Goal: Information Seeking & Learning: Check status

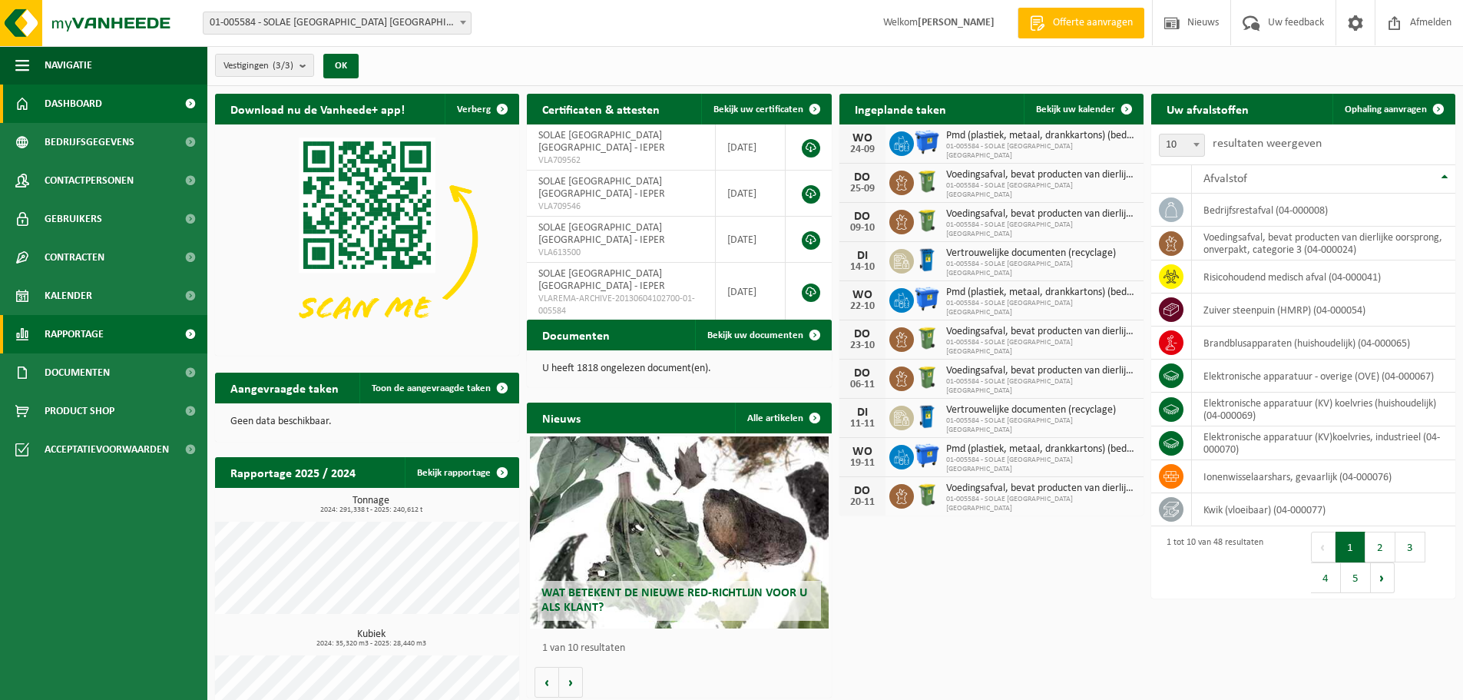
click at [51, 327] on span "Rapportage" at bounding box center [74, 334] width 59 height 38
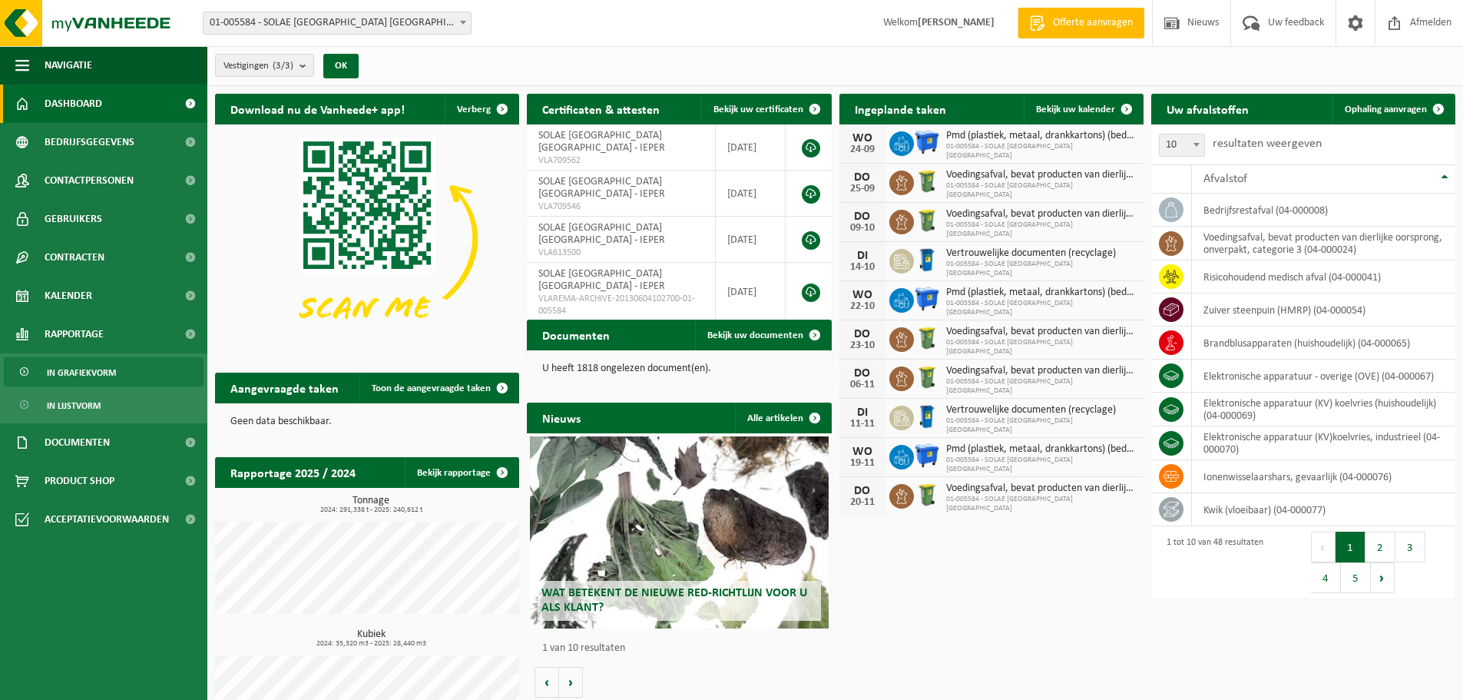
click at [74, 374] on span "In grafiekvorm" at bounding box center [81, 372] width 69 height 29
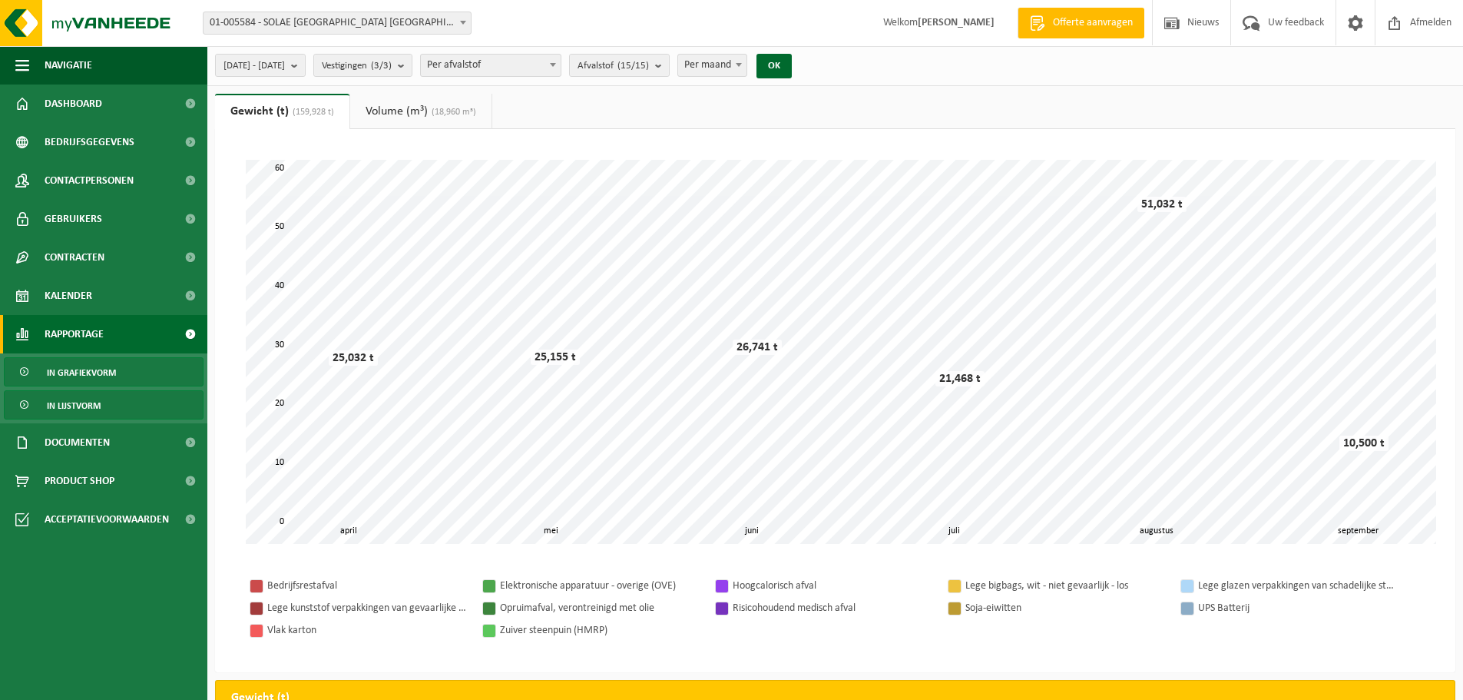
click at [85, 403] on span "In lijstvorm" at bounding box center [74, 405] width 54 height 29
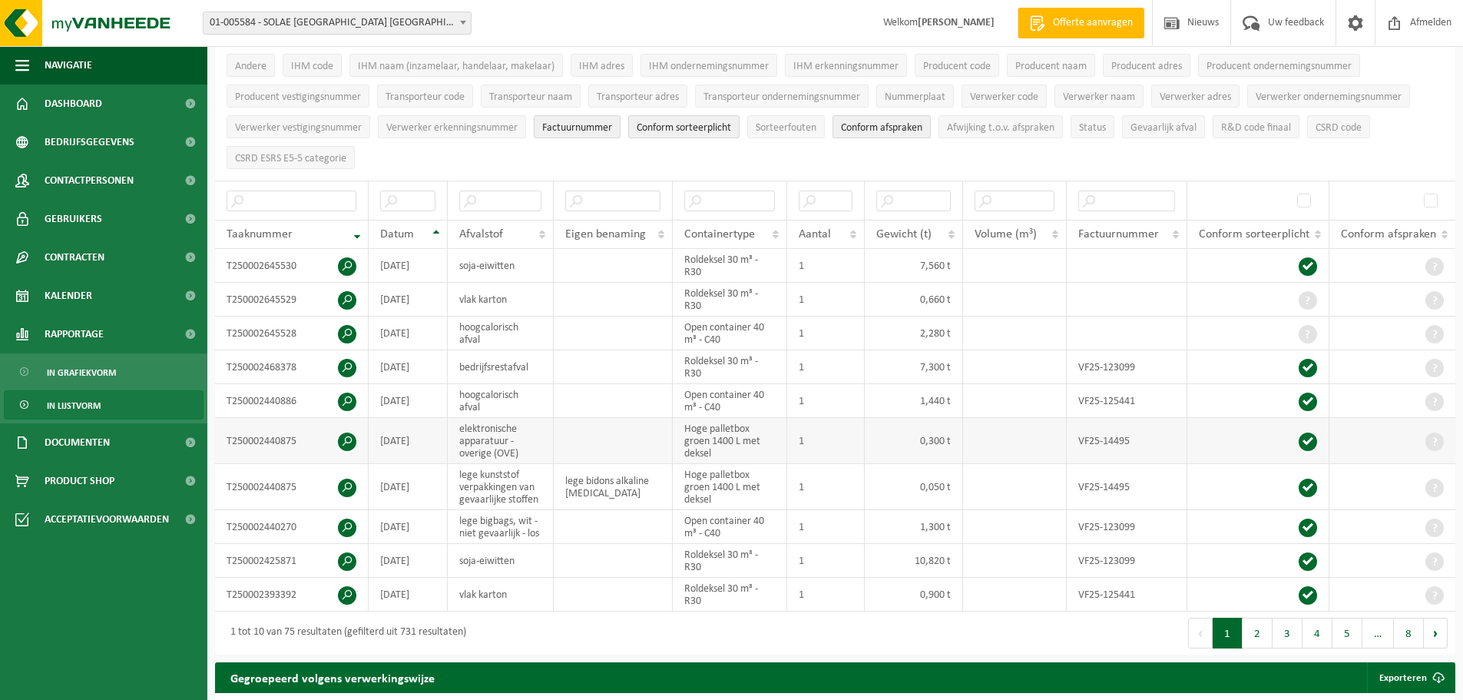
scroll to position [230, 0]
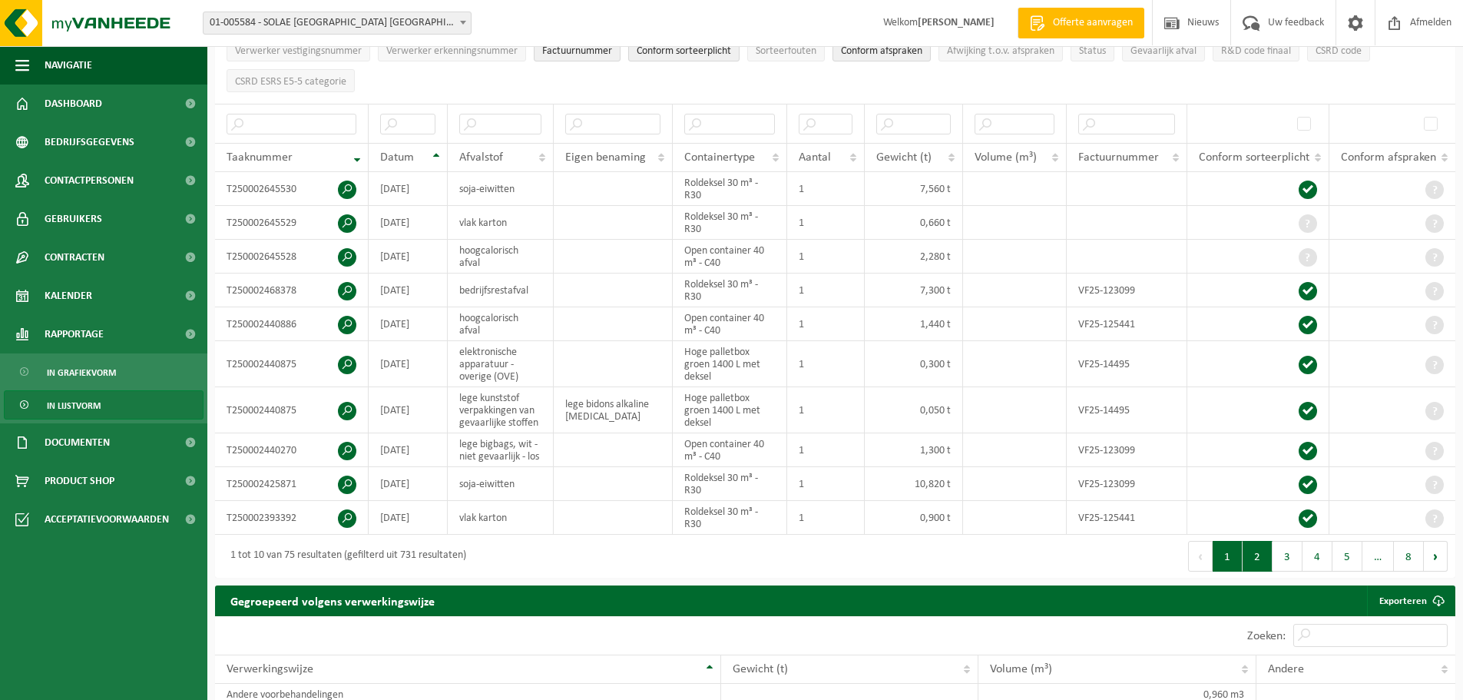
click at [1258, 547] on button "2" at bounding box center [1258, 556] width 30 height 31
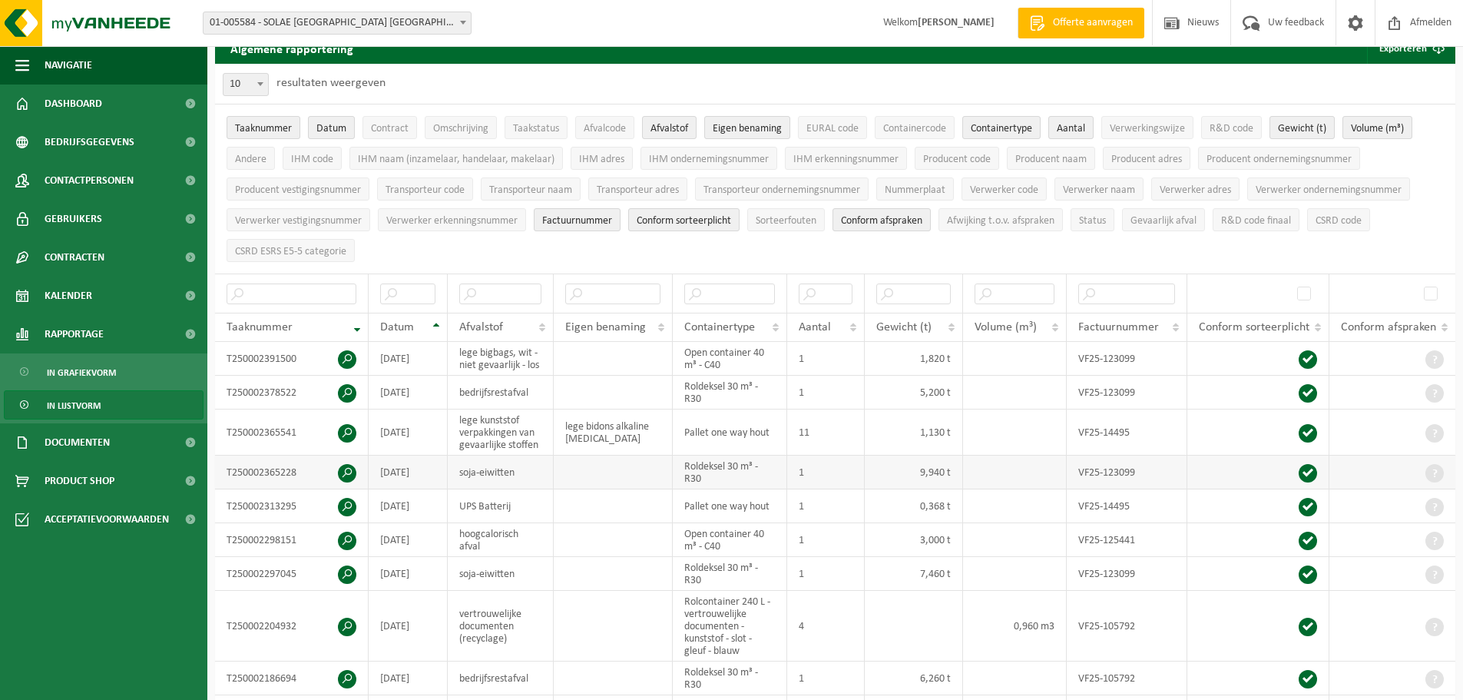
scroll to position [0, 0]
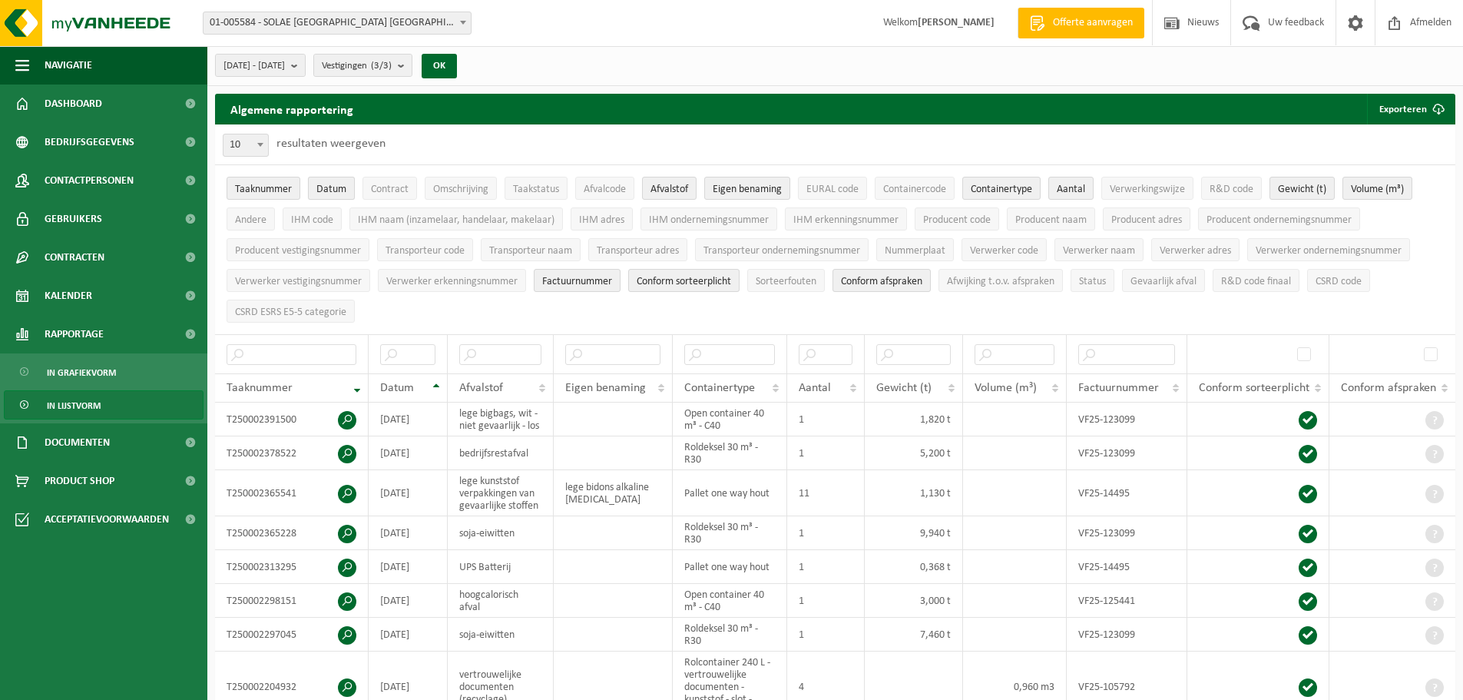
click at [325, 186] on span "Datum" at bounding box center [331, 190] width 30 height 12
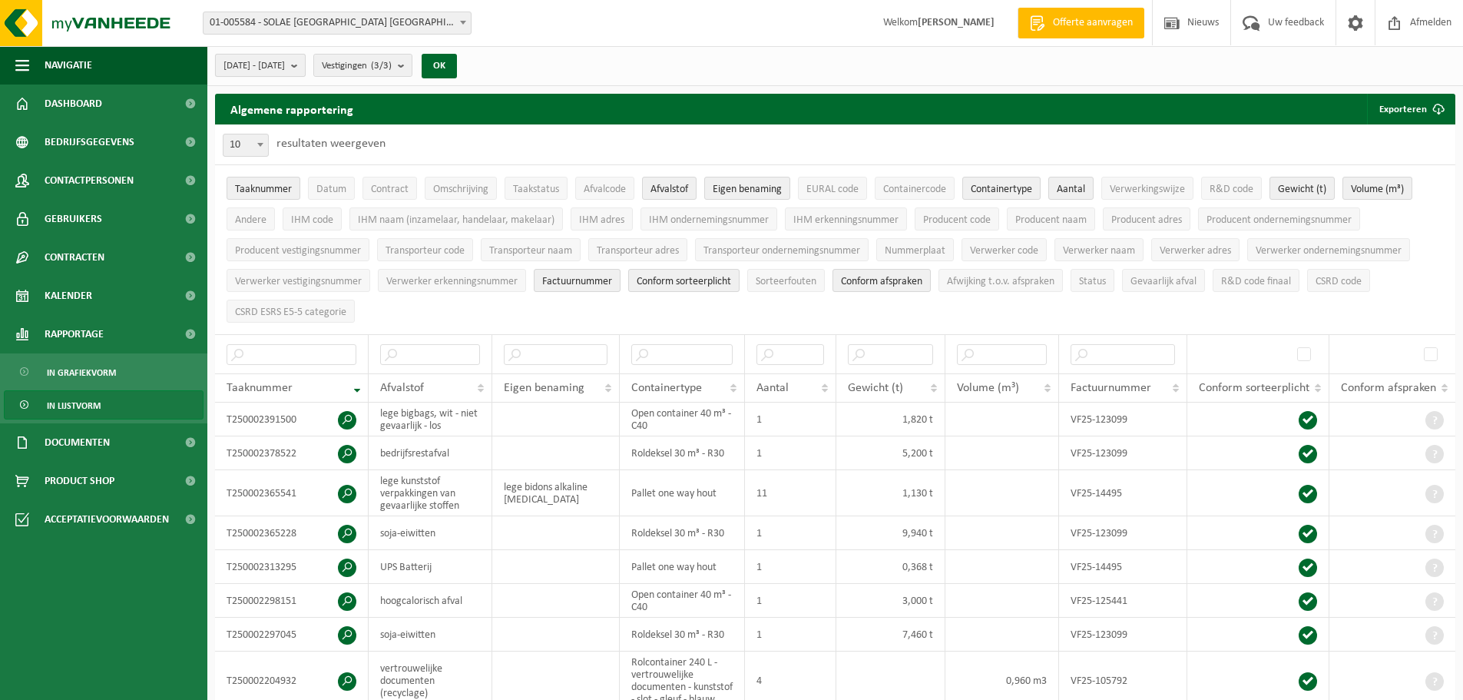
click at [305, 66] on b "submit" at bounding box center [298, 66] width 14 height 22
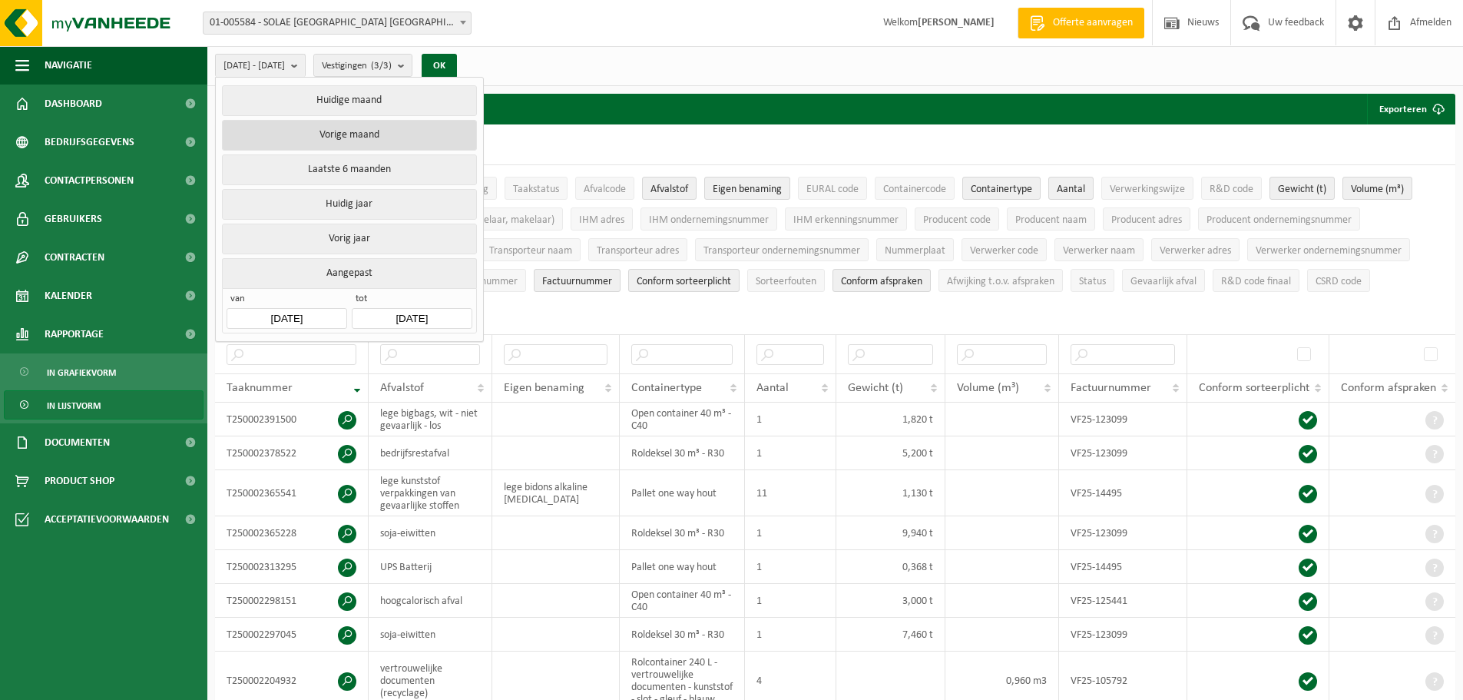
click at [340, 130] on button "Vorige maand" at bounding box center [349, 135] width 254 height 31
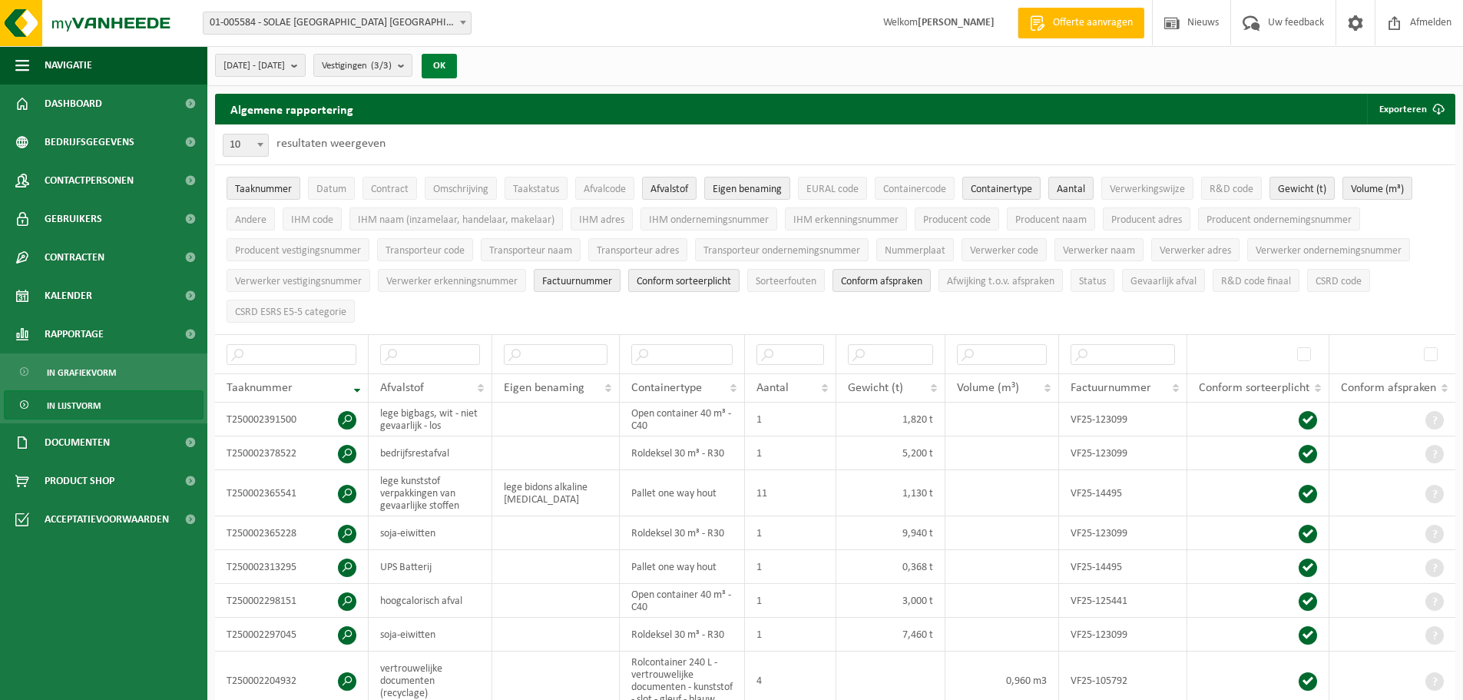
click at [457, 58] on button "OK" at bounding box center [439, 66] width 35 height 25
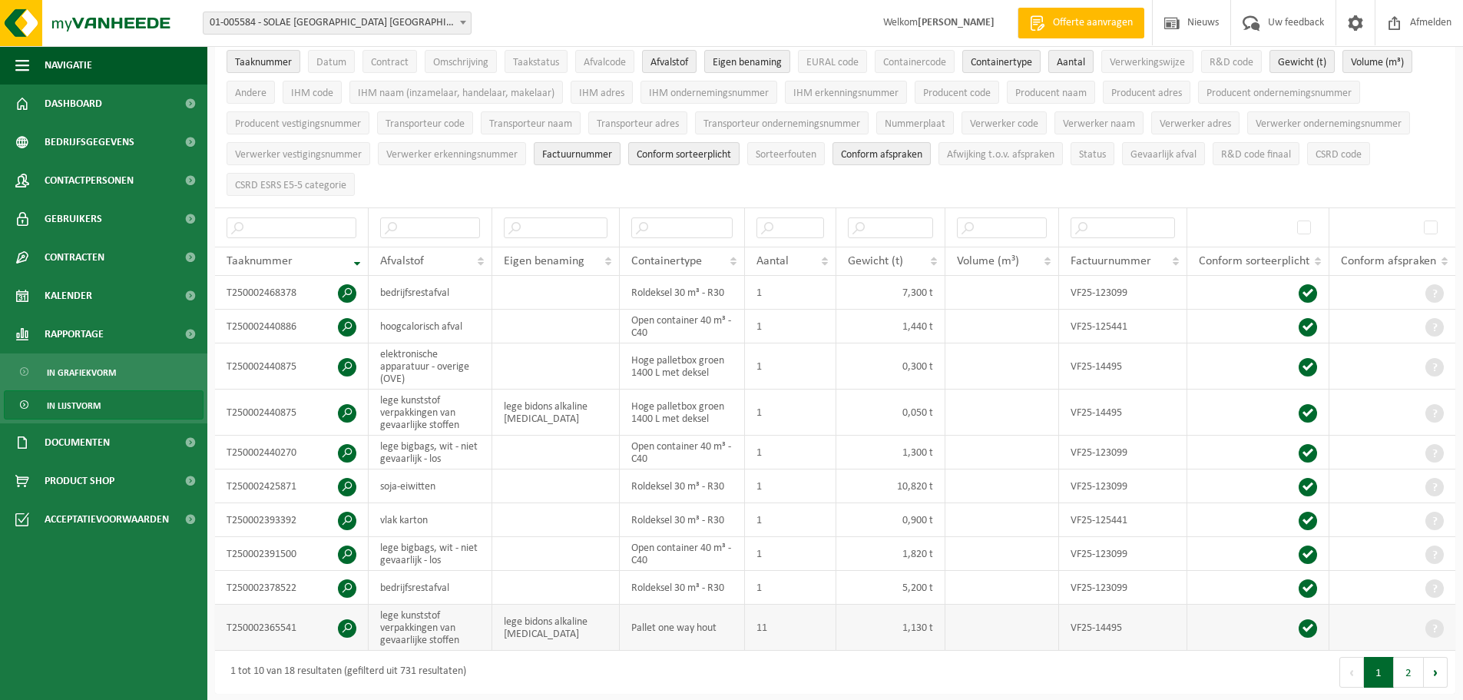
scroll to position [154, 0]
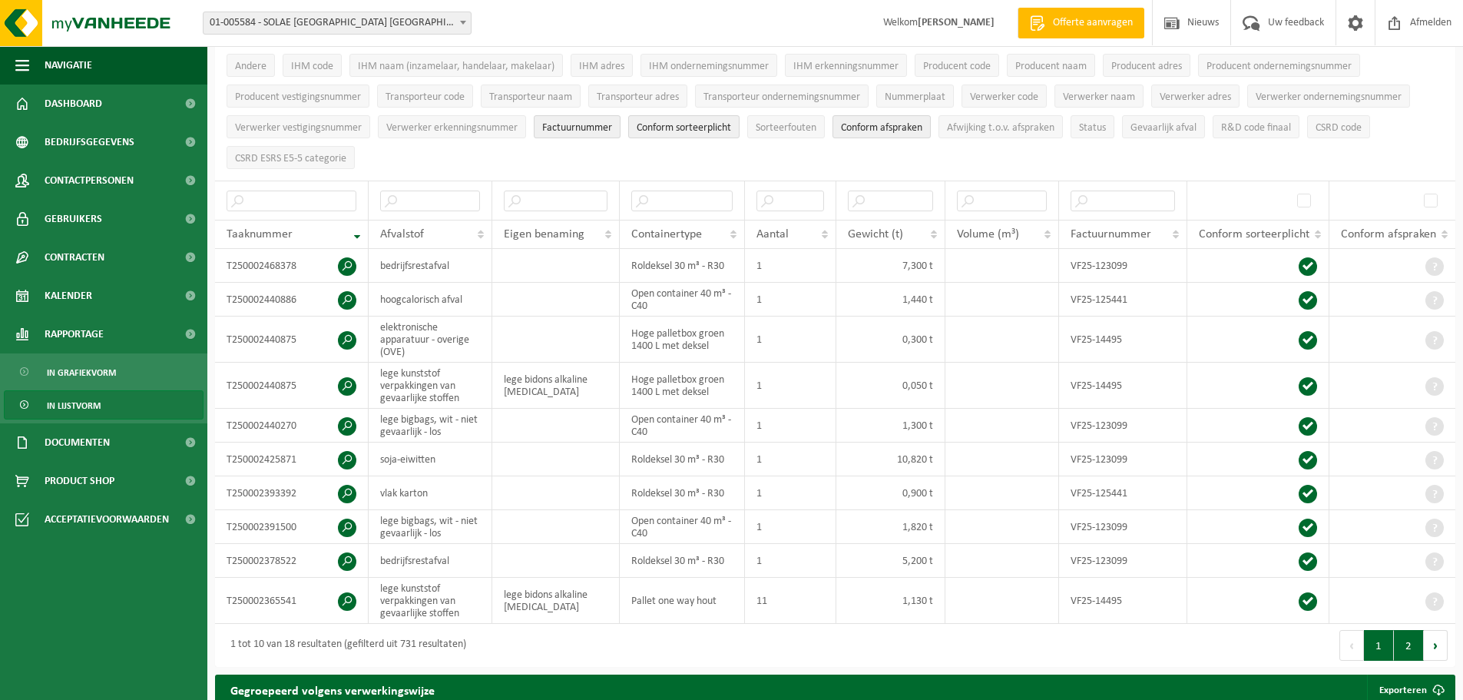
click at [1410, 636] on button "2" at bounding box center [1409, 645] width 30 height 31
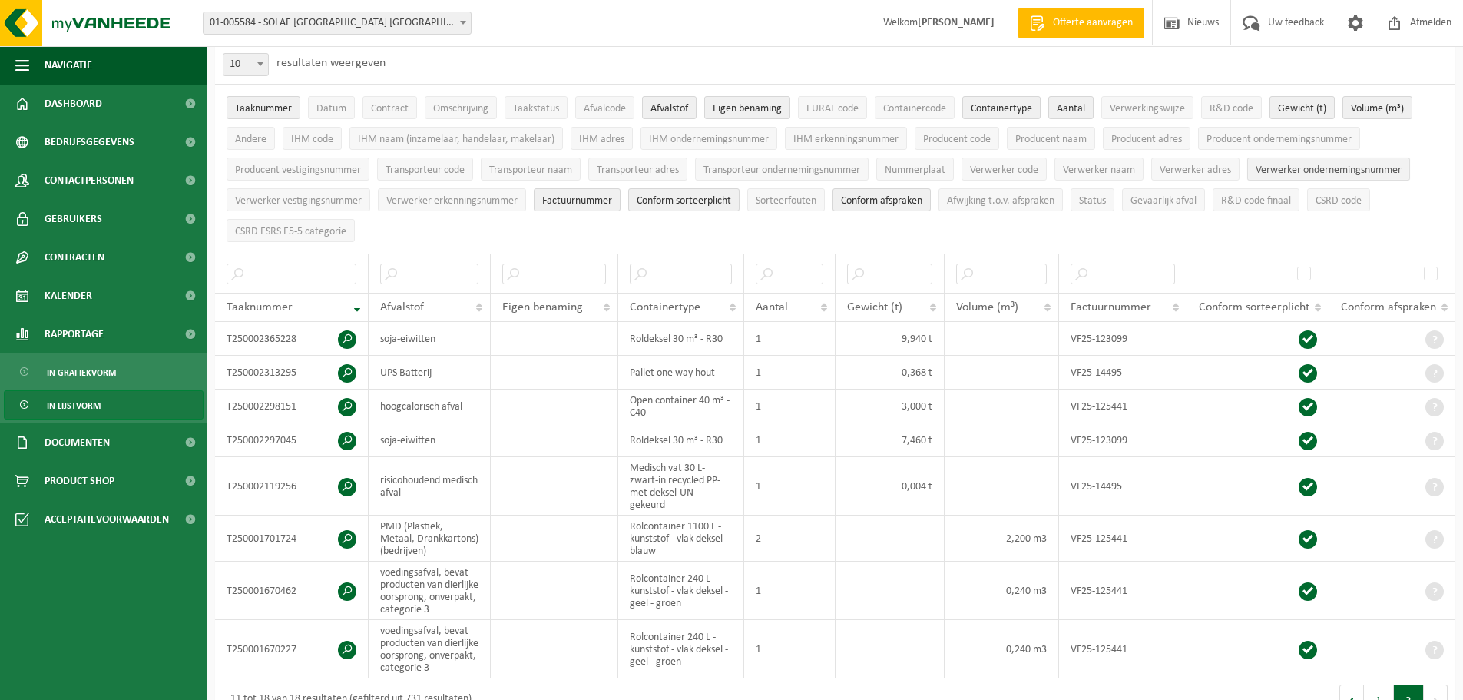
scroll to position [77, 0]
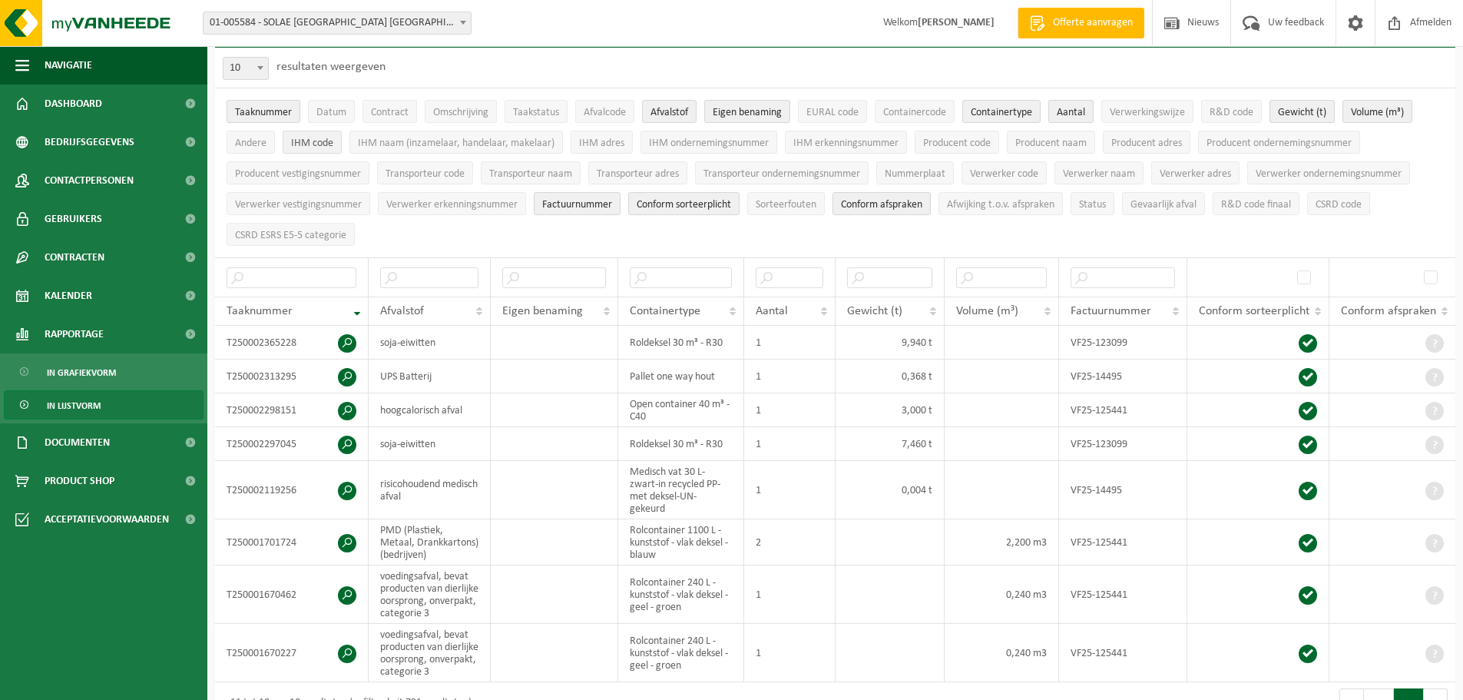
click at [303, 139] on span "IHM code" at bounding box center [312, 143] width 42 height 12
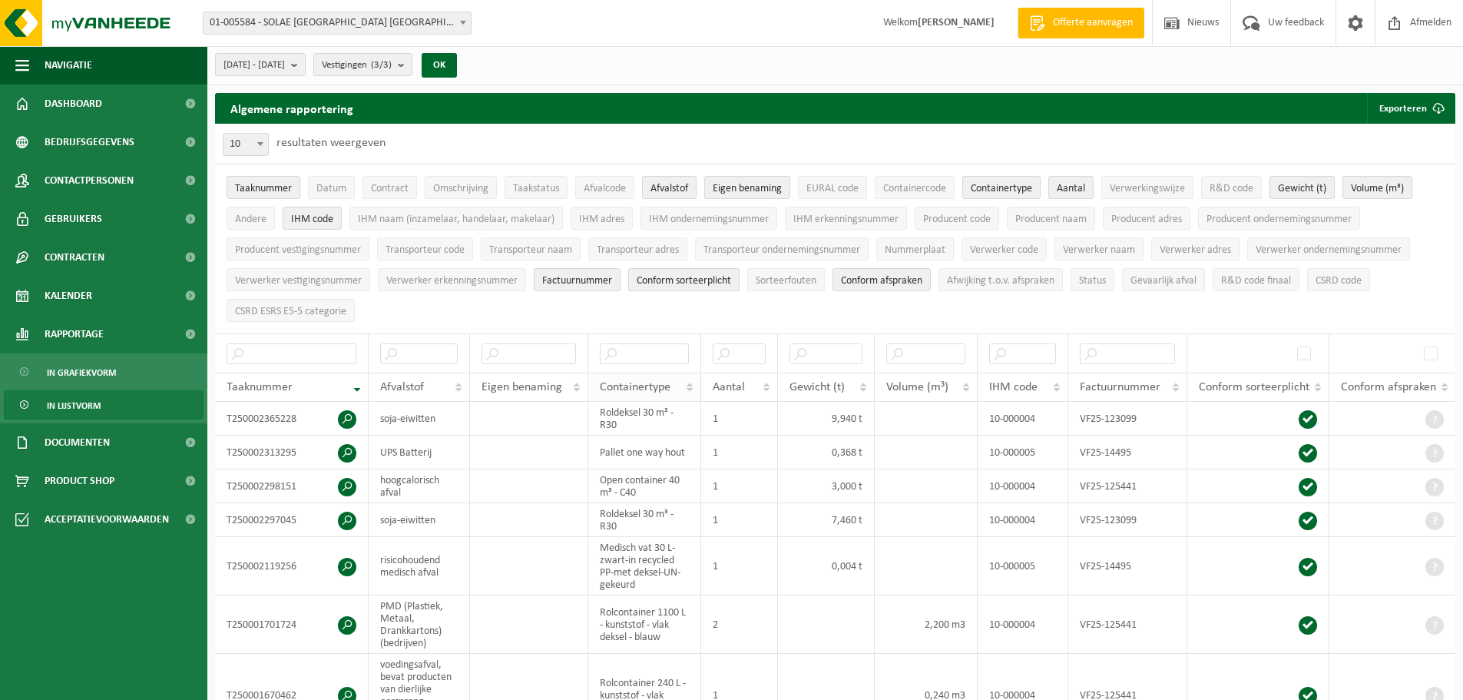
scroll to position [0, 0]
click at [837, 187] on span "EURAL code" at bounding box center [833, 190] width 52 height 12
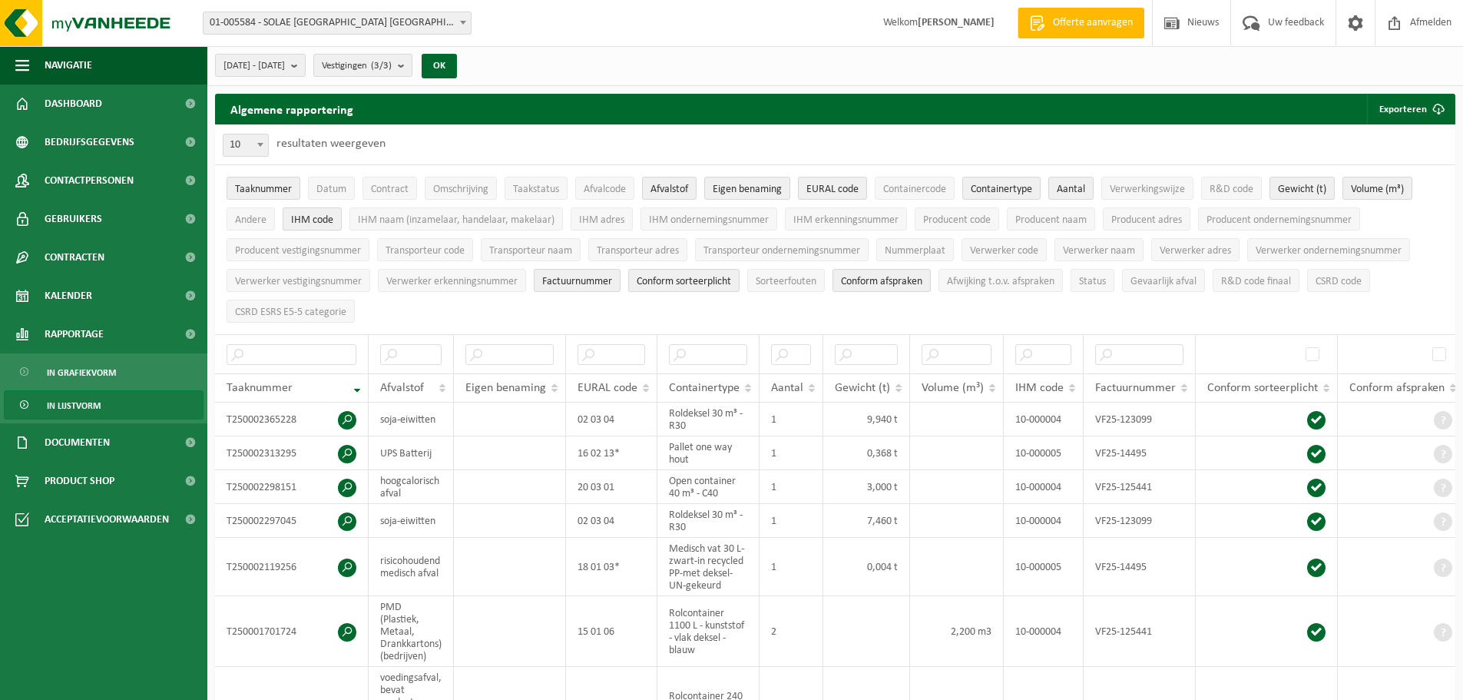
click at [310, 214] on span "IHM code" at bounding box center [312, 220] width 42 height 12
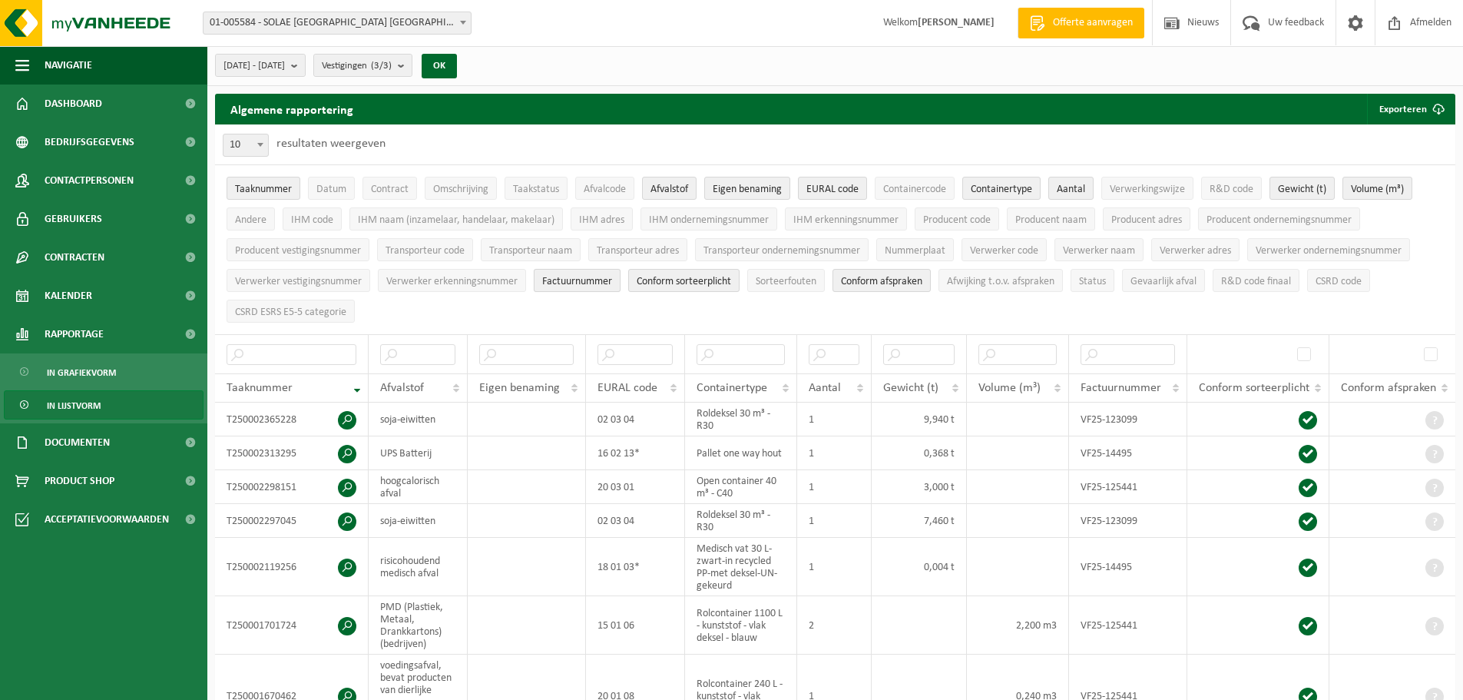
click at [579, 278] on span "Factuurnummer" at bounding box center [577, 282] width 70 height 12
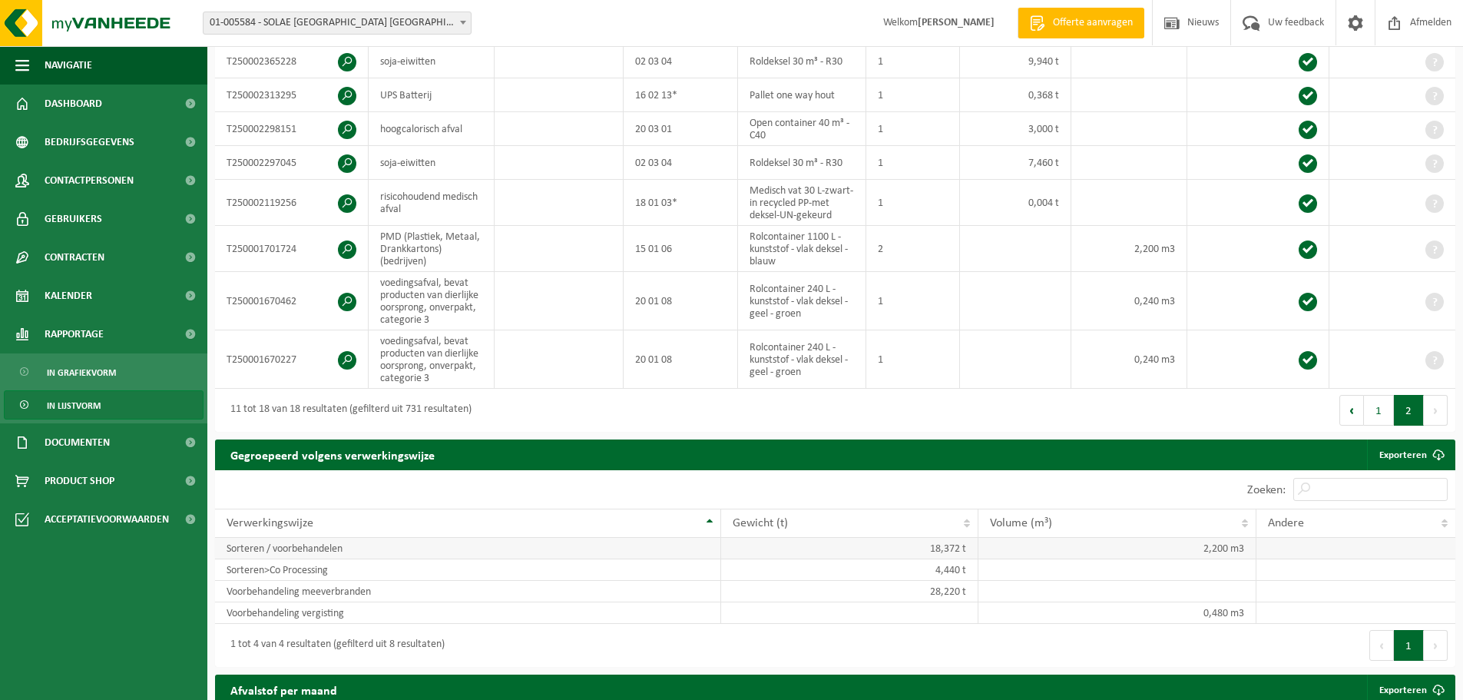
scroll to position [384, 0]
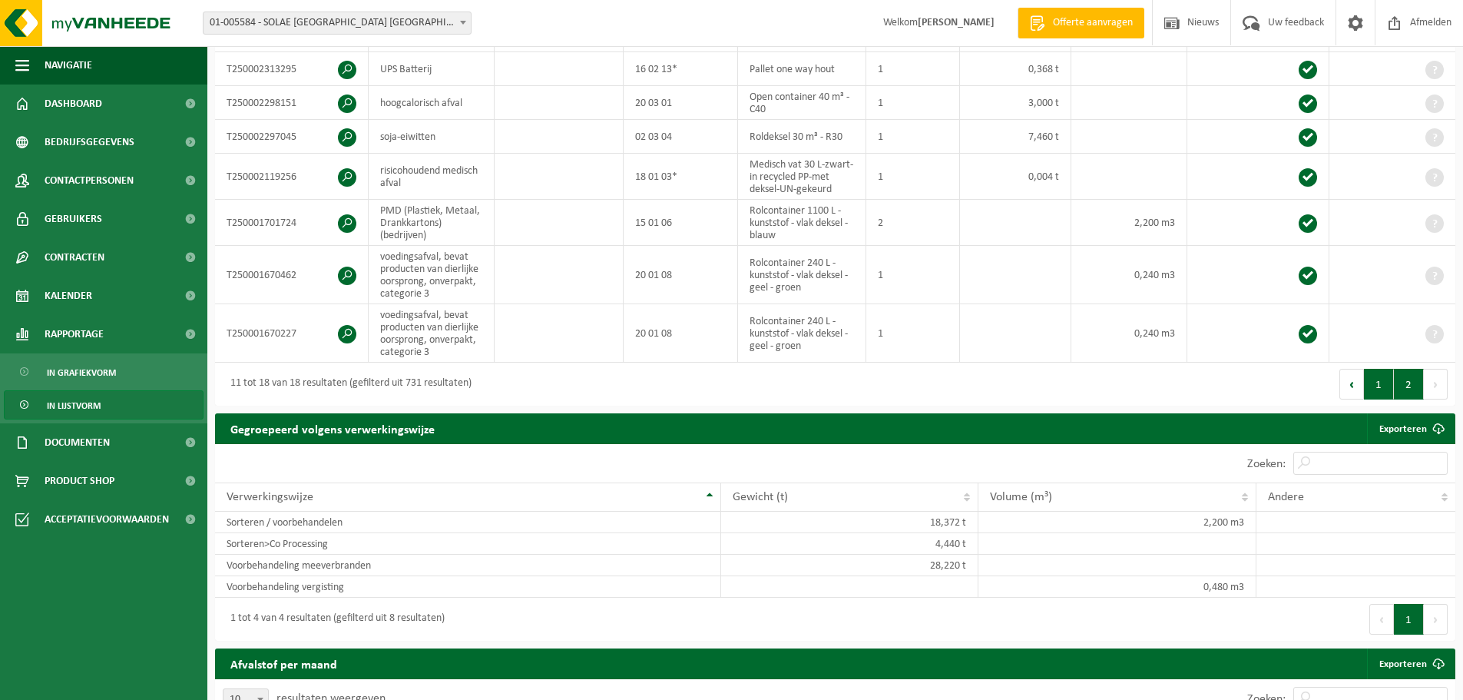
click at [1381, 379] on button "1" at bounding box center [1379, 384] width 30 height 31
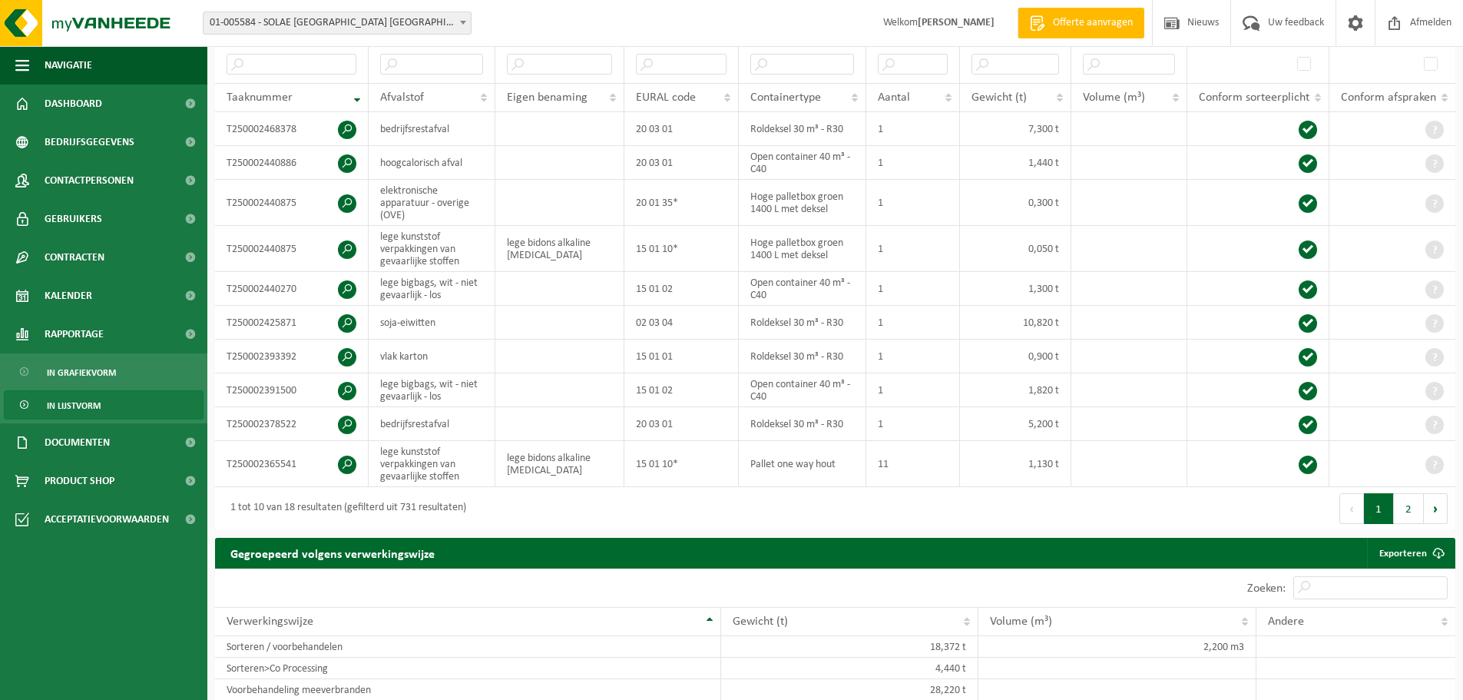
scroll to position [246, 0]
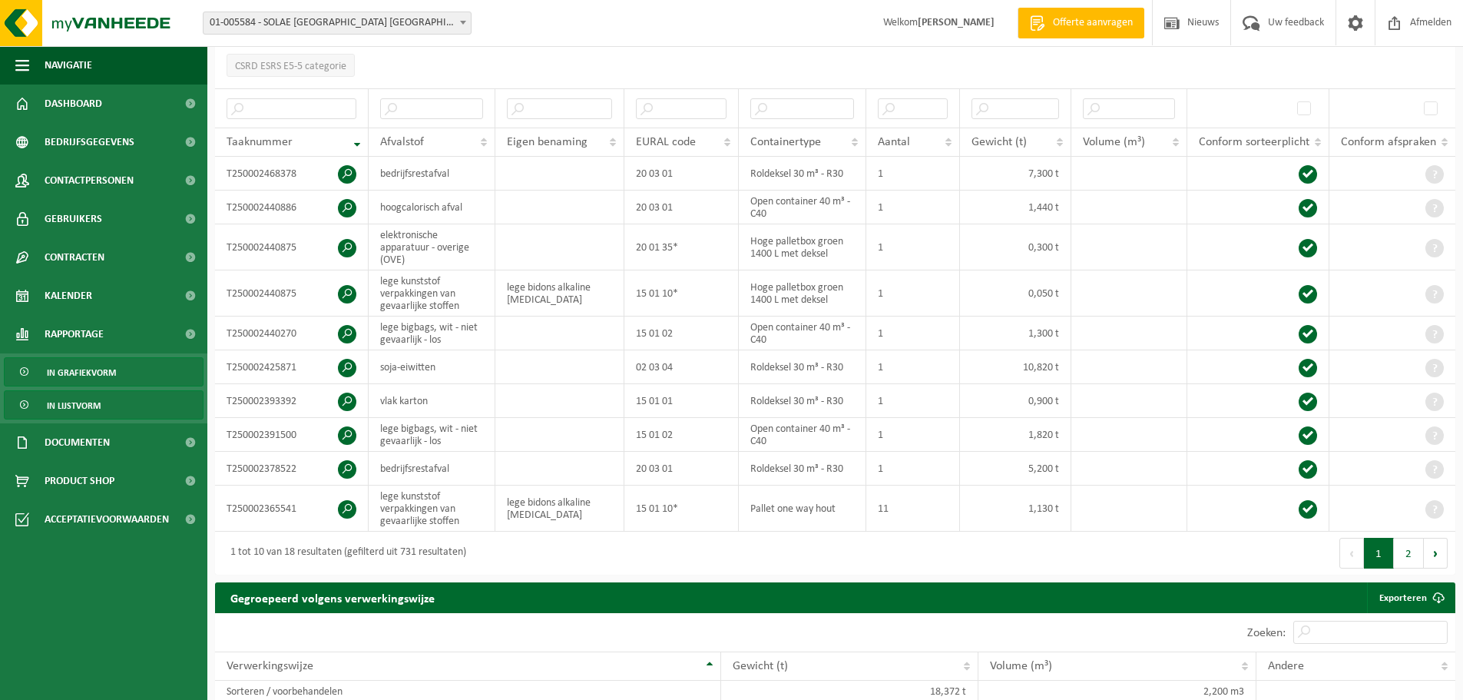
click at [72, 371] on span "In grafiekvorm" at bounding box center [81, 372] width 69 height 29
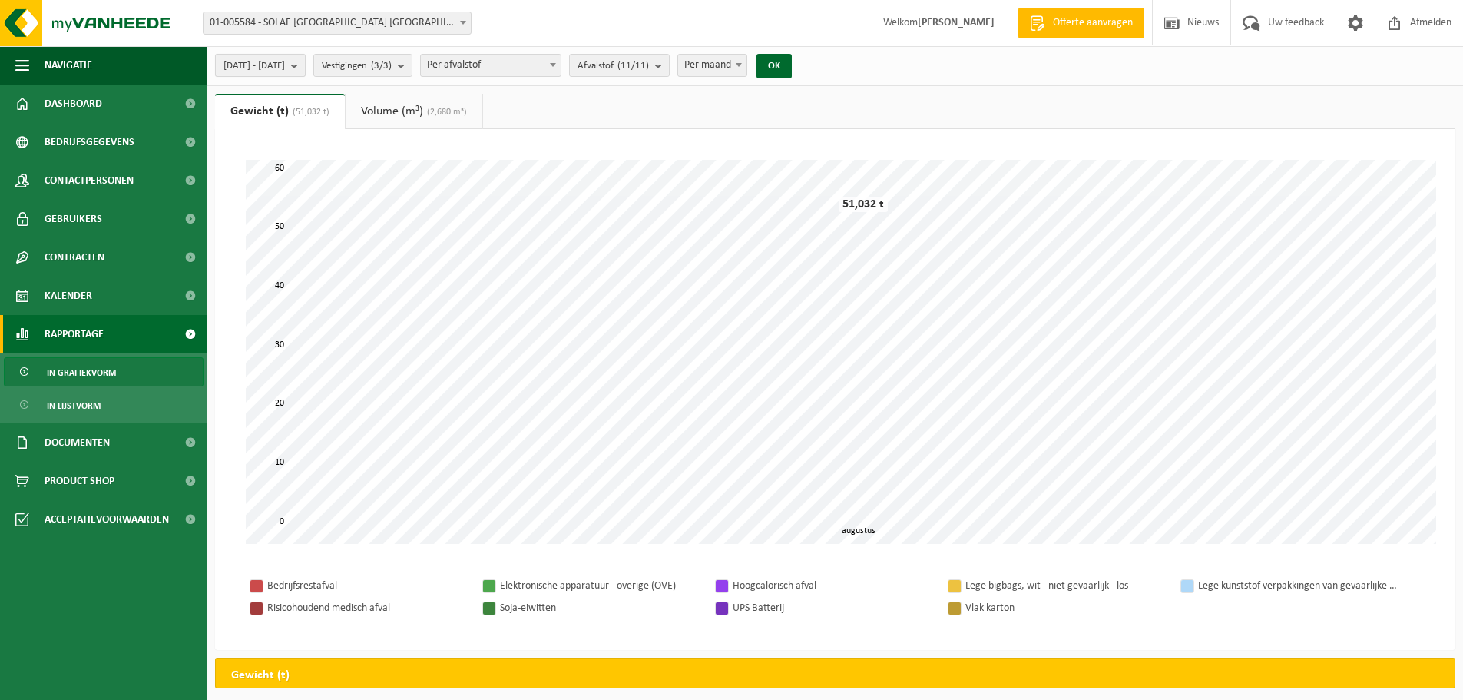
click at [305, 63] on b "submit" at bounding box center [298, 66] width 14 height 22
click at [68, 371] on span "In grafiekvorm" at bounding box center [81, 372] width 69 height 29
click at [285, 59] on span "2025-08-01 - 2025-08-31" at bounding box center [254, 66] width 61 height 23
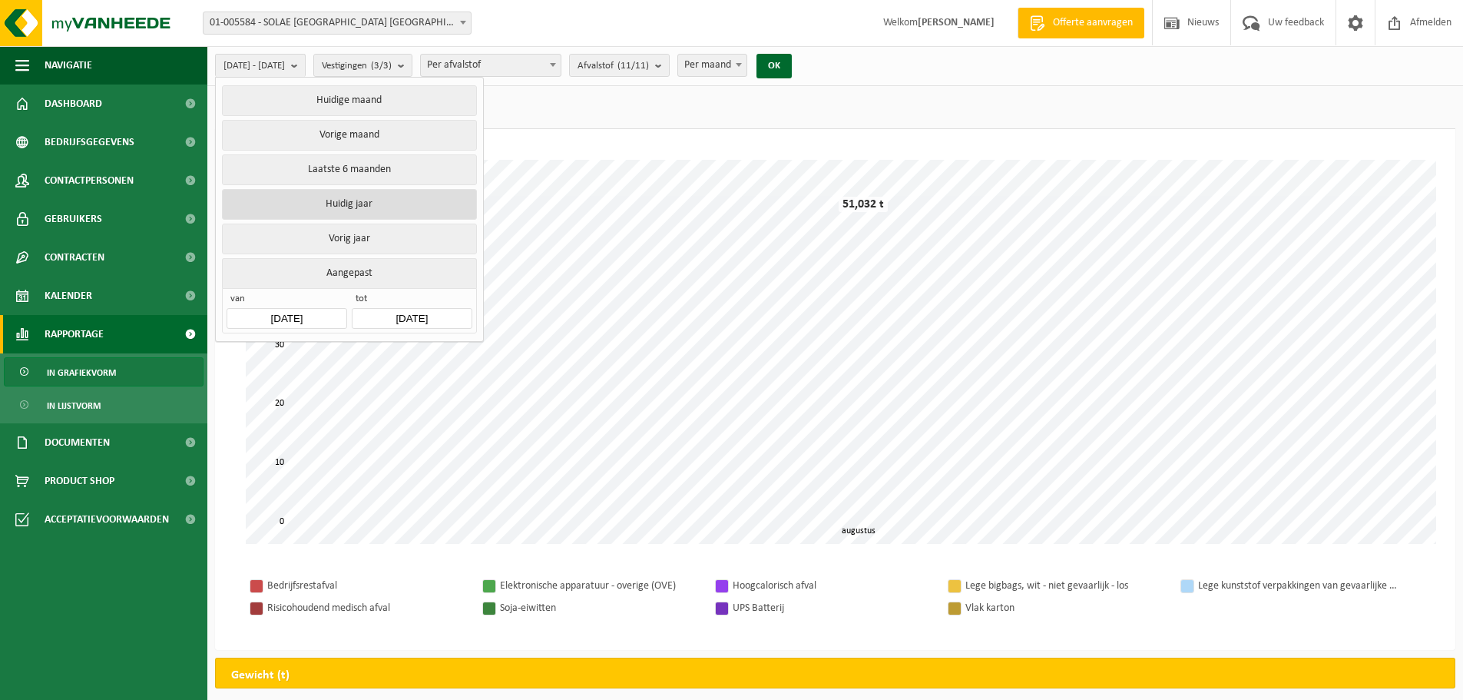
click at [366, 196] on button "Huidig jaar" at bounding box center [349, 204] width 254 height 31
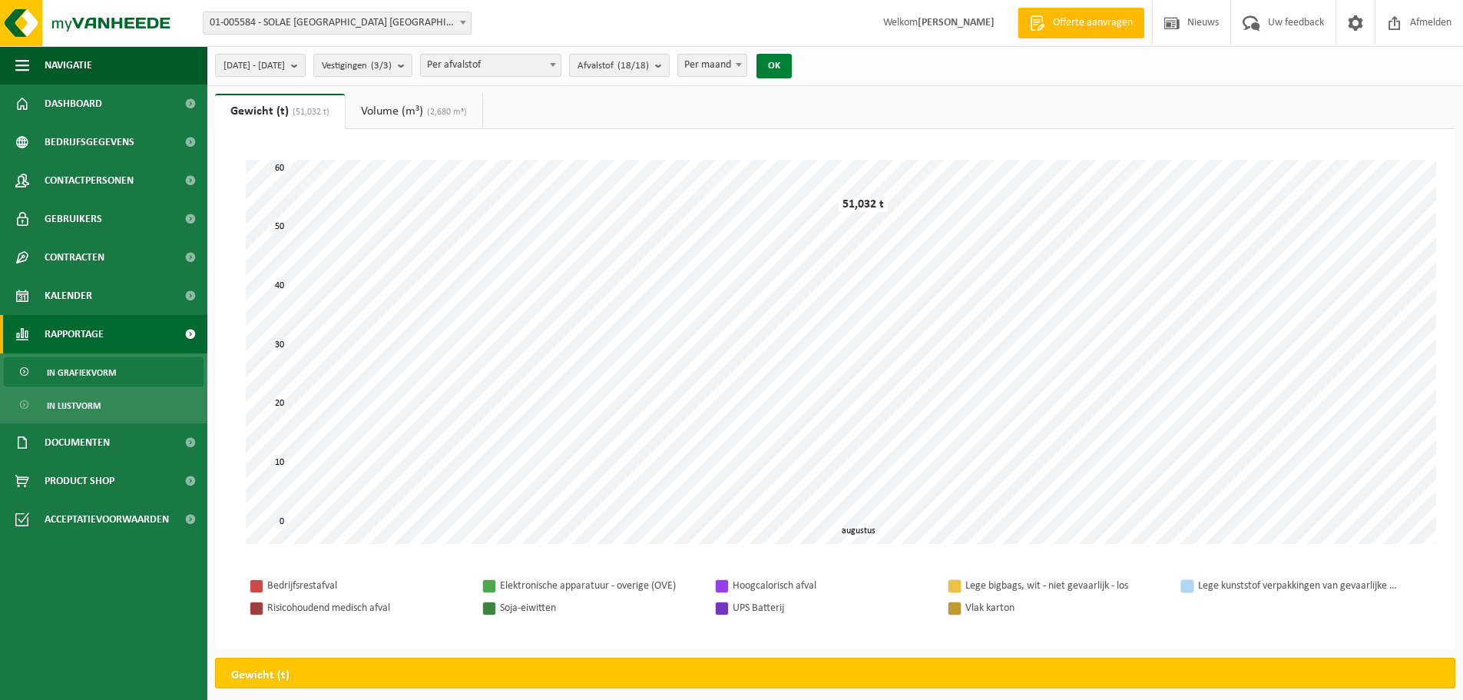
click at [792, 58] on button "OK" at bounding box center [774, 66] width 35 height 25
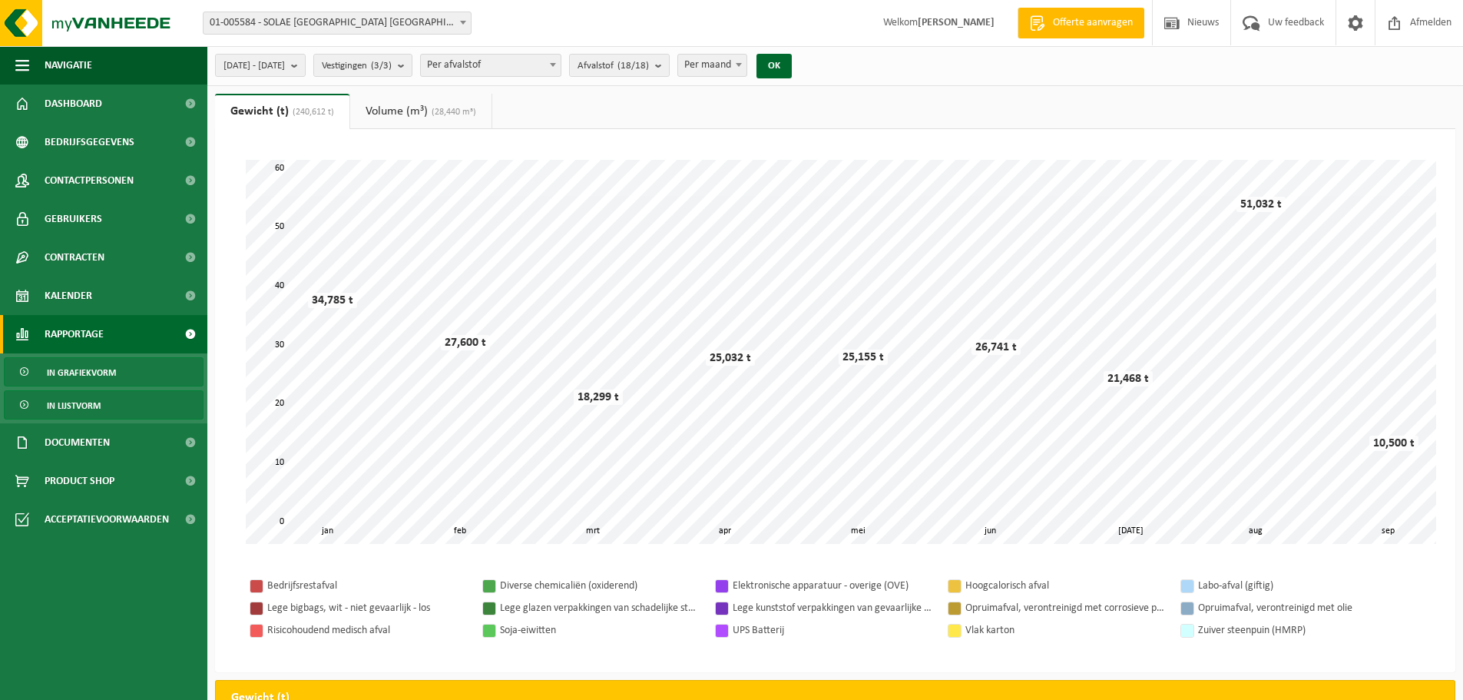
click at [78, 405] on span "In lijstvorm" at bounding box center [74, 405] width 54 height 29
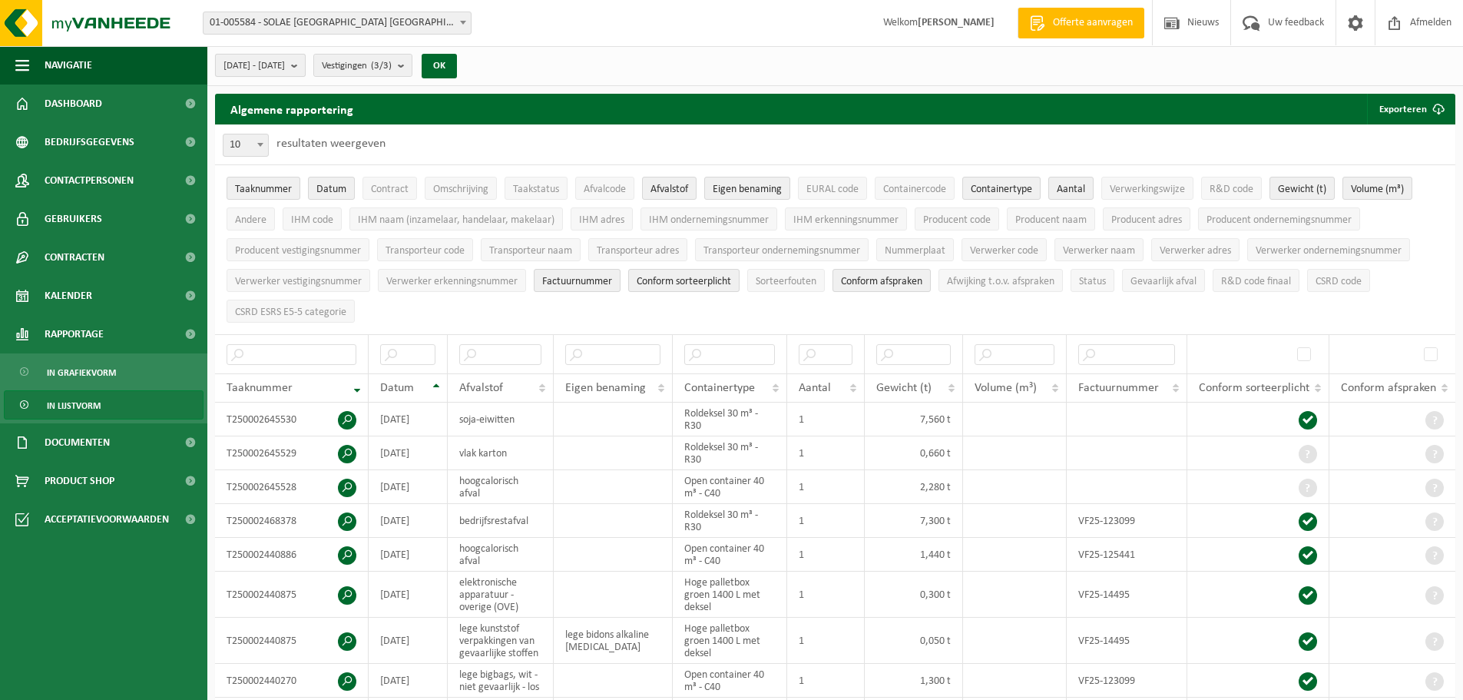
click at [285, 65] on span "[DATE] - [DATE]" at bounding box center [254, 66] width 61 height 23
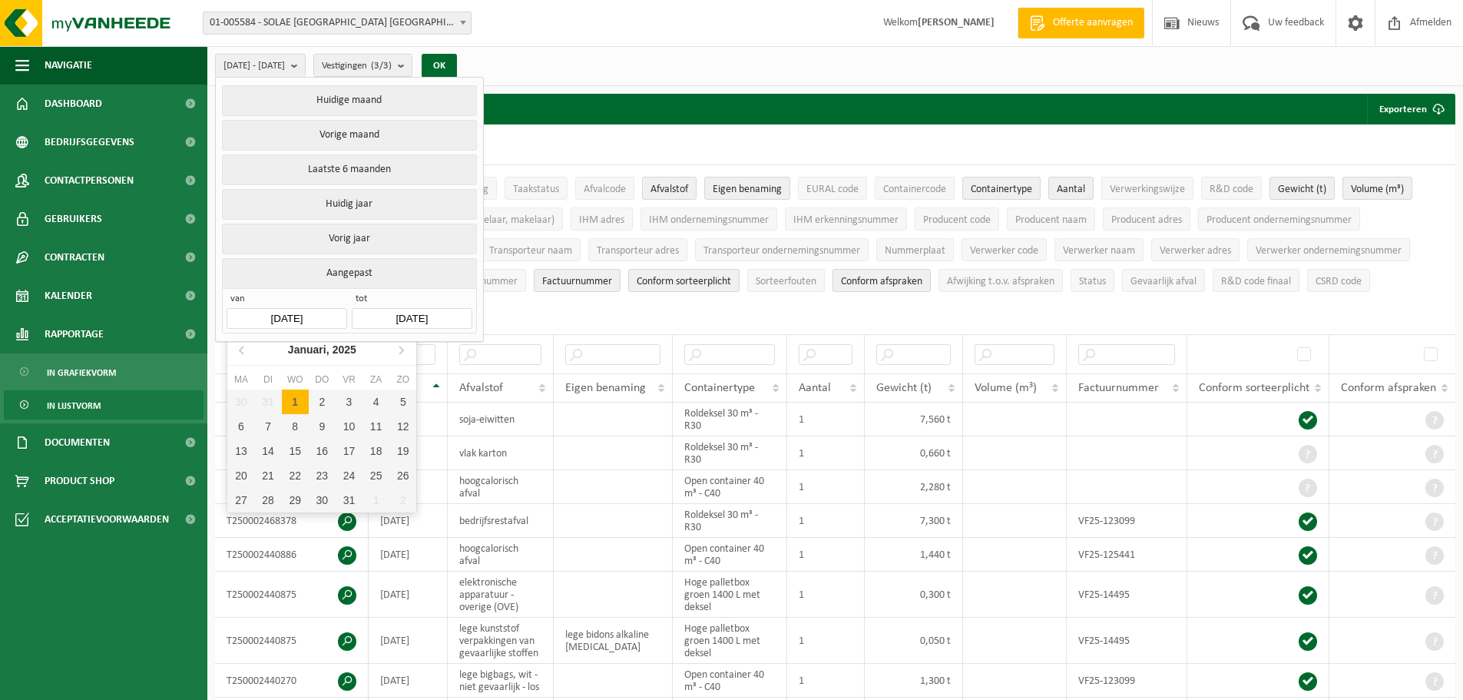
click at [326, 313] on input "[DATE]" at bounding box center [287, 318] width 120 height 21
click at [405, 350] on icon at bounding box center [401, 349] width 25 height 25
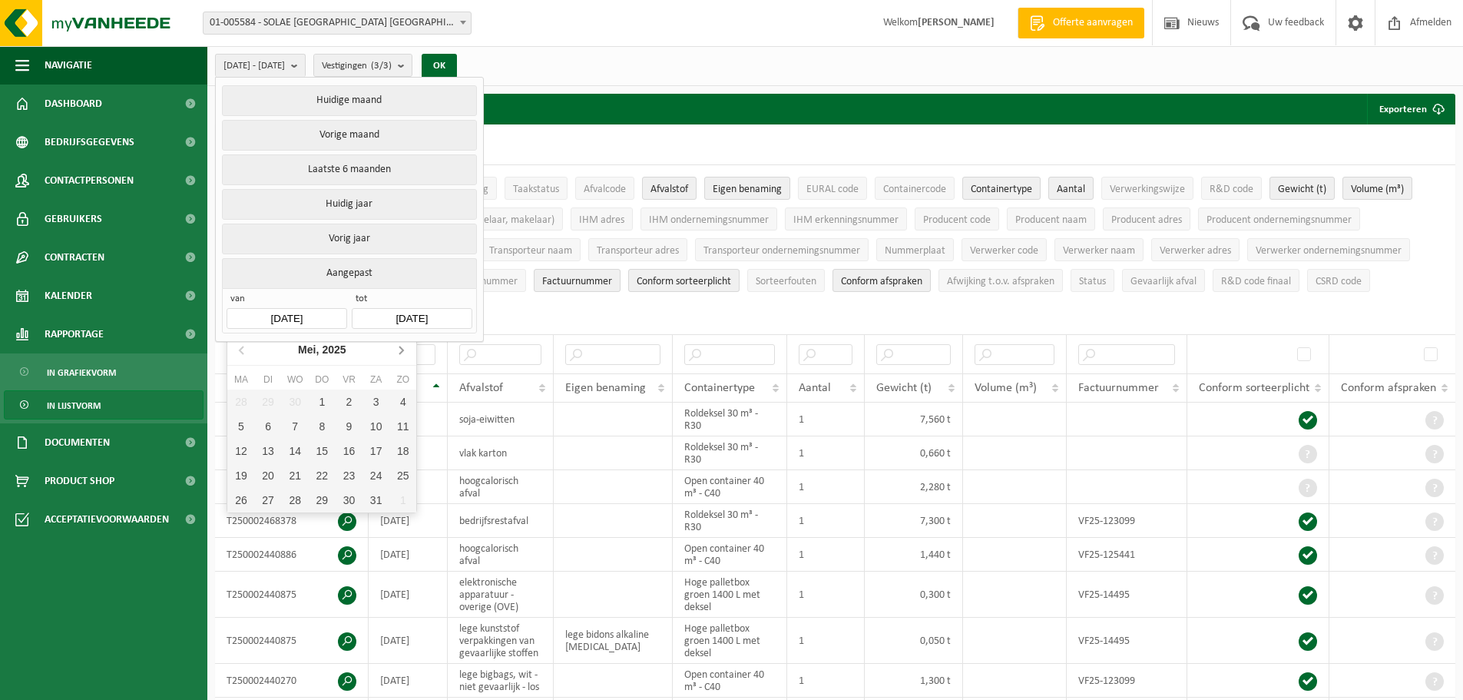
click at [405, 350] on icon at bounding box center [401, 349] width 25 height 25
click at [270, 403] on div "1" at bounding box center [268, 401] width 27 height 25
type input "2025-07-01"
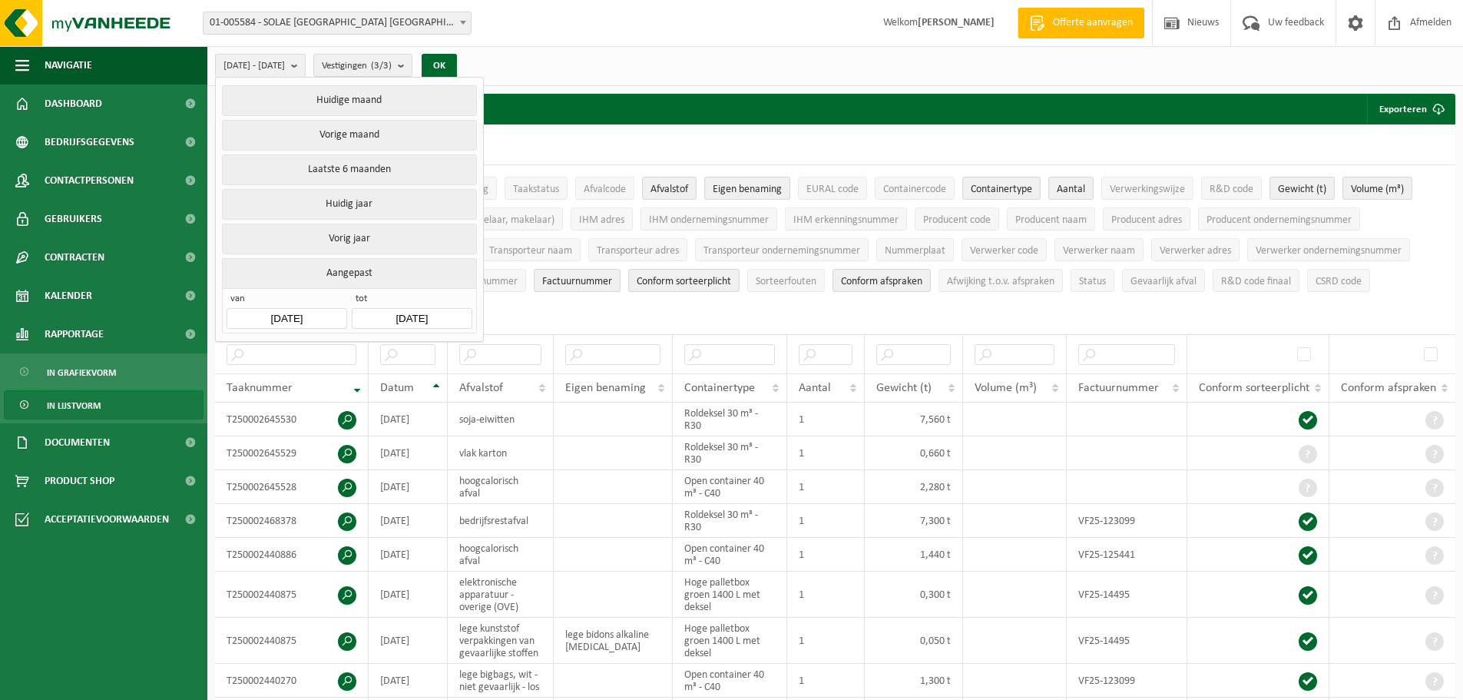
click at [455, 312] on input "[DATE]" at bounding box center [412, 318] width 120 height 21
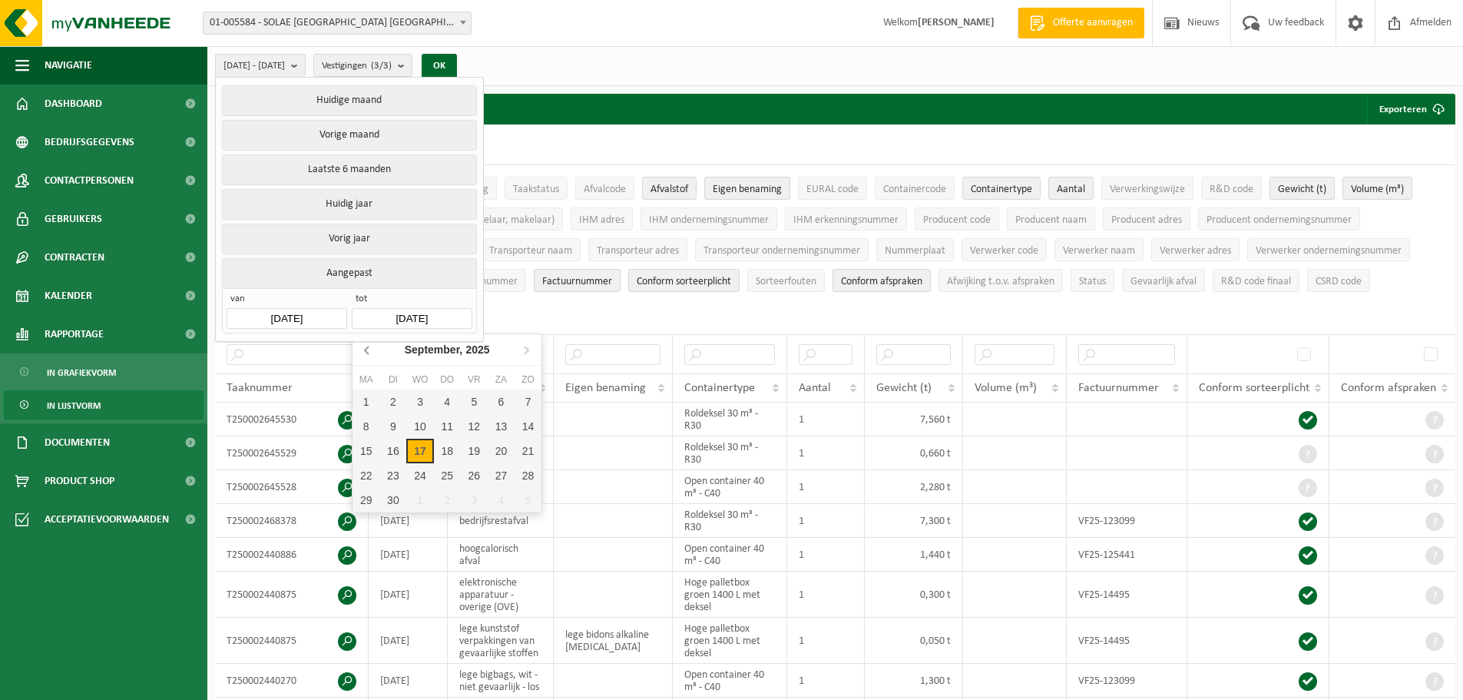
click at [366, 350] on icon at bounding box center [367, 350] width 4 height 8
click at [447, 495] on div "31" at bounding box center [447, 500] width 27 height 25
type input "2025-07-31"
type input "2025-07-01"
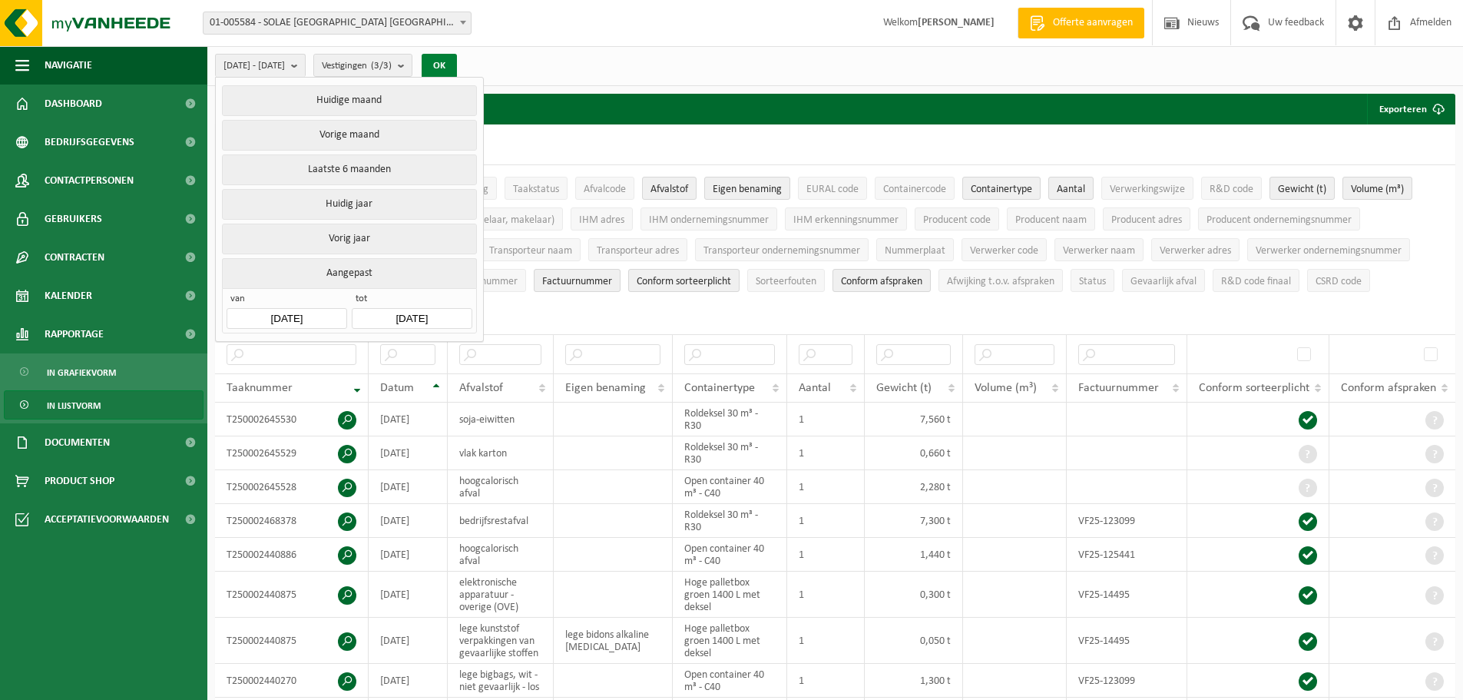
click at [457, 61] on button "OK" at bounding box center [439, 66] width 35 height 25
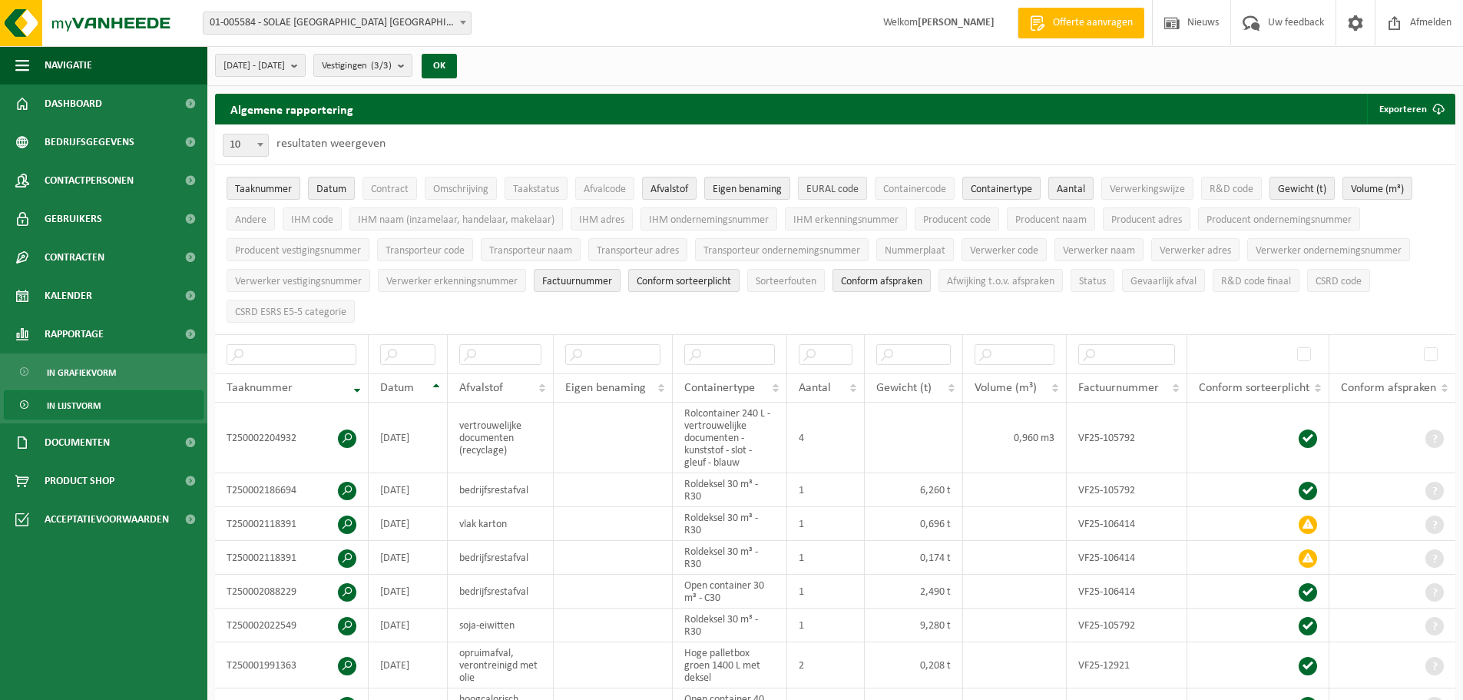
click at [840, 181] on button "EURAL code" at bounding box center [832, 188] width 69 height 23
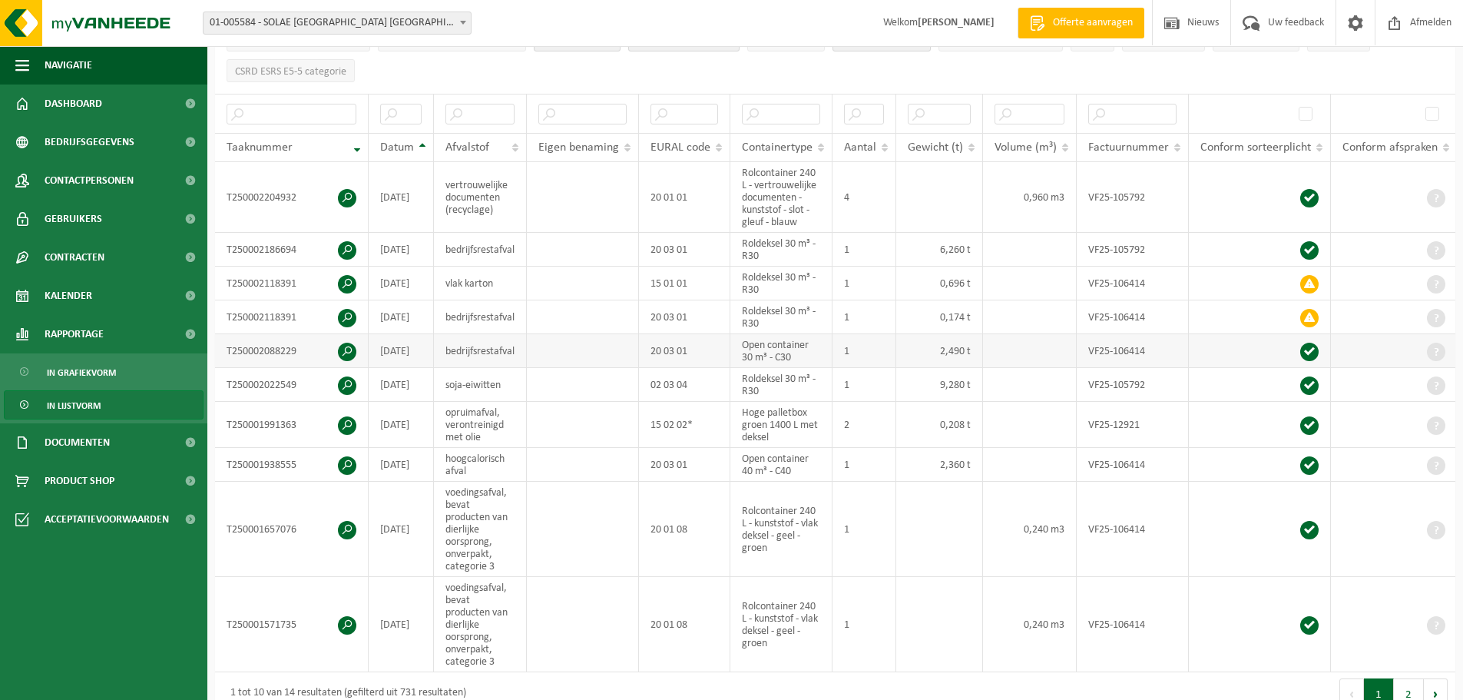
scroll to position [307, 0]
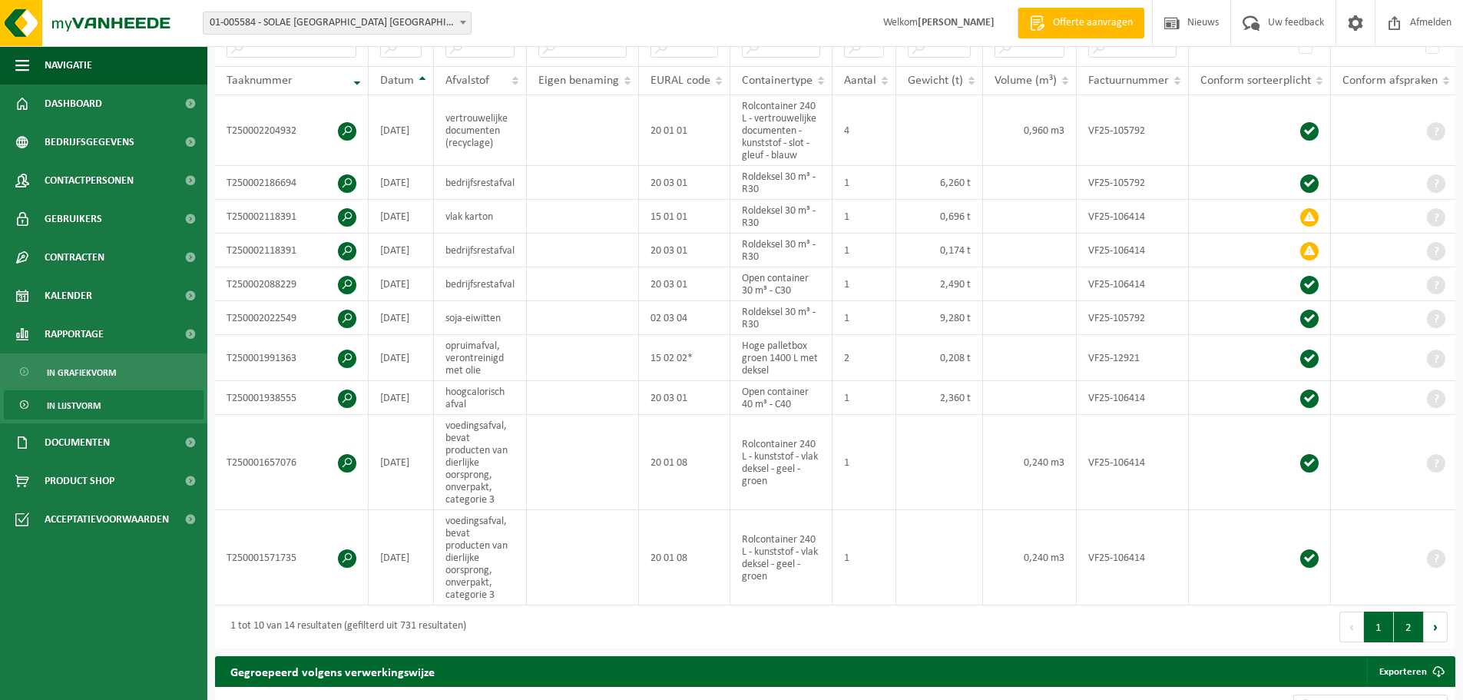
click at [1410, 636] on button "2" at bounding box center [1409, 626] width 30 height 31
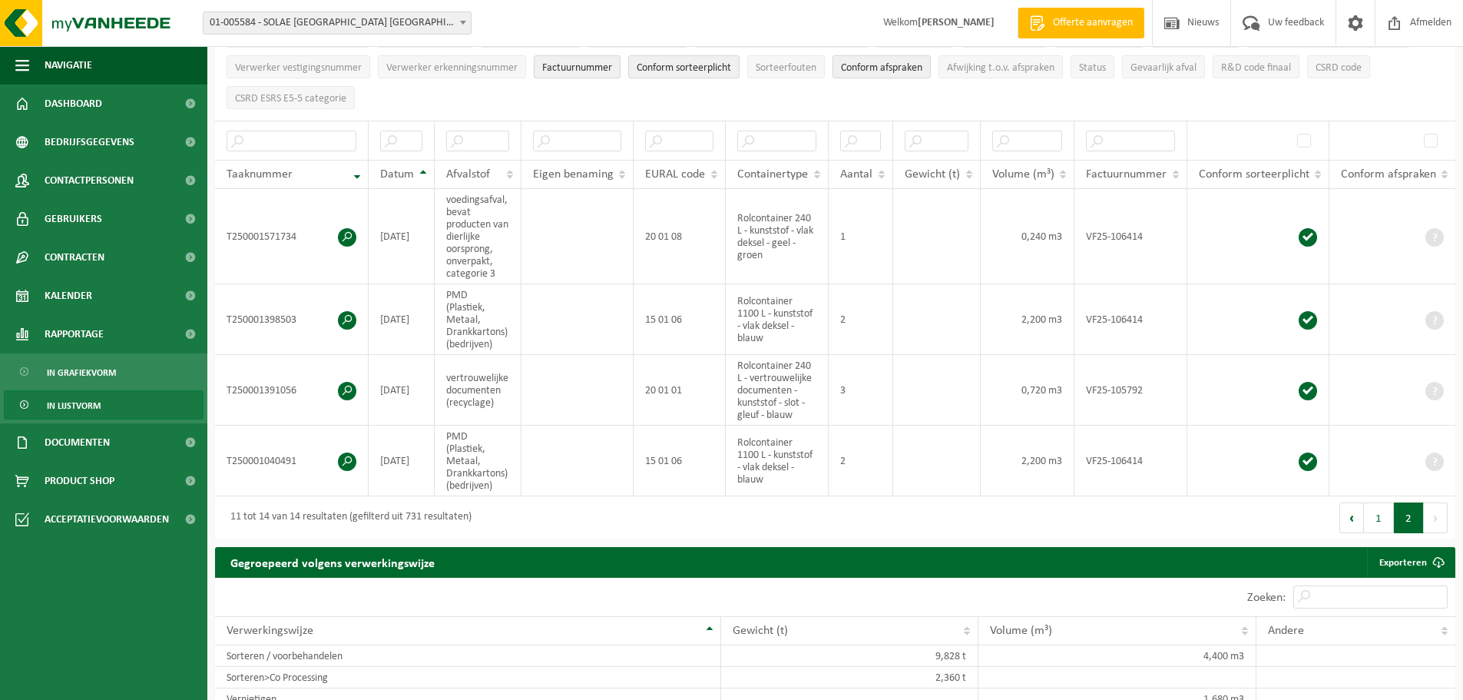
scroll to position [0, 0]
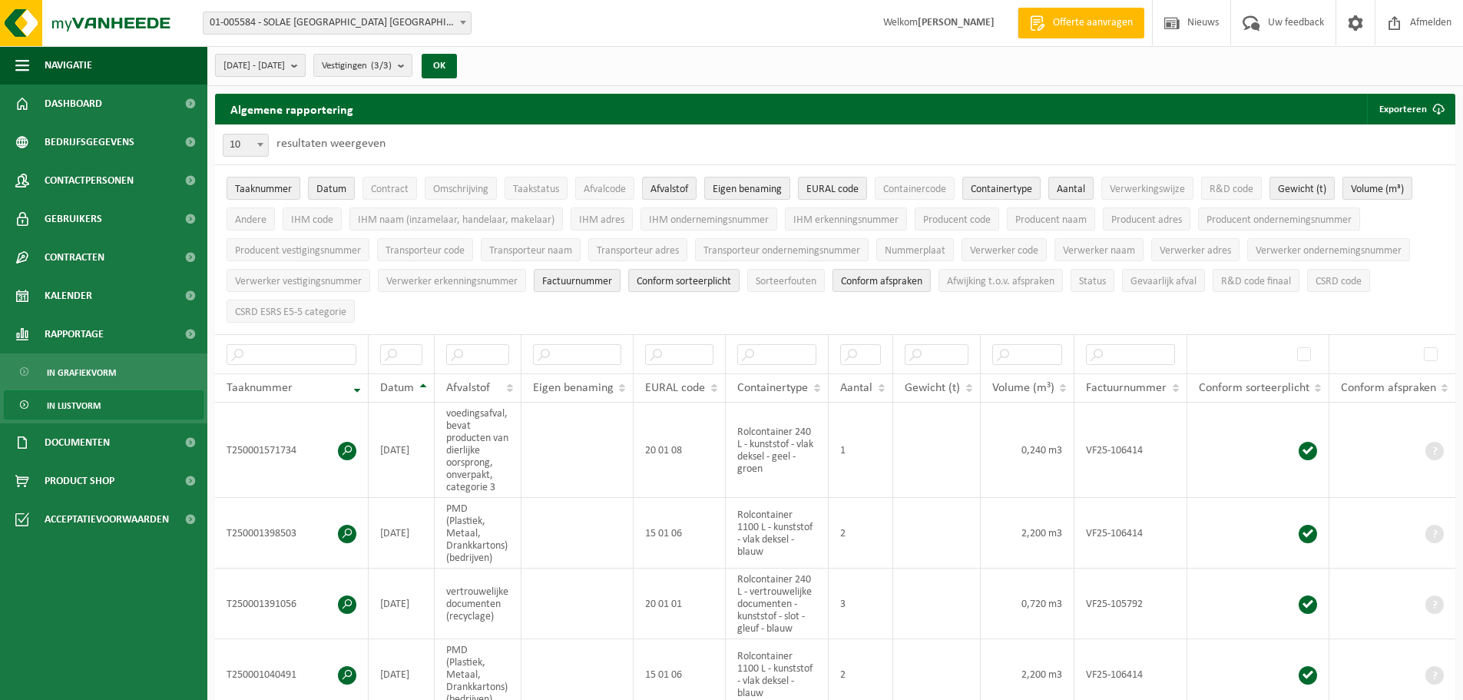
click at [285, 65] on span "2025-07-01 - 2025-07-31" at bounding box center [254, 66] width 61 height 23
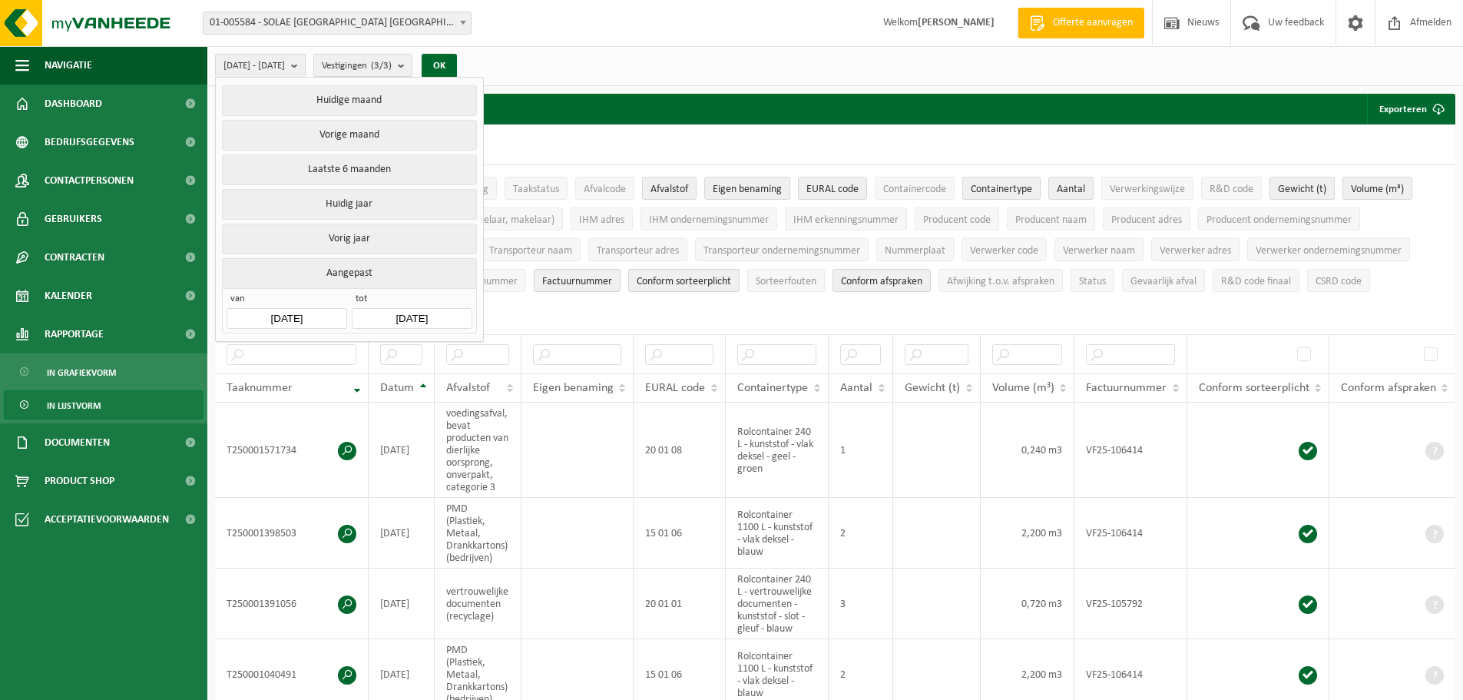
click at [370, 201] on button "Huidig jaar" at bounding box center [349, 204] width 254 height 31
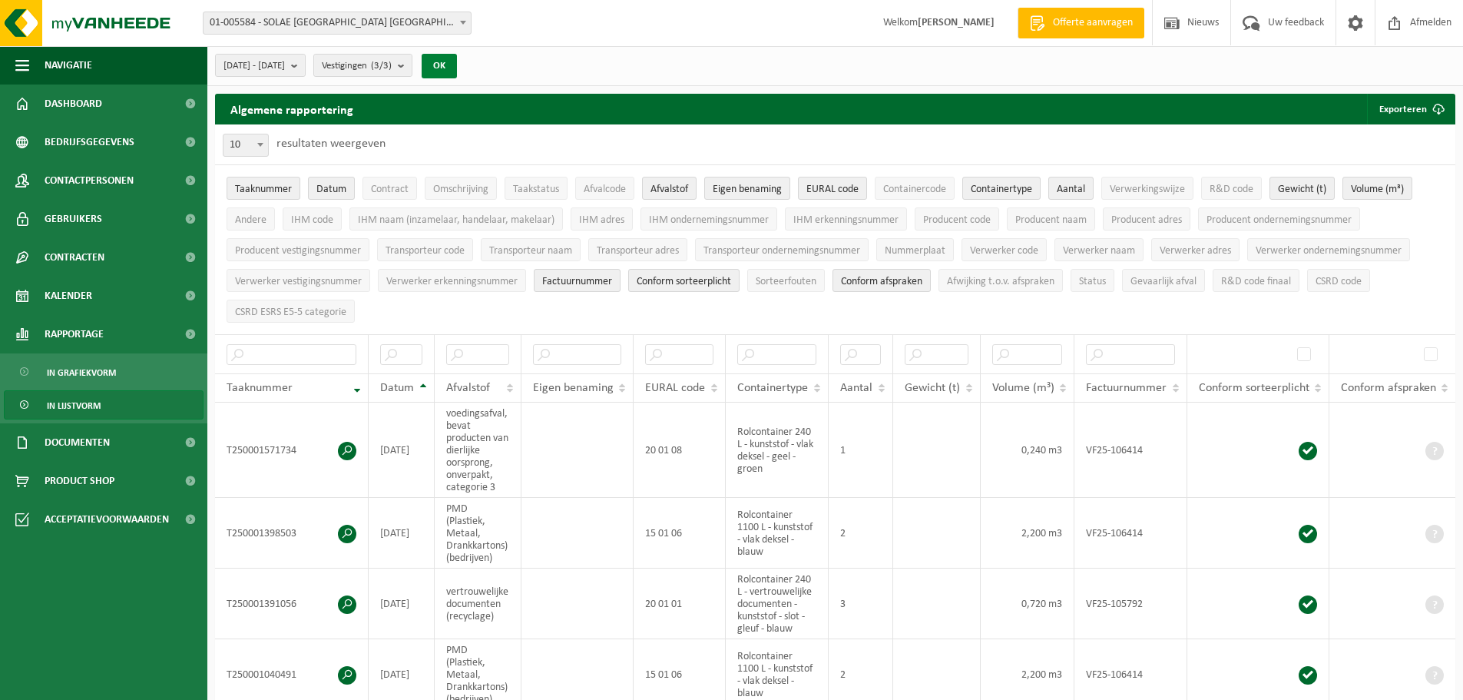
click at [457, 60] on button "OK" at bounding box center [439, 66] width 35 height 25
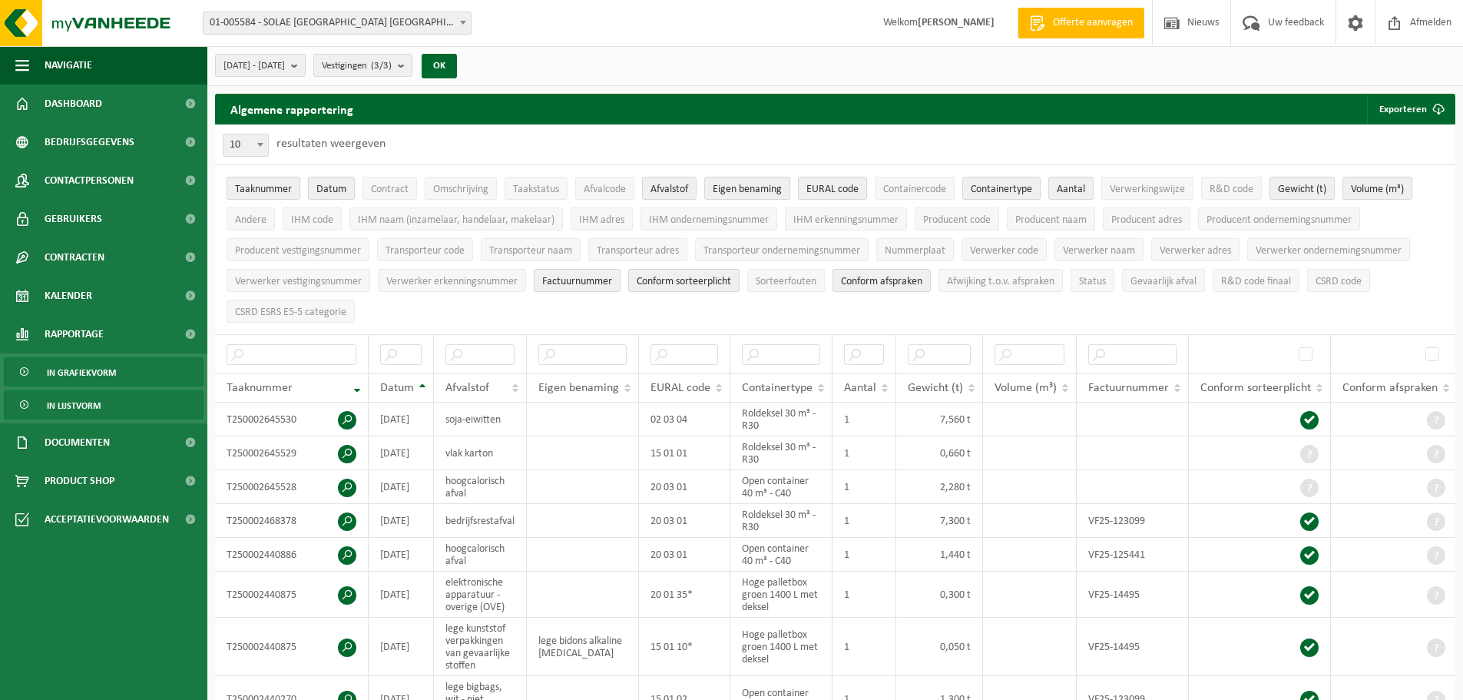
click at [81, 368] on span "In grafiekvorm" at bounding box center [81, 372] width 69 height 29
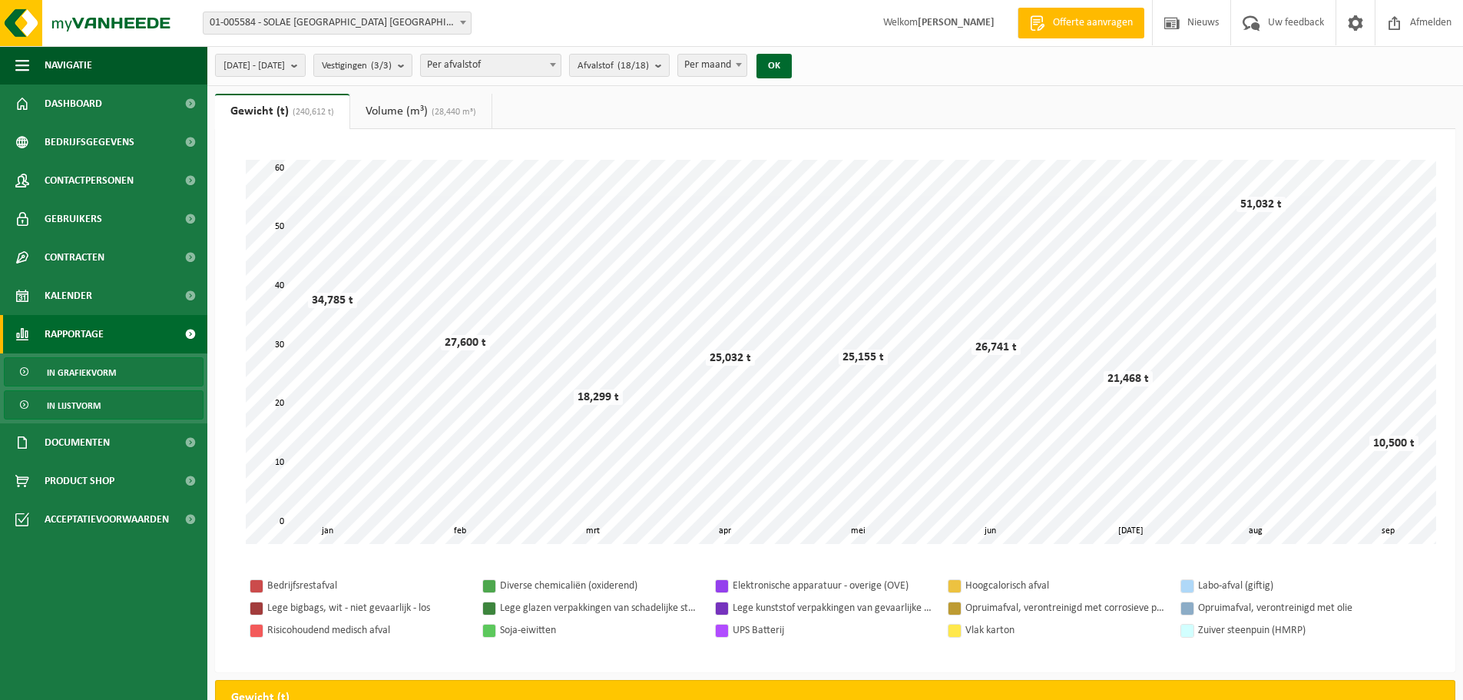
click at [78, 403] on span "In lijstvorm" at bounding box center [74, 405] width 54 height 29
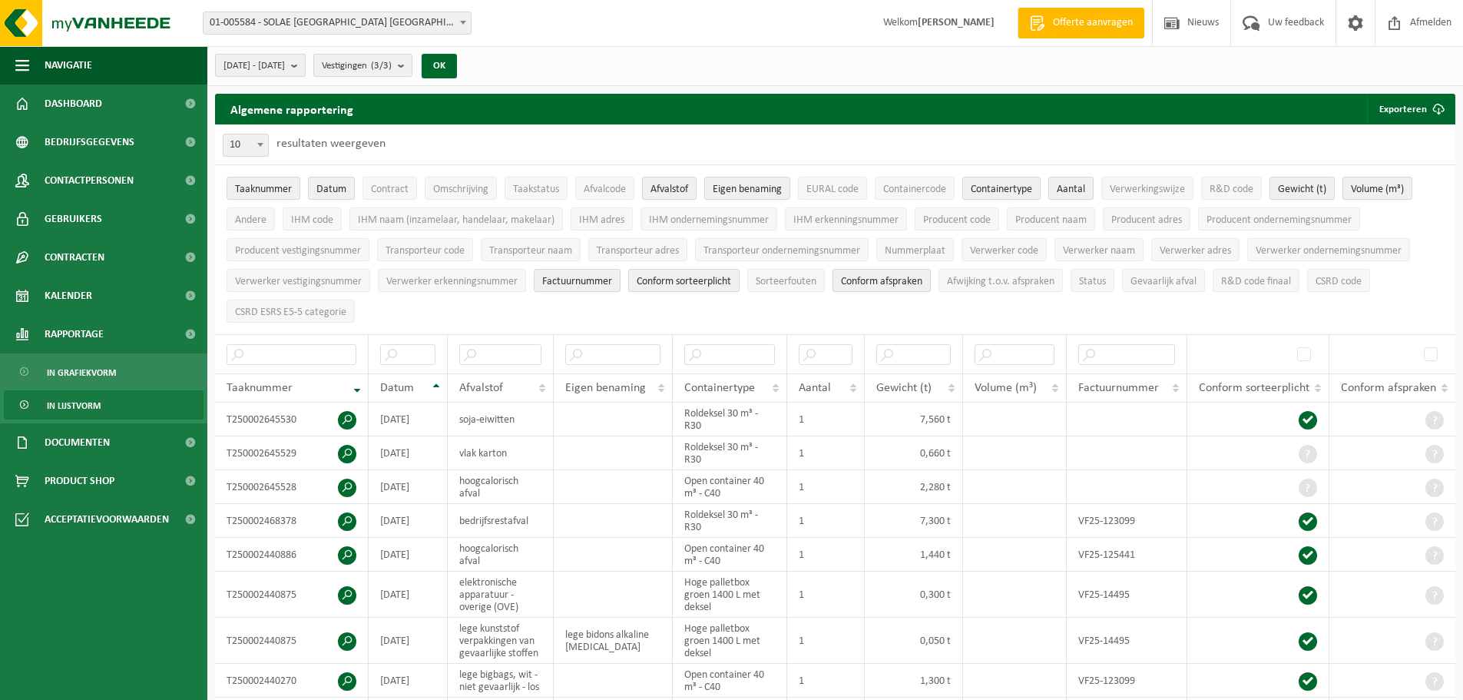
click at [271, 65] on span "[DATE] - [DATE]" at bounding box center [254, 66] width 61 height 23
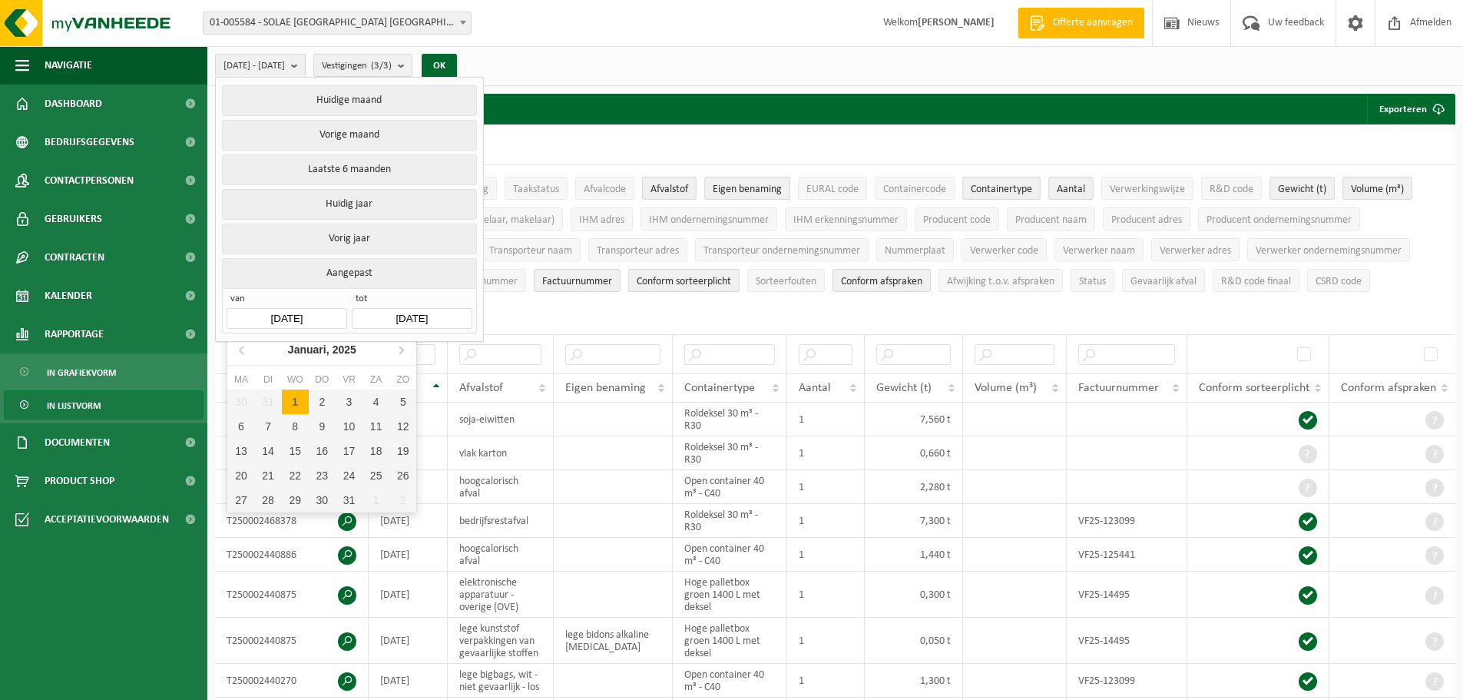
click at [320, 310] on input "[DATE]" at bounding box center [287, 318] width 120 height 21
click at [402, 348] on icon at bounding box center [401, 350] width 4 height 8
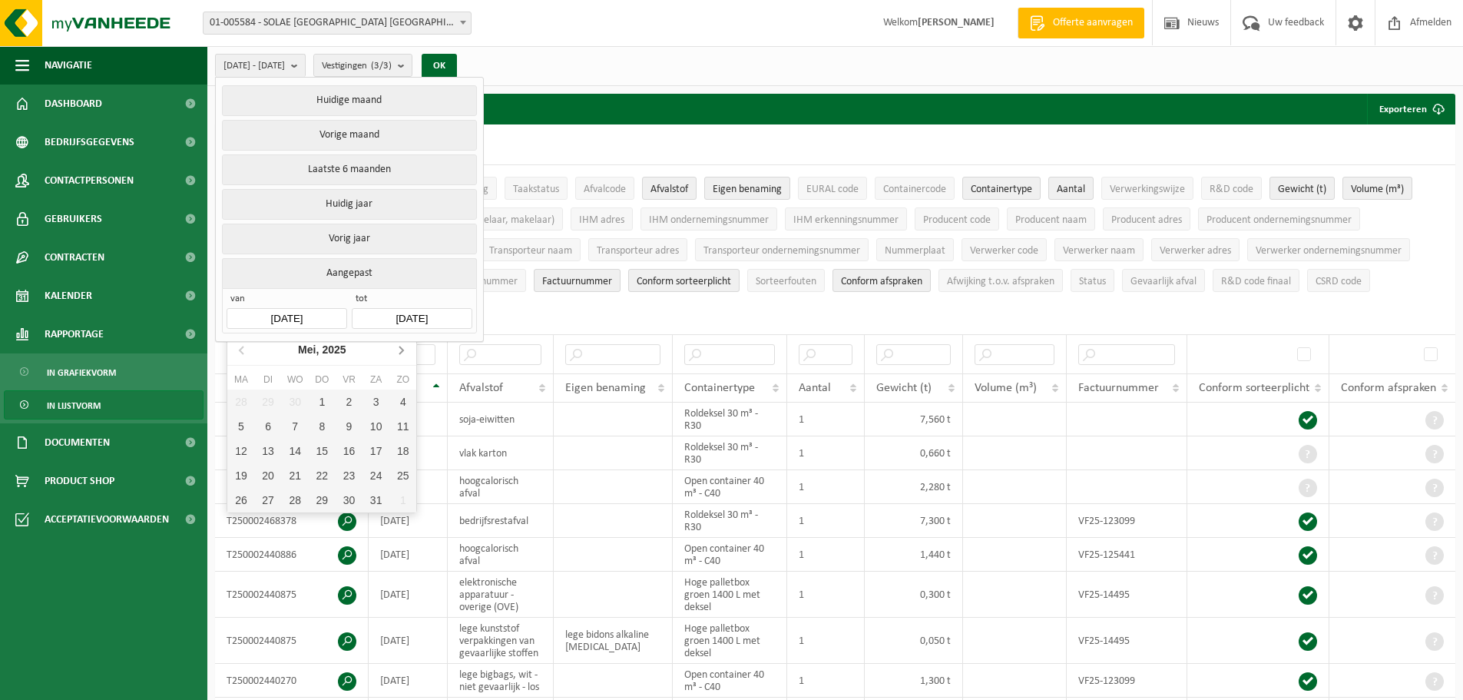
click at [402, 348] on icon at bounding box center [401, 350] width 4 height 8
click at [405, 399] on div "1" at bounding box center [402, 401] width 27 height 25
type input "[DATE]"
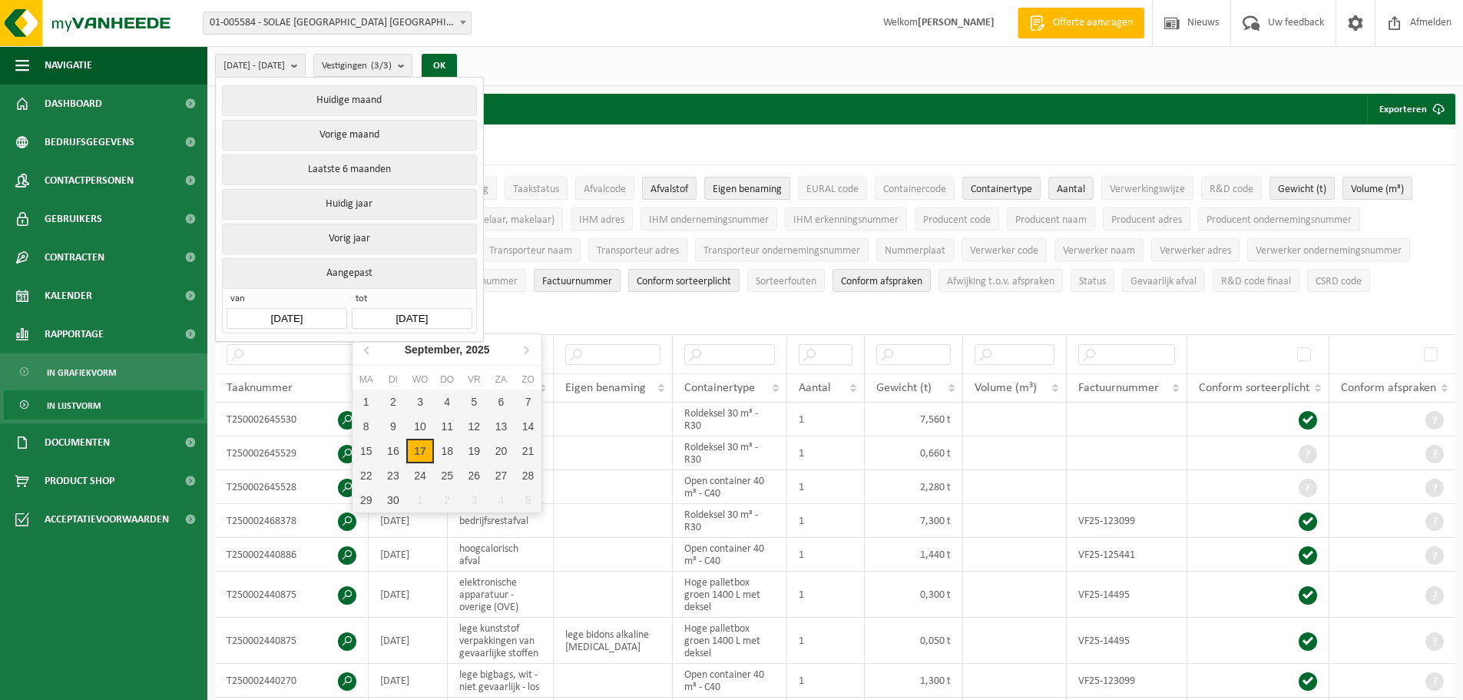
click at [445, 313] on input "[DATE]" at bounding box center [412, 318] width 120 height 21
click at [366, 350] on icon at bounding box center [367, 350] width 4 height 8
click at [362, 526] on div "30" at bounding box center [366, 524] width 27 height 25
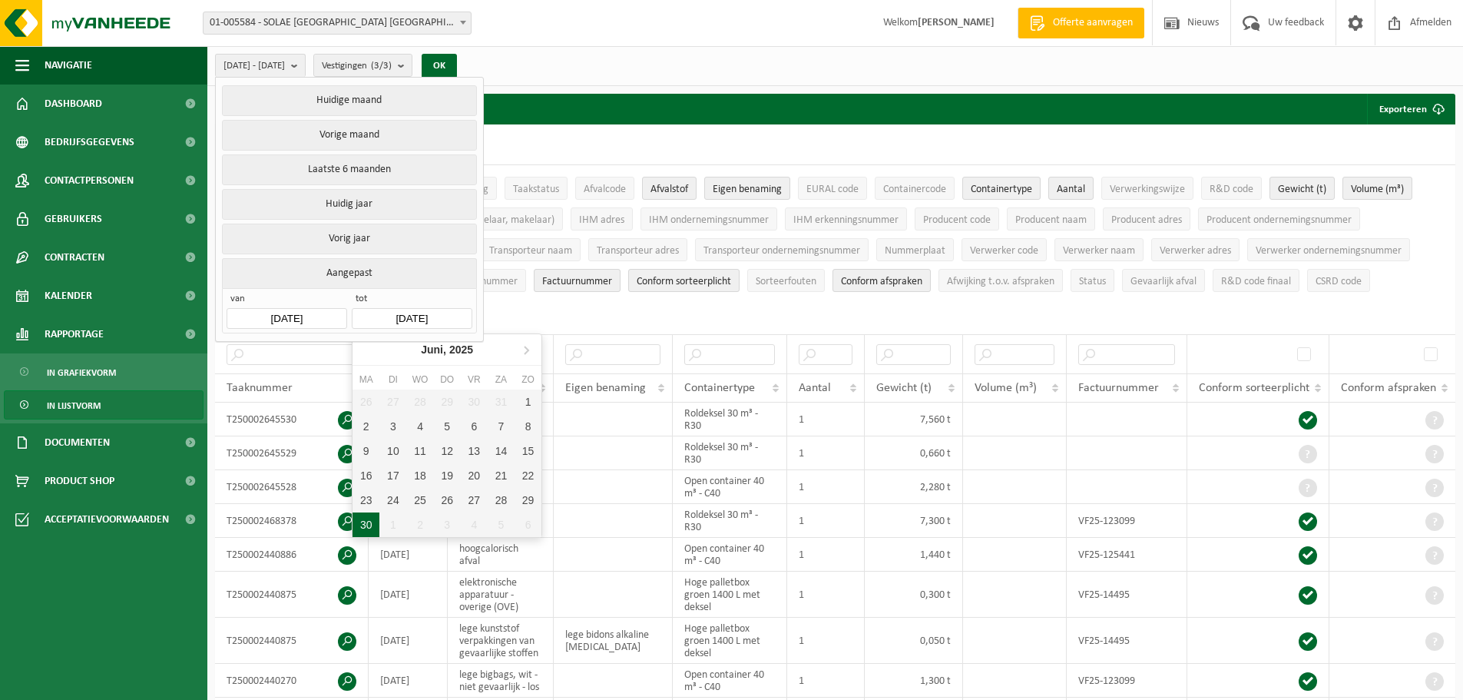
type input "[DATE]"
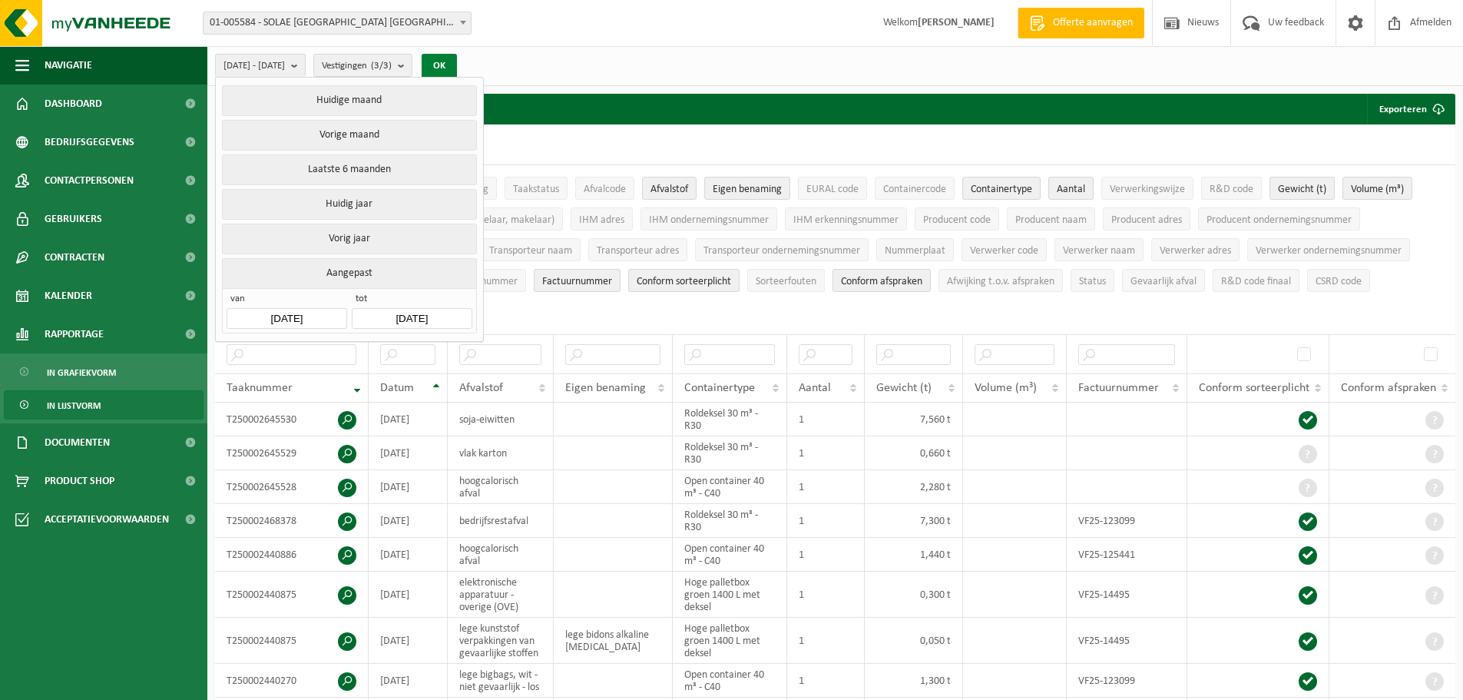
click at [457, 55] on button "OK" at bounding box center [439, 66] width 35 height 25
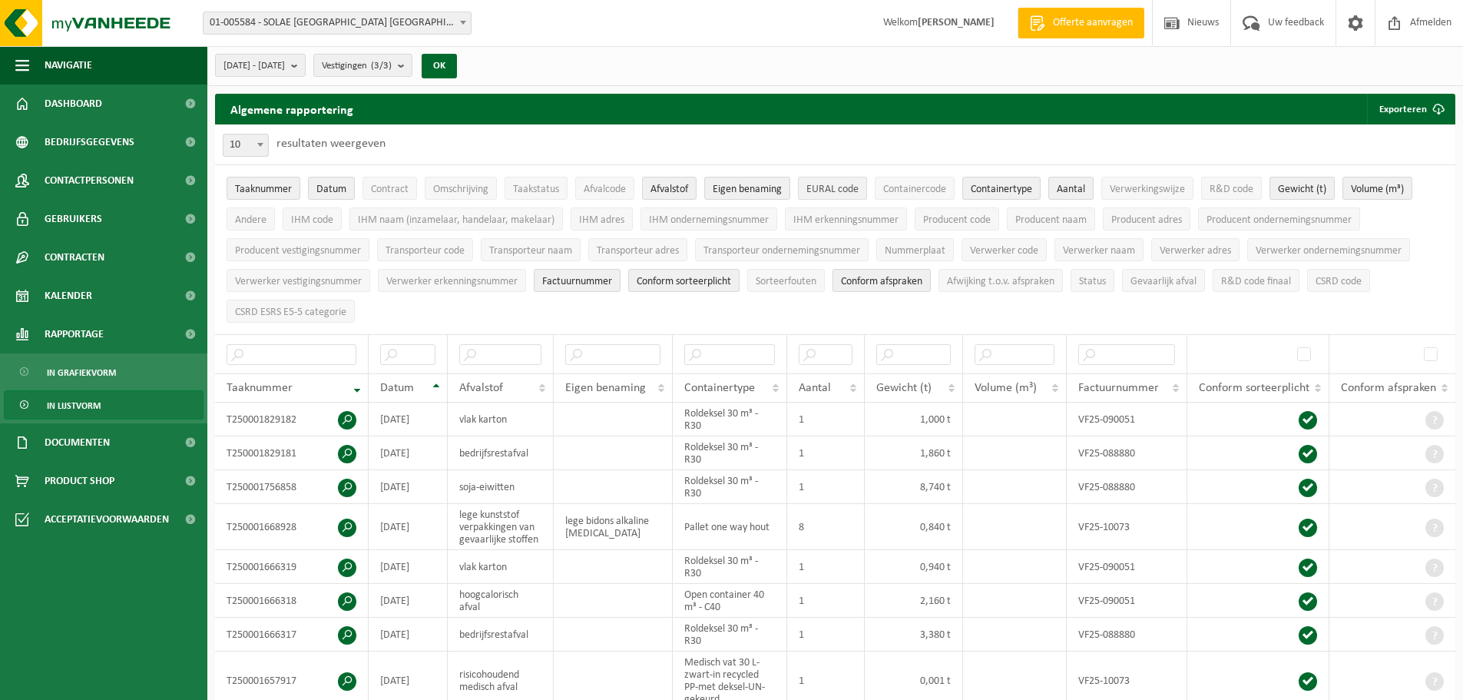
click at [838, 187] on span "EURAL code" at bounding box center [833, 190] width 52 height 12
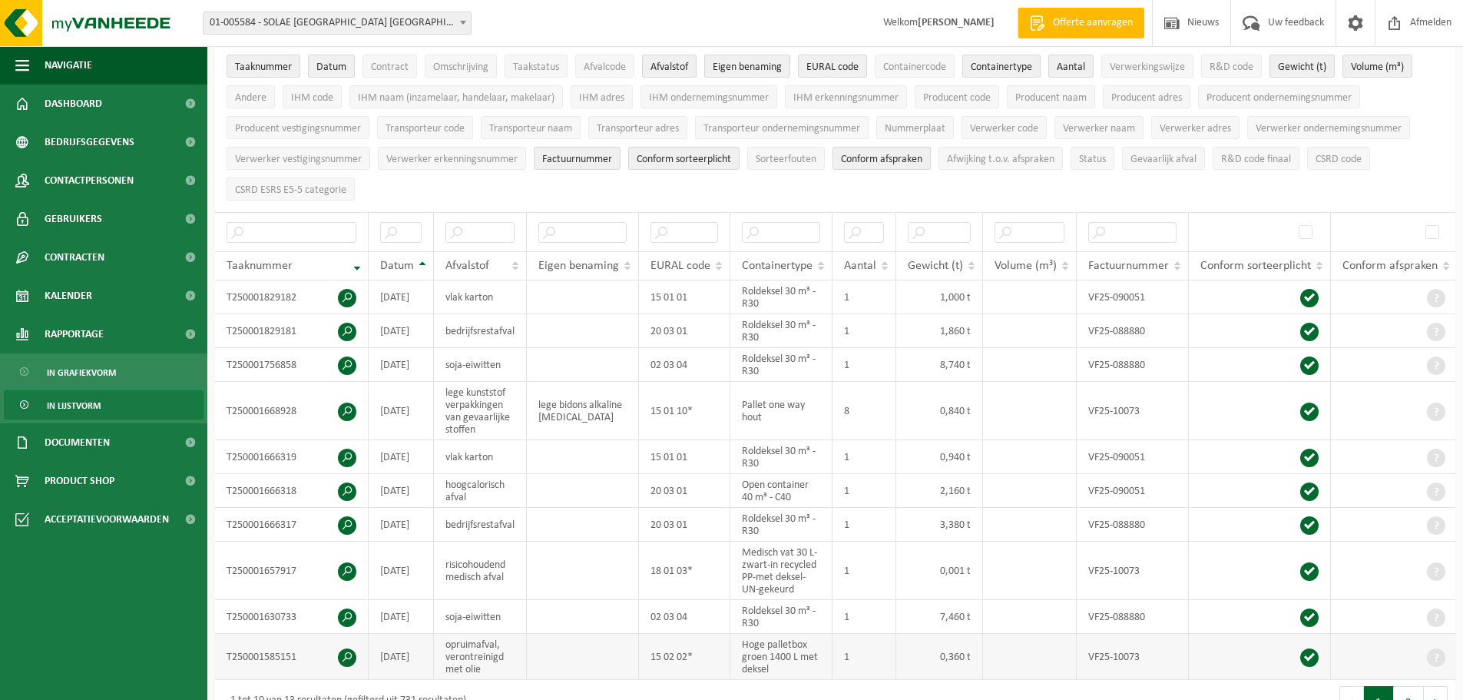
scroll to position [77, 0]
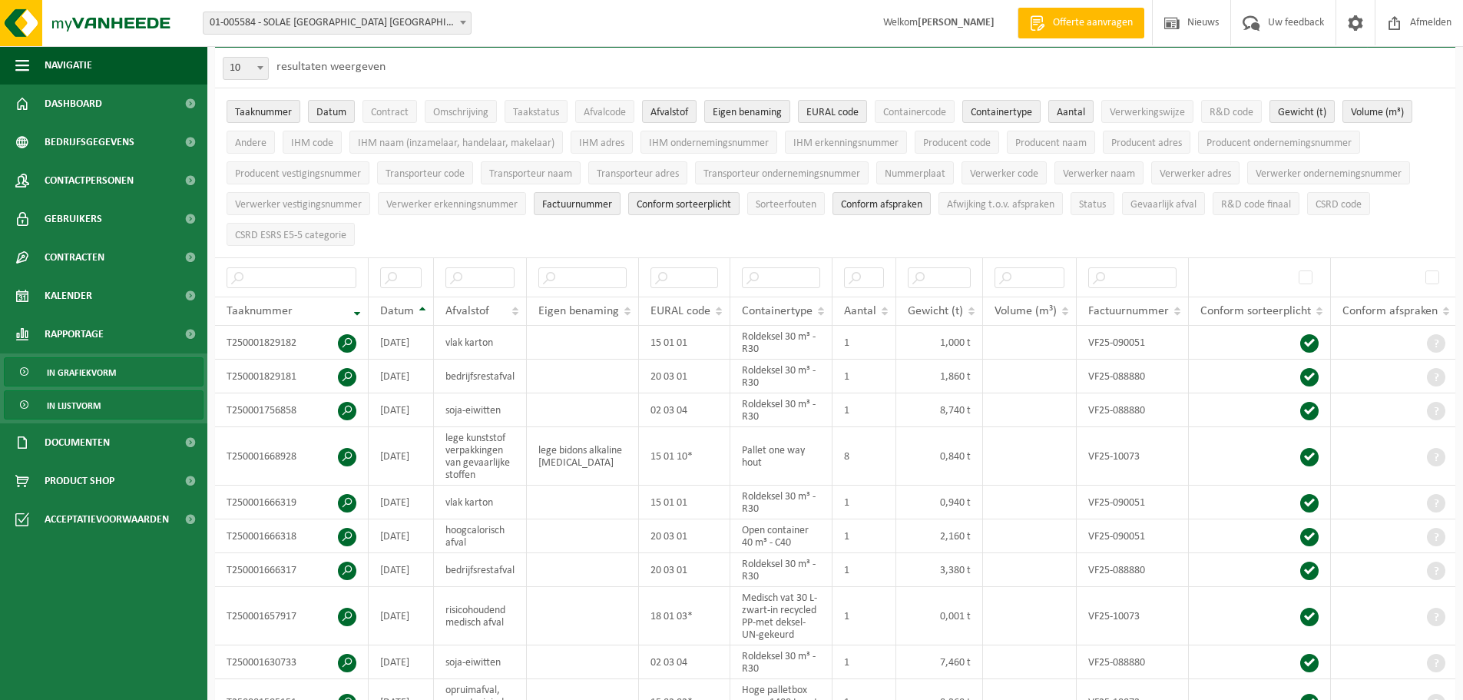
click at [71, 365] on span "In grafiekvorm" at bounding box center [81, 372] width 69 height 29
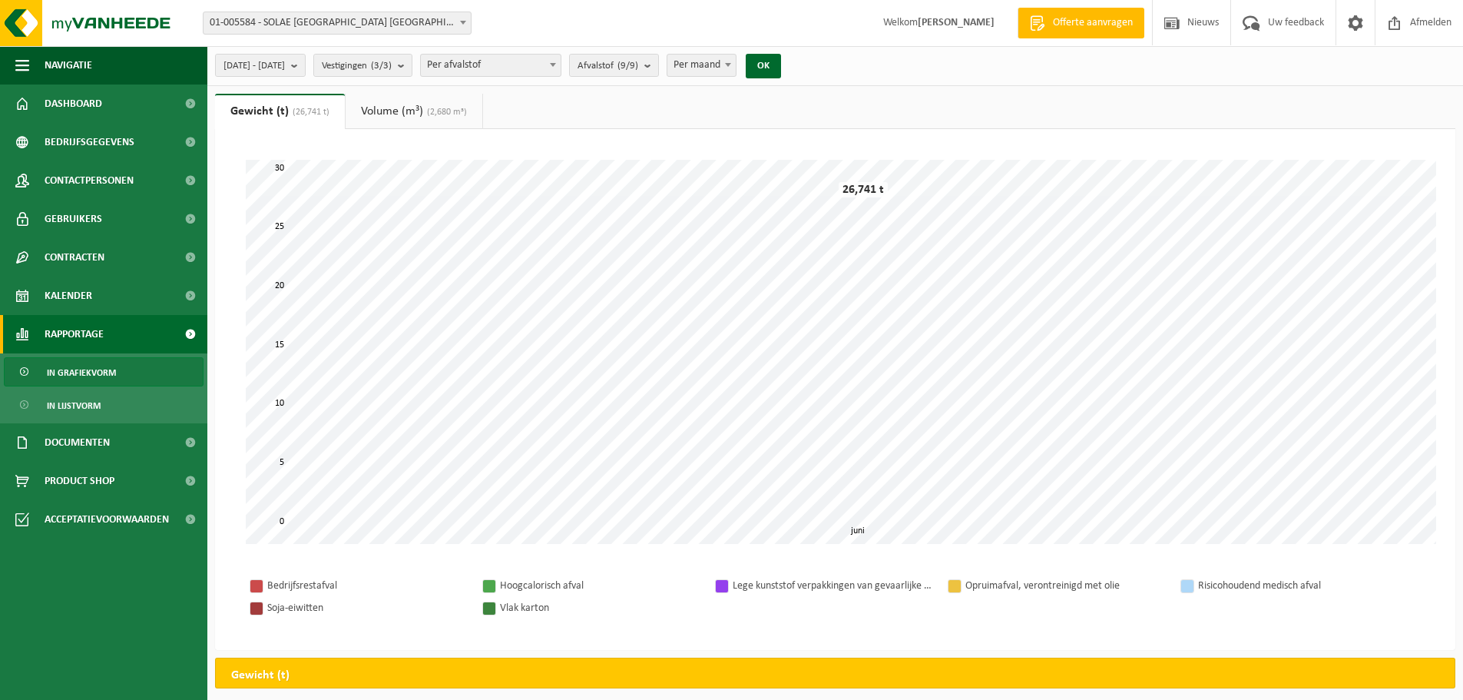
drag, startPoint x: 320, startPoint y: 62, endPoint x: 313, endPoint y: 81, distance: 19.7
click at [285, 63] on span "[DATE] - [DATE]" at bounding box center [254, 66] width 61 height 23
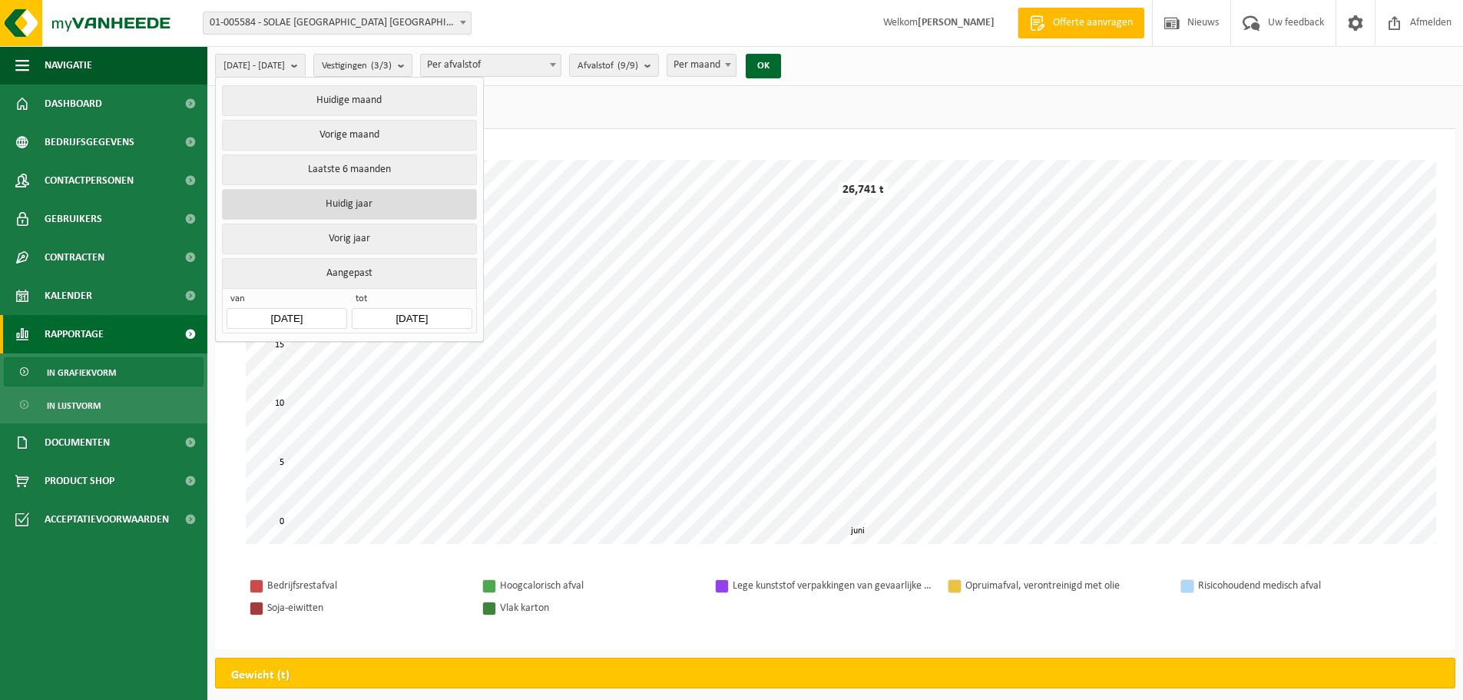
click at [349, 198] on button "Huidig jaar" at bounding box center [349, 204] width 254 height 31
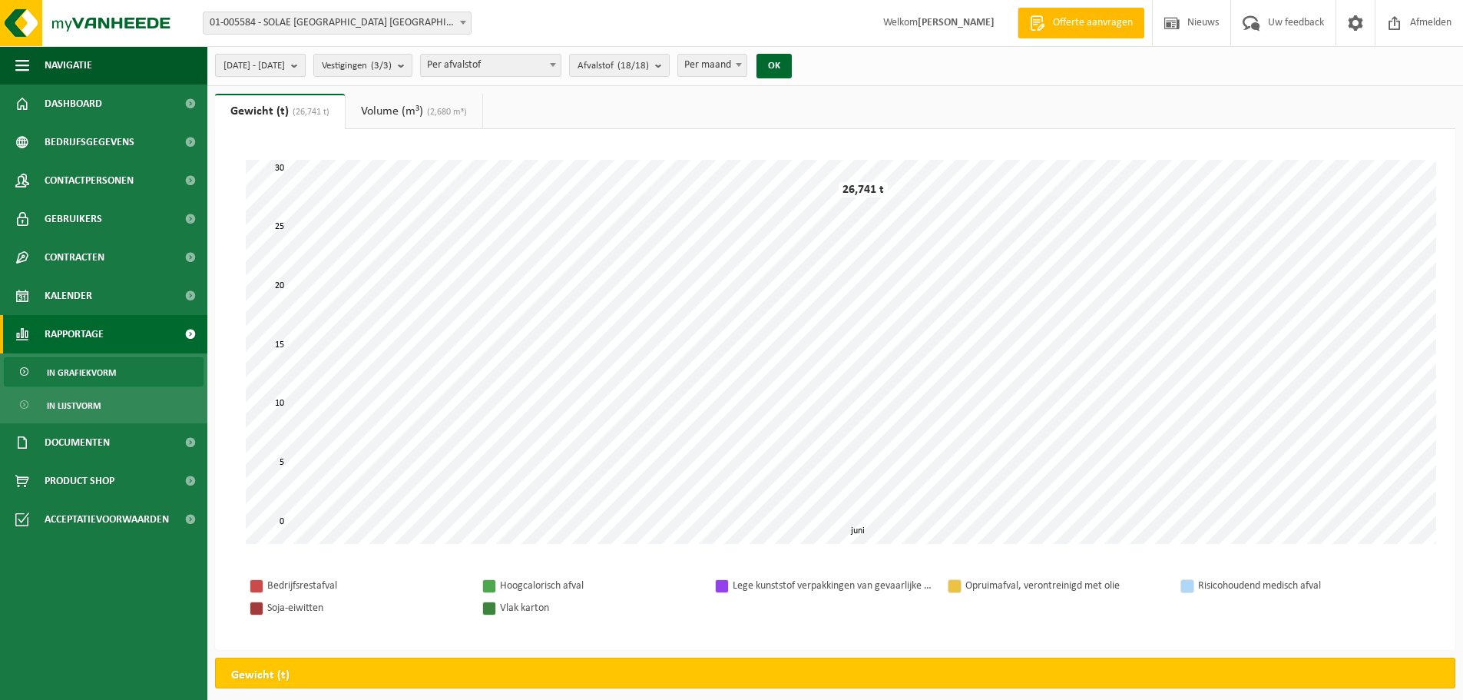
click at [283, 62] on span "[DATE] - [DATE]" at bounding box center [254, 66] width 61 height 23
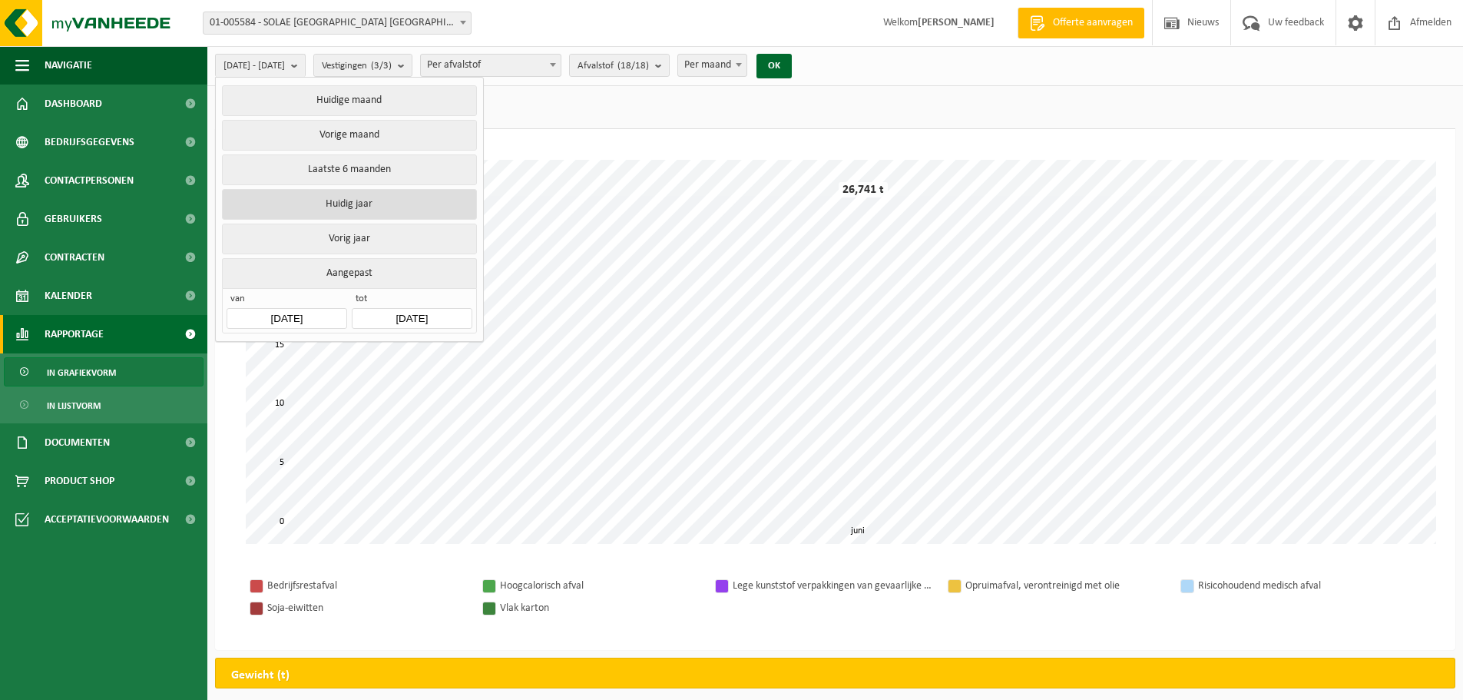
click at [283, 196] on button "Huidig jaar" at bounding box center [349, 204] width 254 height 31
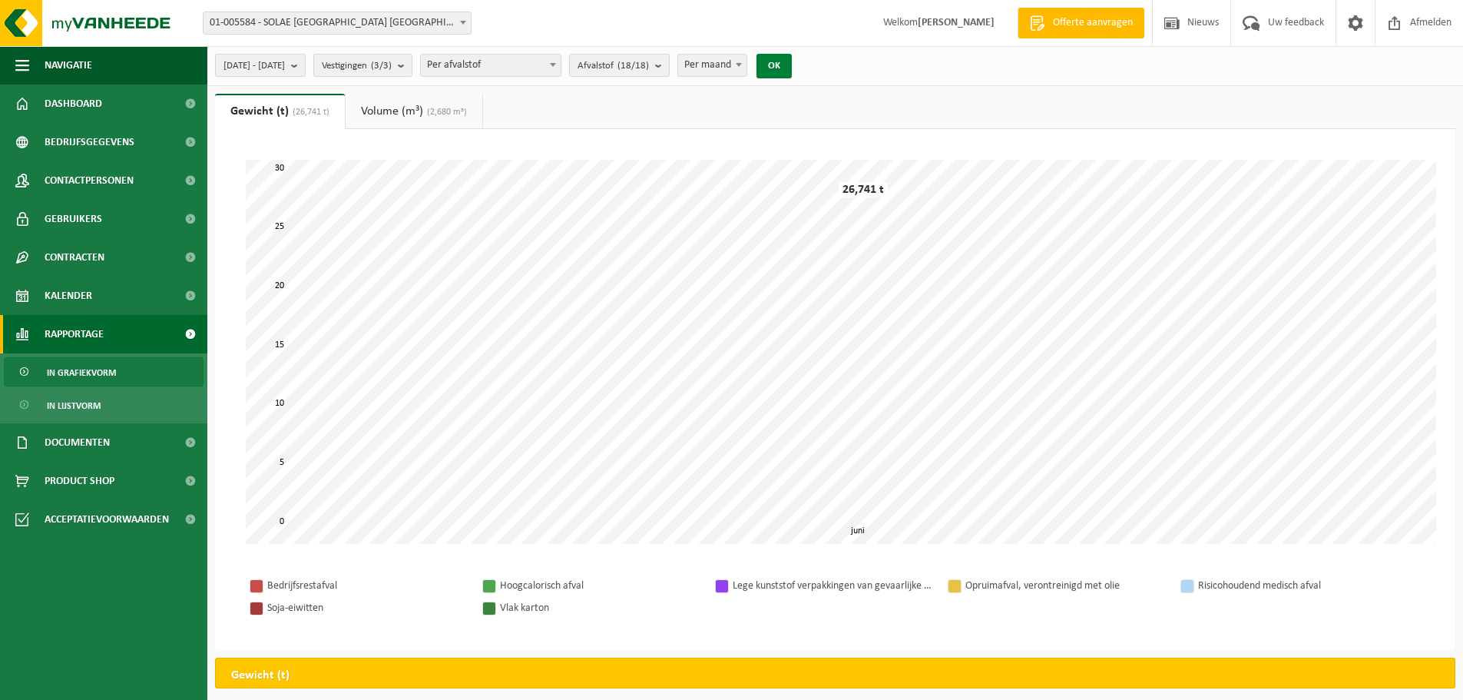
click at [792, 68] on button "OK" at bounding box center [774, 66] width 35 height 25
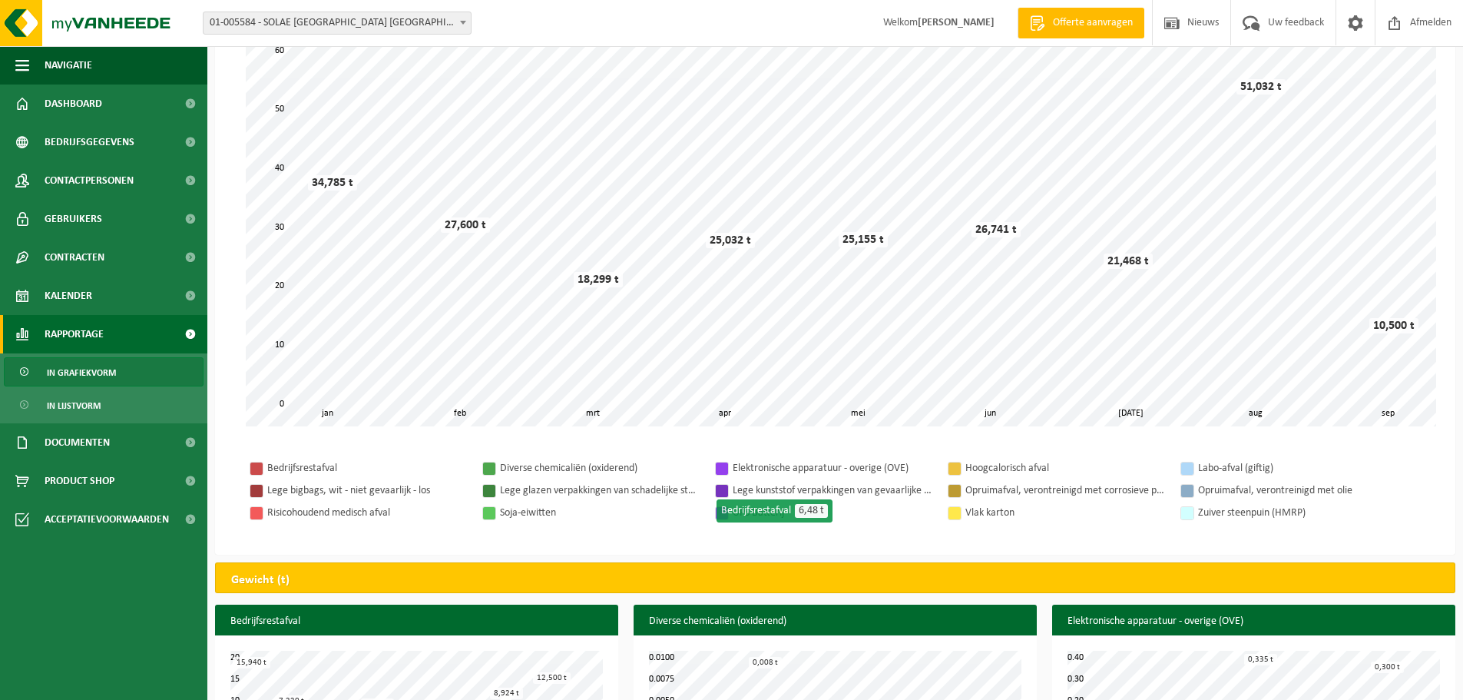
scroll to position [154, 0]
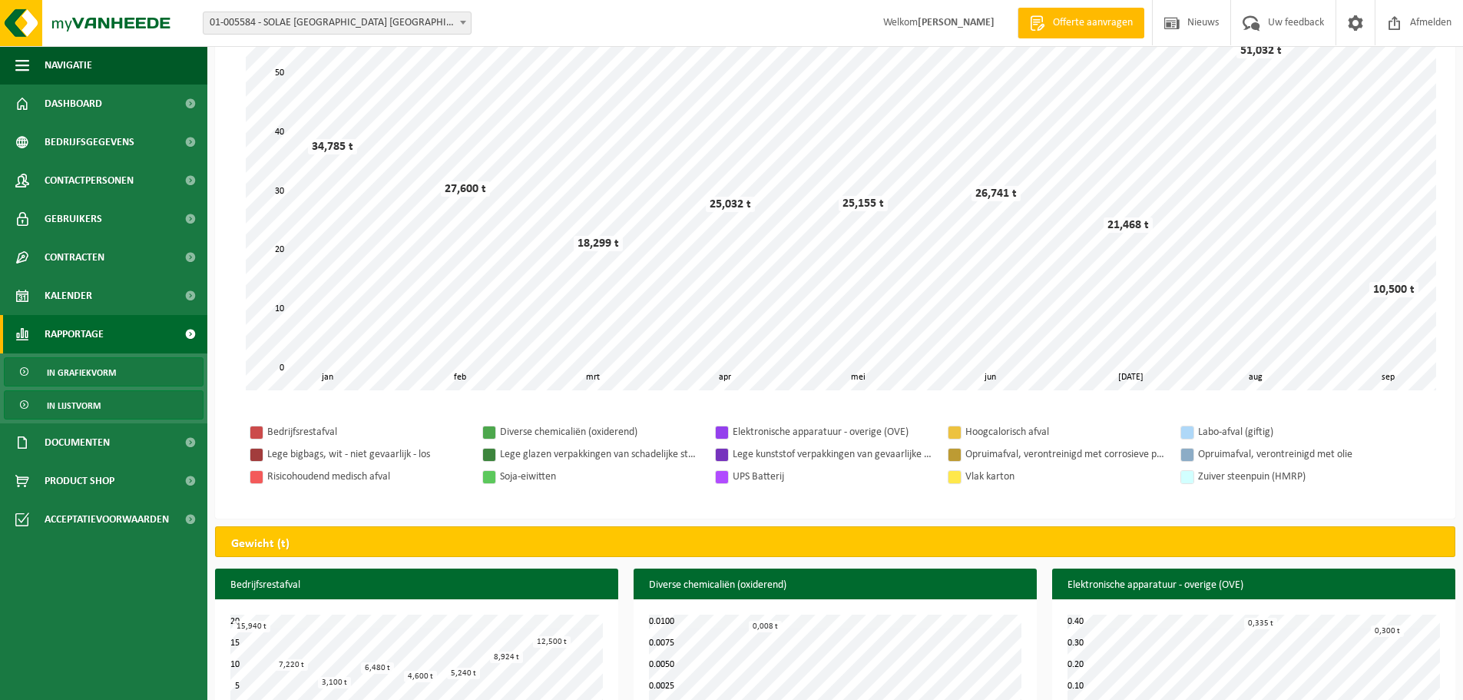
click at [65, 404] on span "In lijstvorm" at bounding box center [74, 405] width 54 height 29
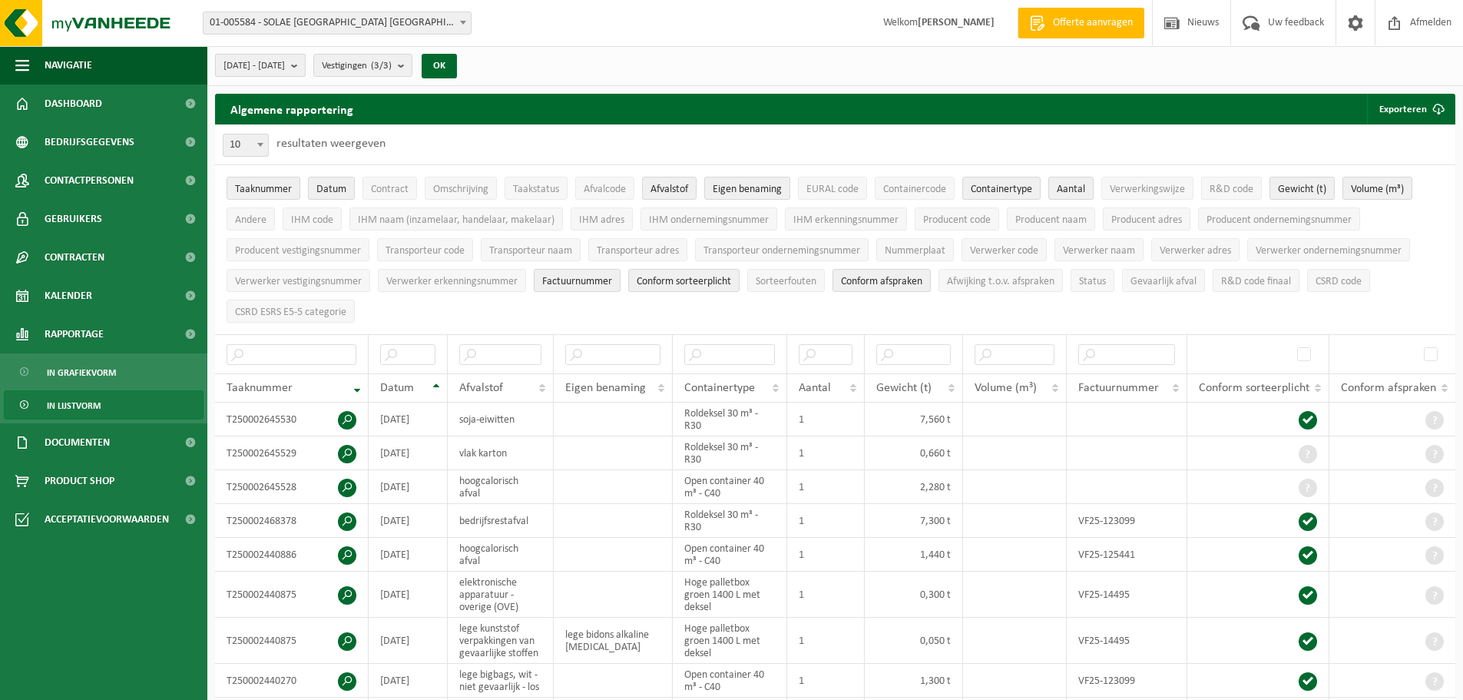
click at [278, 65] on span "[DATE] - [DATE]" at bounding box center [254, 66] width 61 height 23
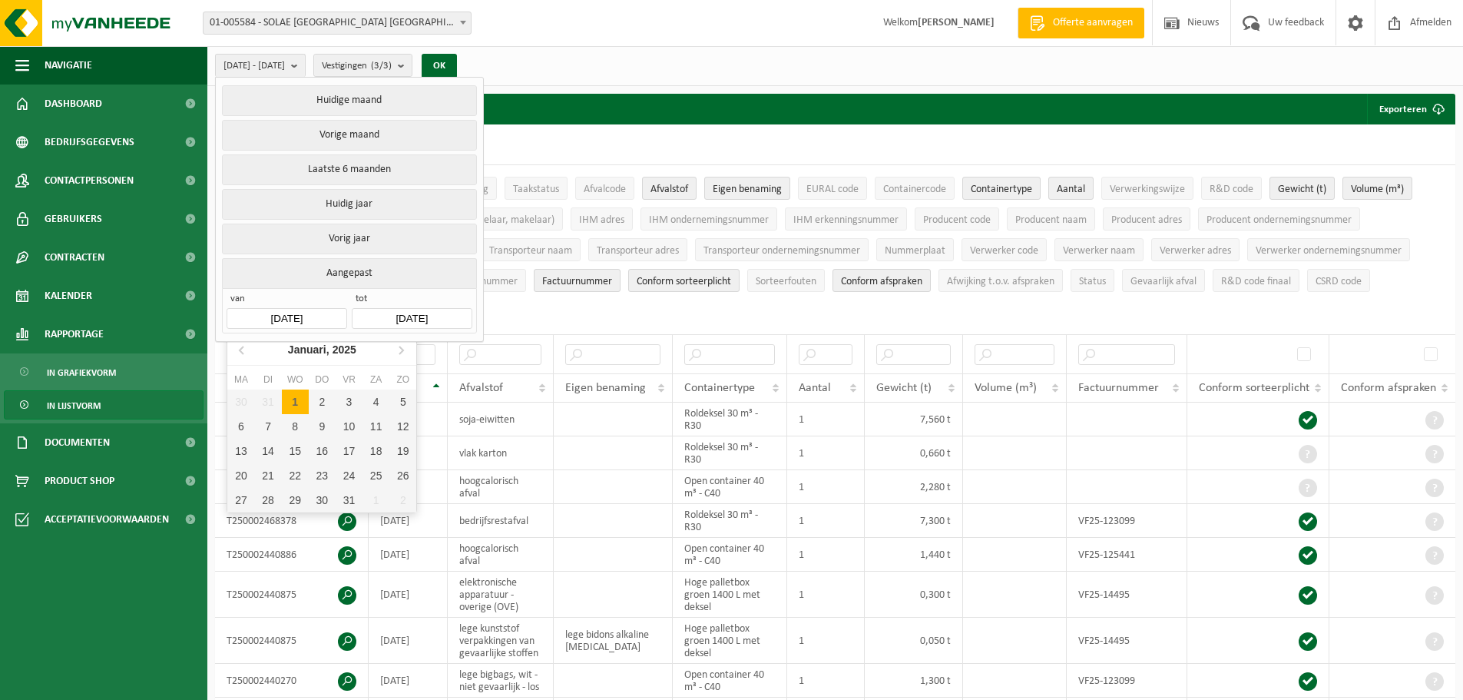
click at [312, 313] on input "[DATE]" at bounding box center [287, 318] width 120 height 21
click at [402, 348] on icon at bounding box center [401, 350] width 4 height 8
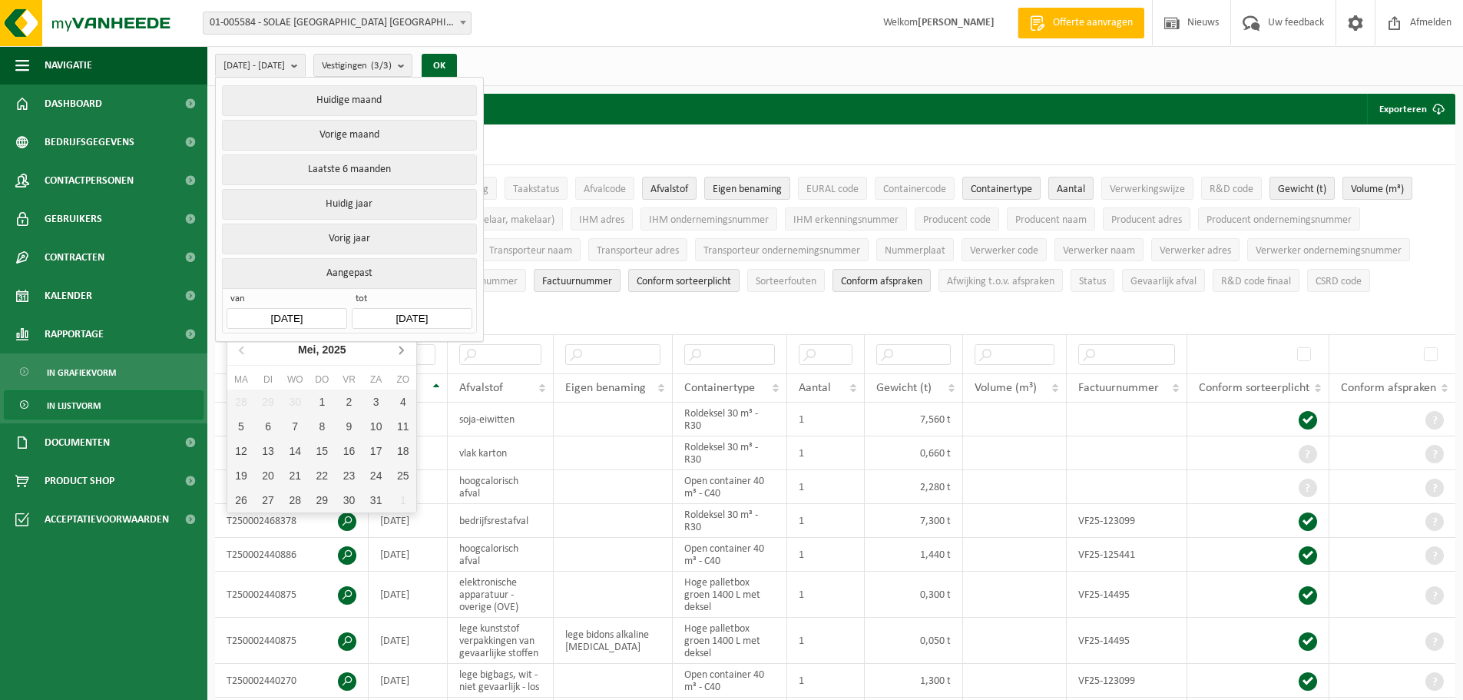
click at [402, 348] on icon at bounding box center [401, 350] width 4 height 8
click at [399, 400] on div "1" at bounding box center [402, 401] width 27 height 25
type input "[DATE]"
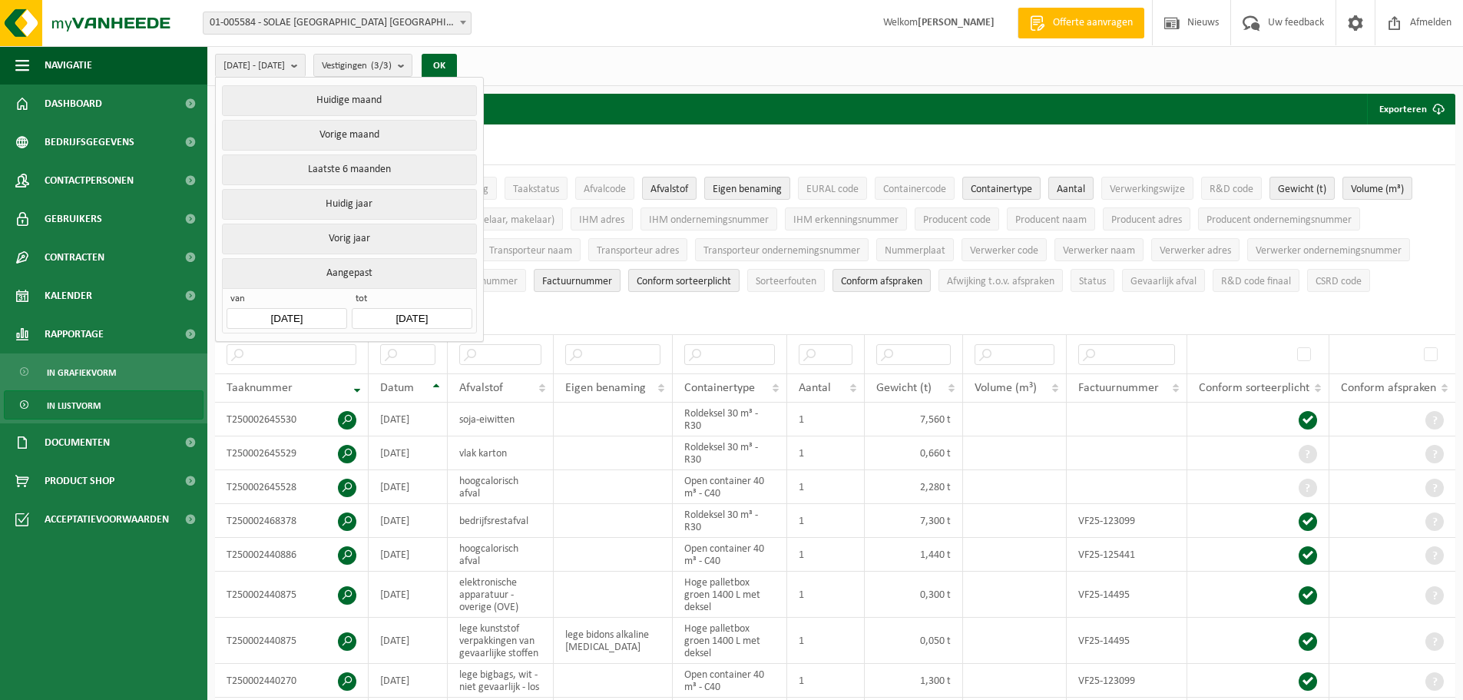
click at [444, 312] on input "[DATE]" at bounding box center [412, 318] width 120 height 21
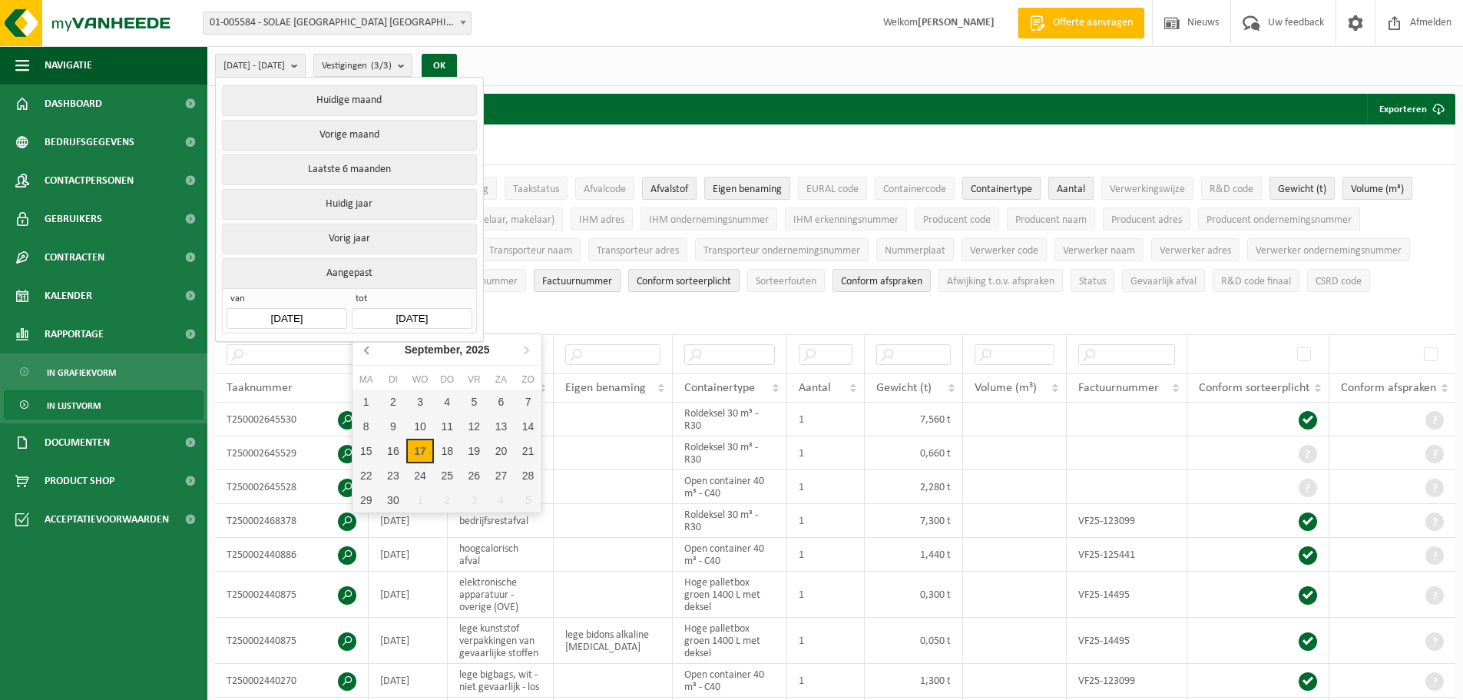
click at [366, 346] on icon at bounding box center [368, 349] width 25 height 25
click at [365, 347] on icon at bounding box center [368, 349] width 25 height 25
click at [364, 517] on div "30" at bounding box center [366, 524] width 27 height 25
type input "[DATE]"
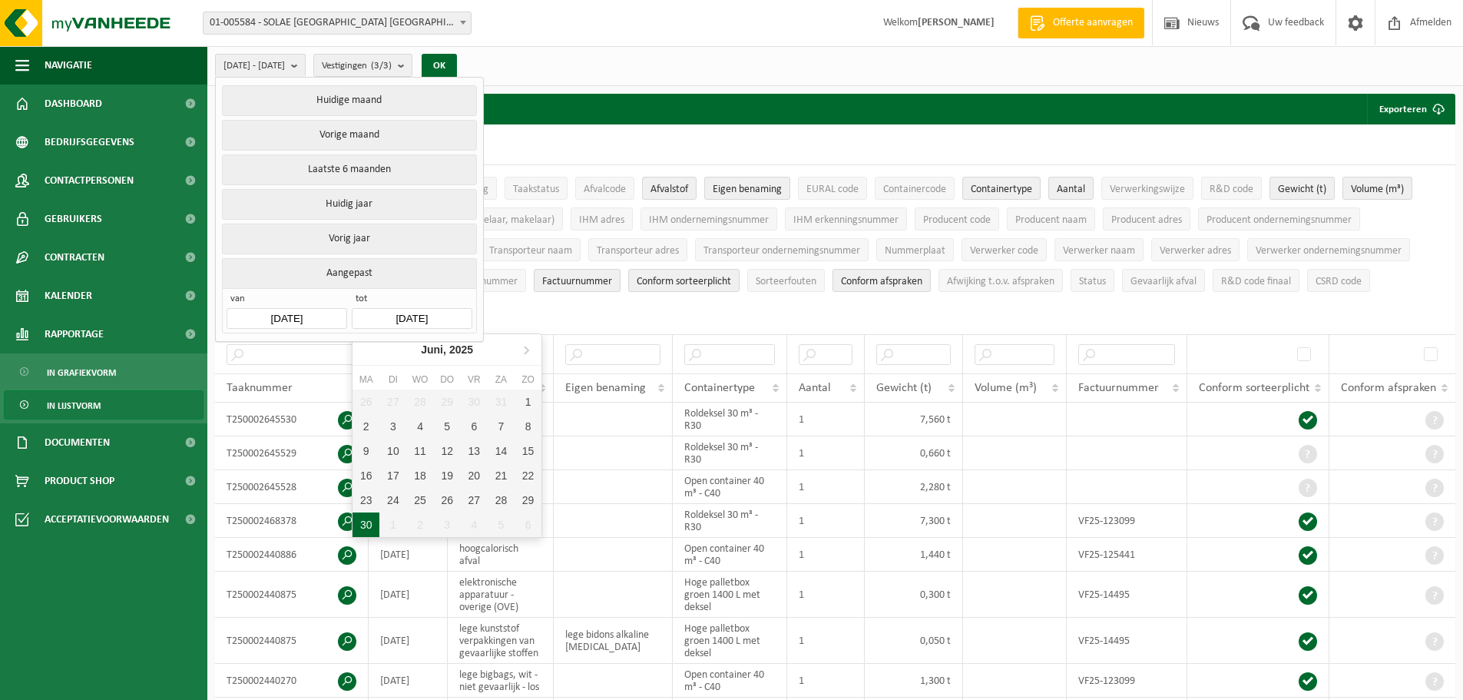
type input "[DATE]"
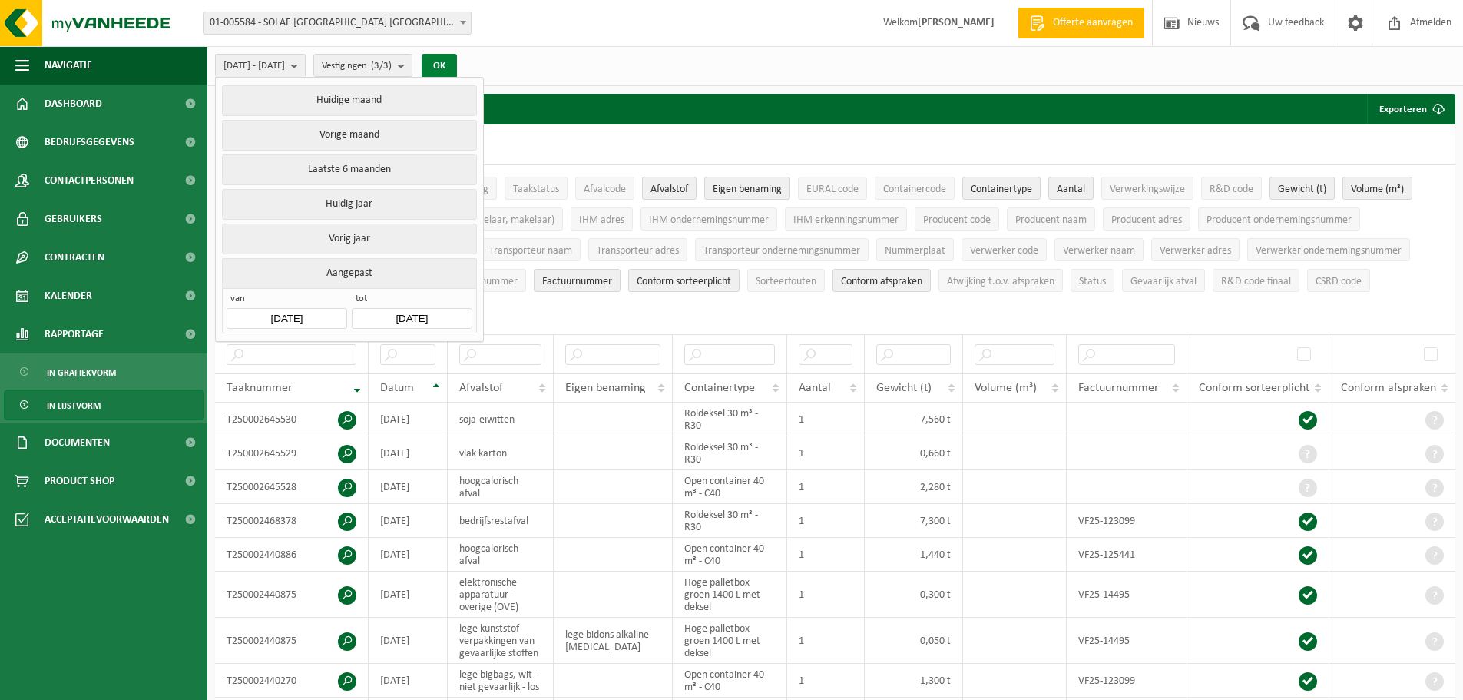
click at [457, 61] on button "OK" at bounding box center [439, 66] width 35 height 25
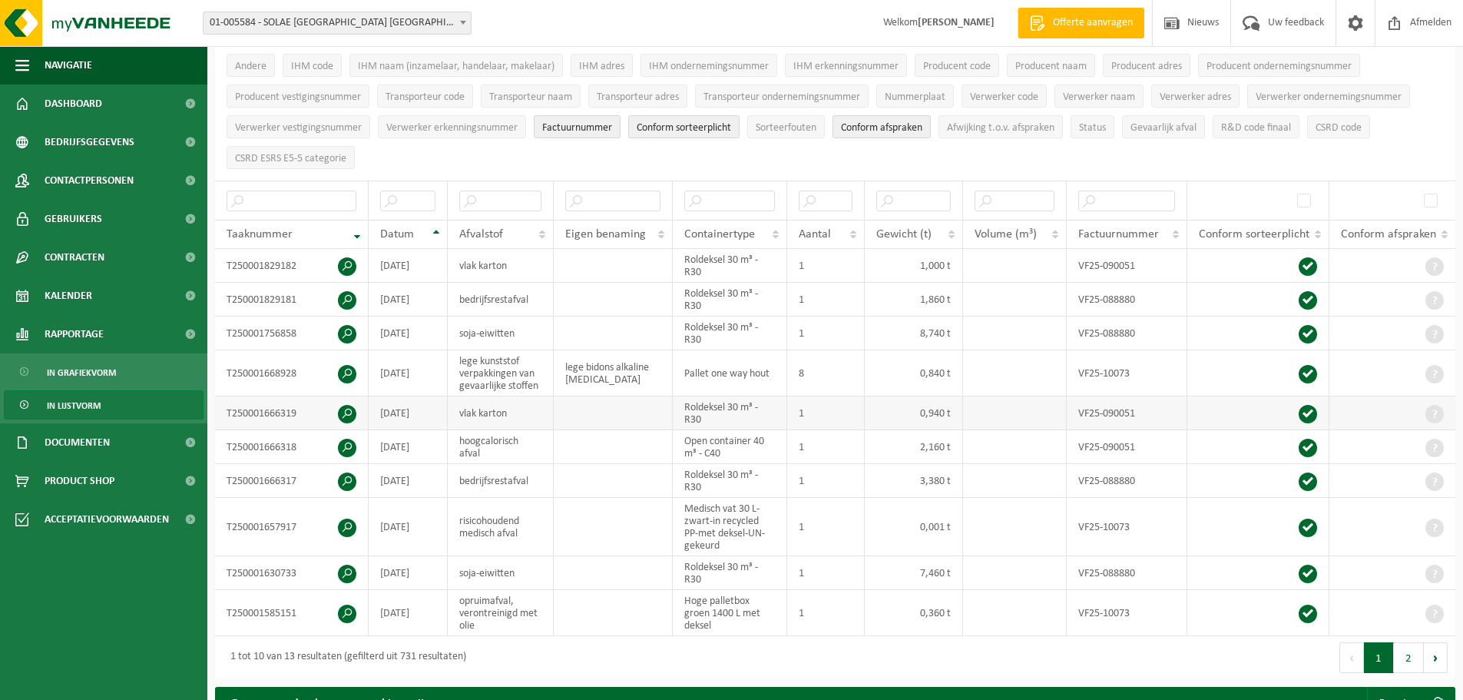
scroll to position [230, 0]
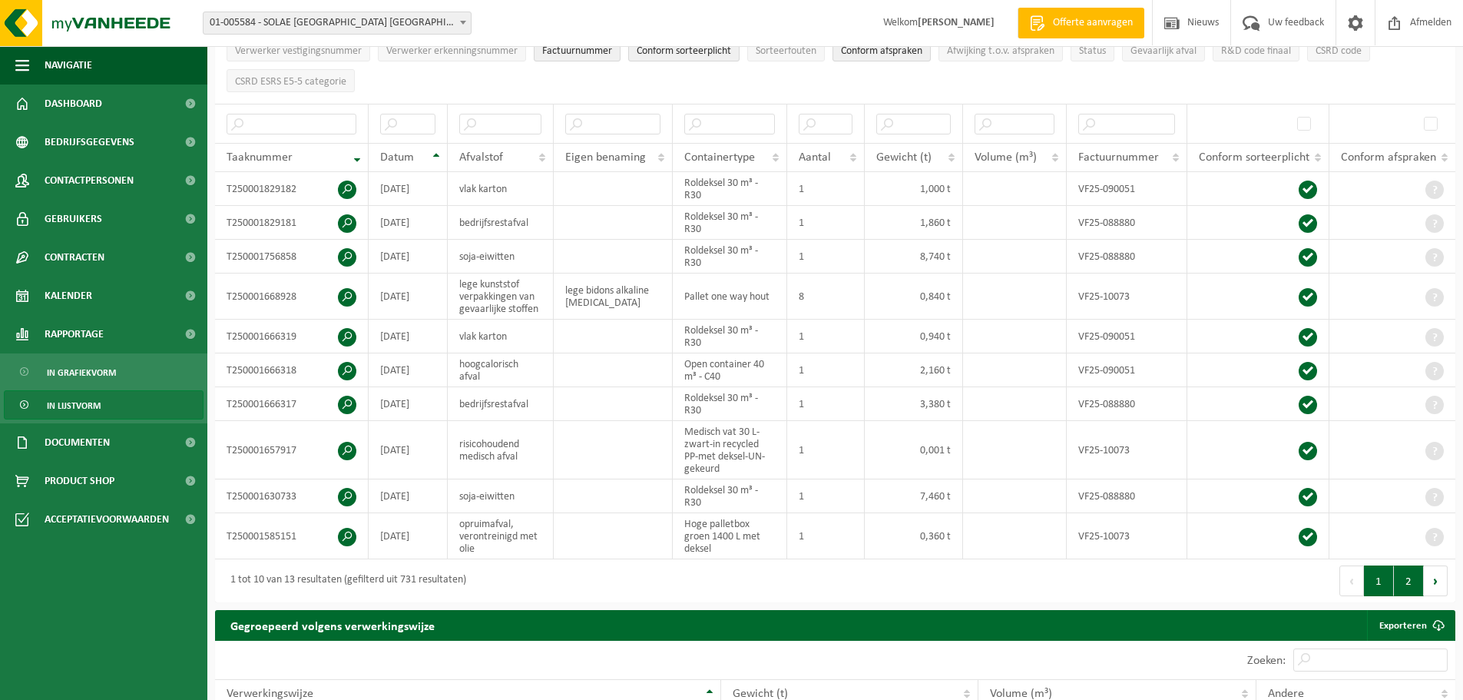
click at [1409, 574] on button "2" at bounding box center [1409, 580] width 30 height 31
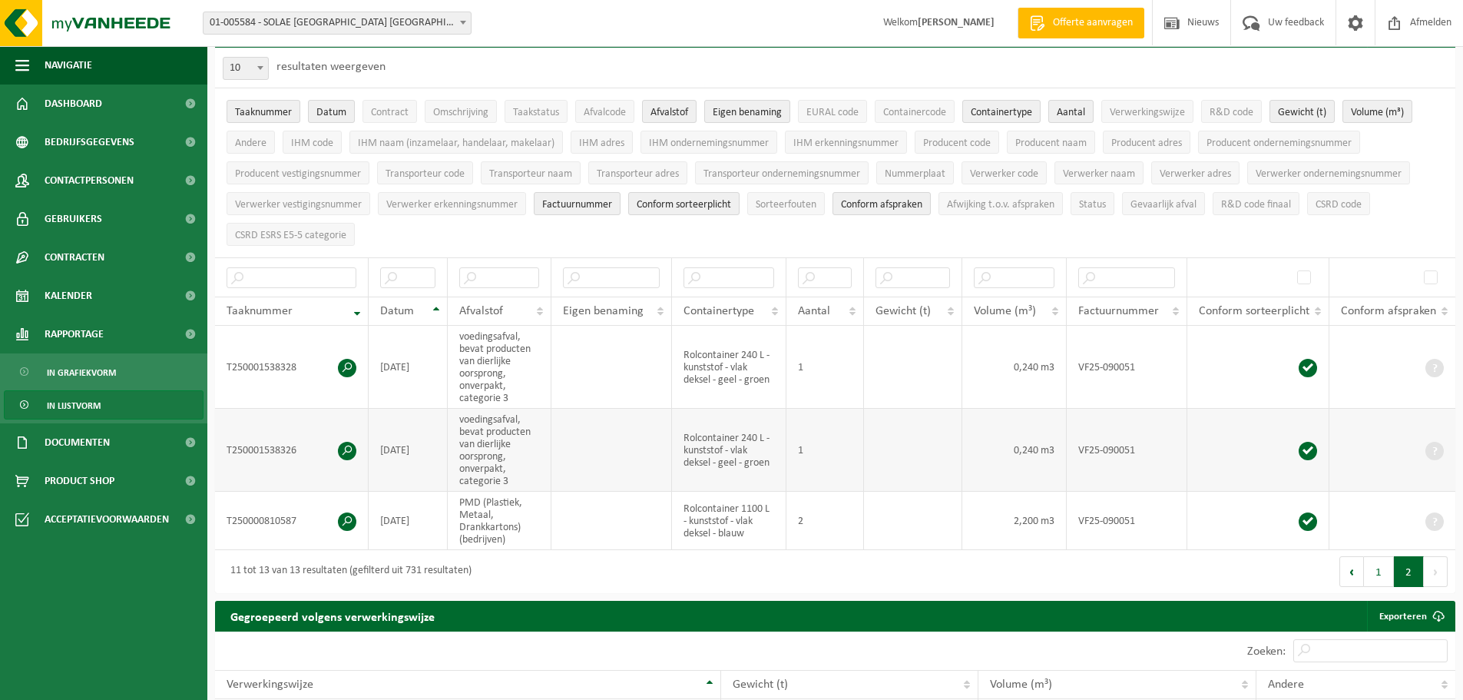
scroll to position [0, 0]
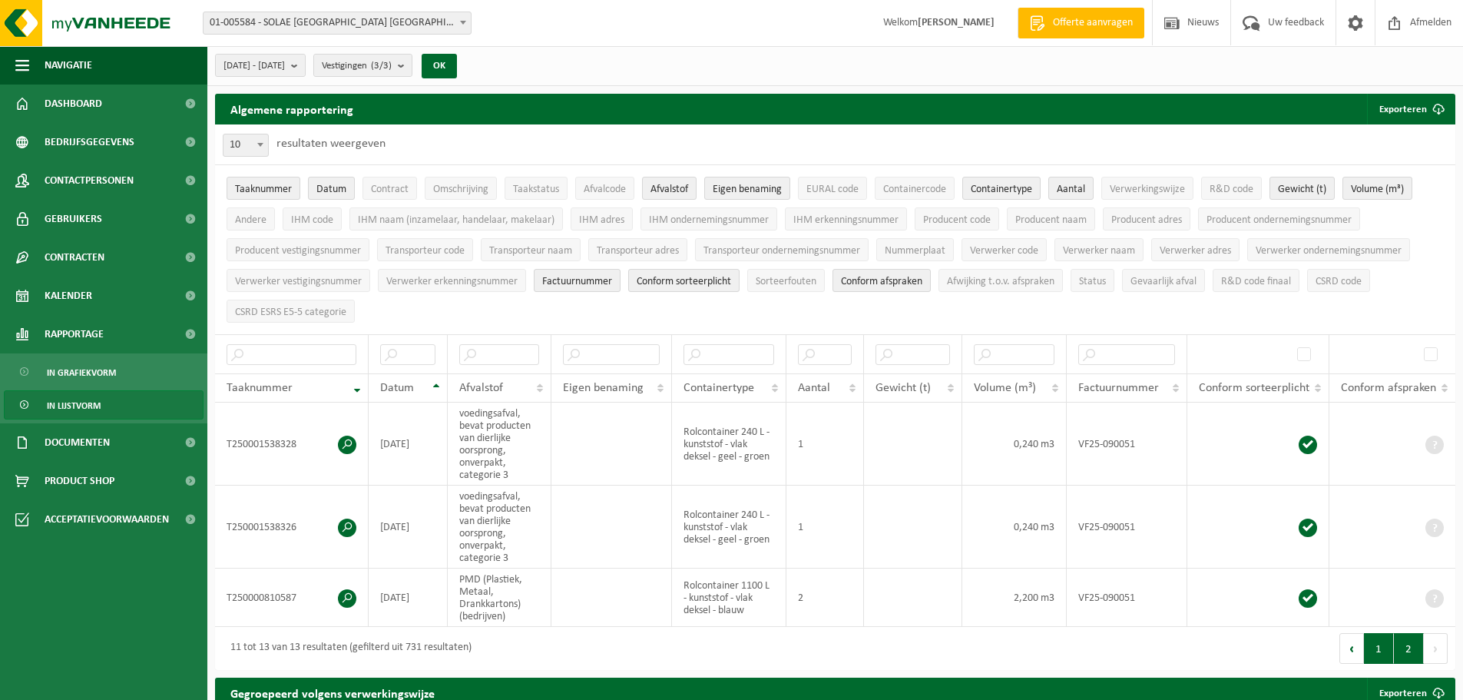
click at [1377, 645] on button "1" at bounding box center [1379, 648] width 30 height 31
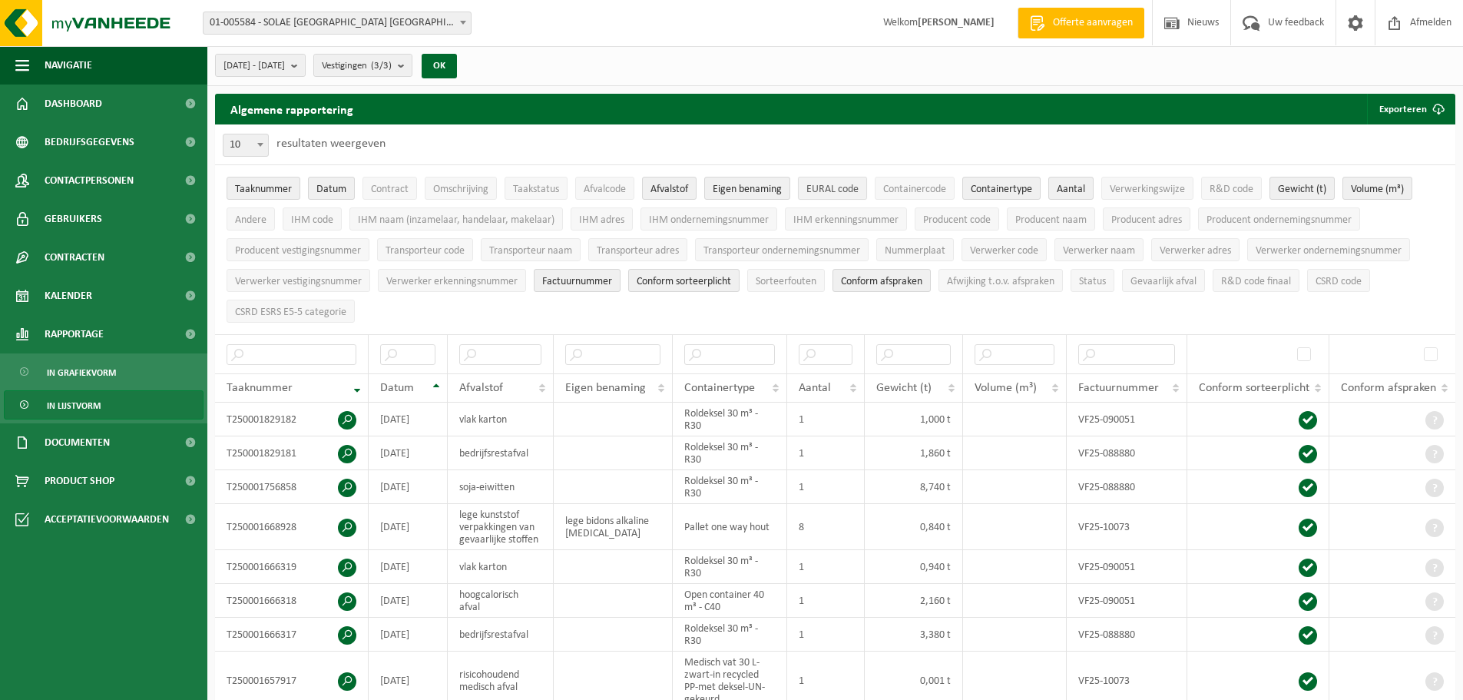
click at [834, 187] on span "EURAL code" at bounding box center [833, 190] width 52 height 12
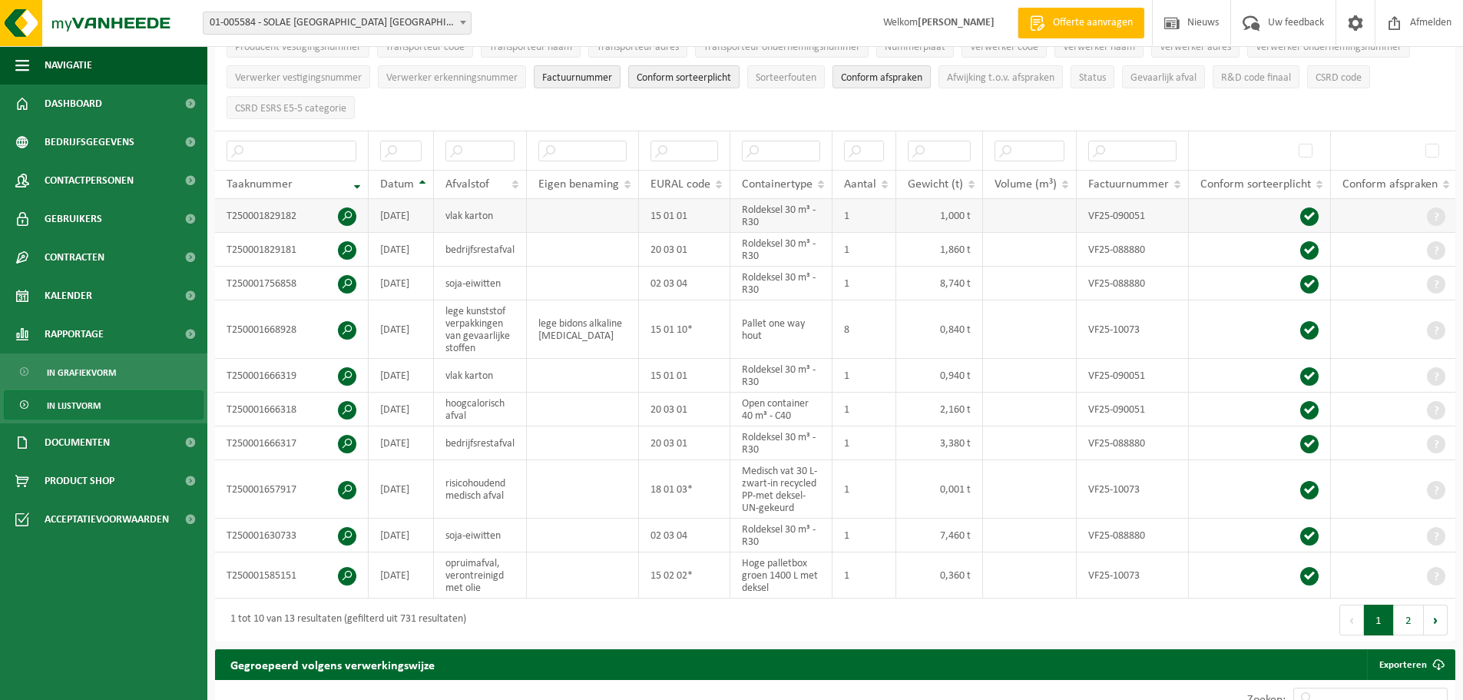
scroll to position [230, 0]
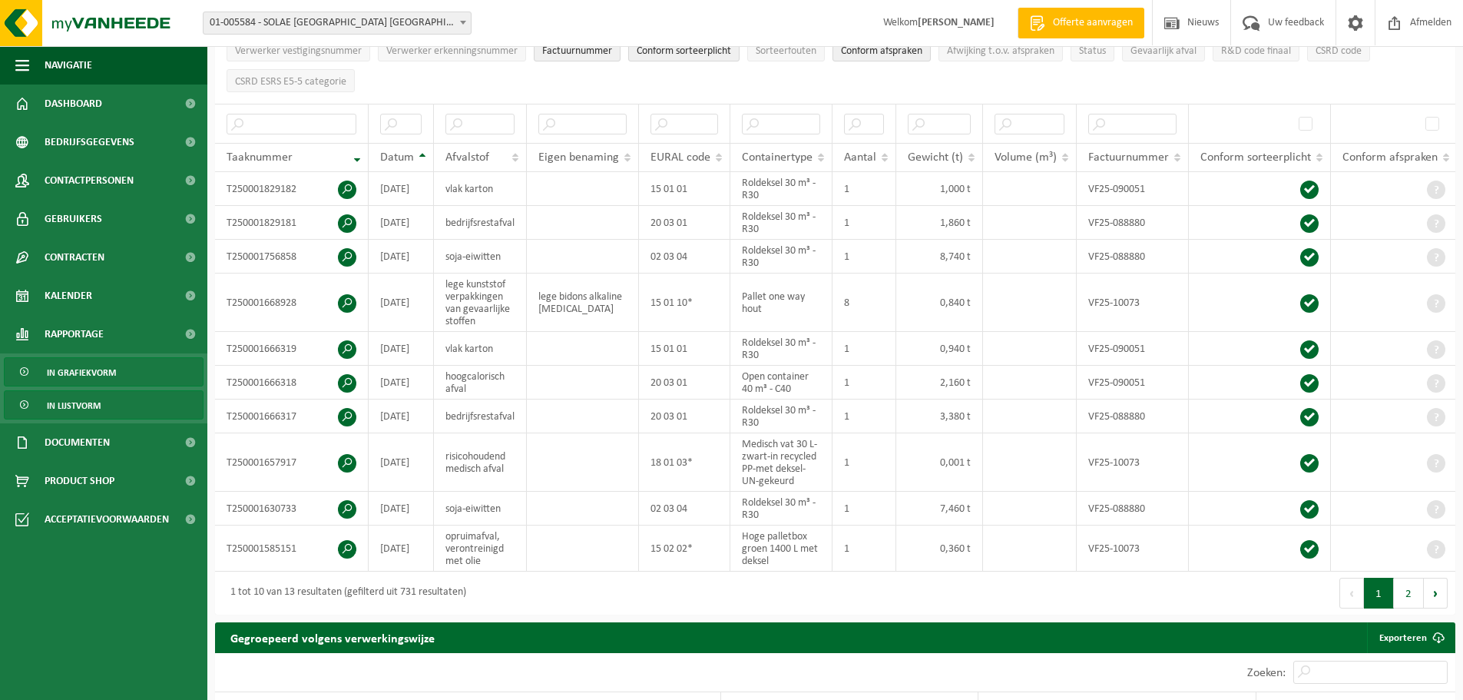
click at [78, 372] on span "In grafiekvorm" at bounding box center [81, 372] width 69 height 29
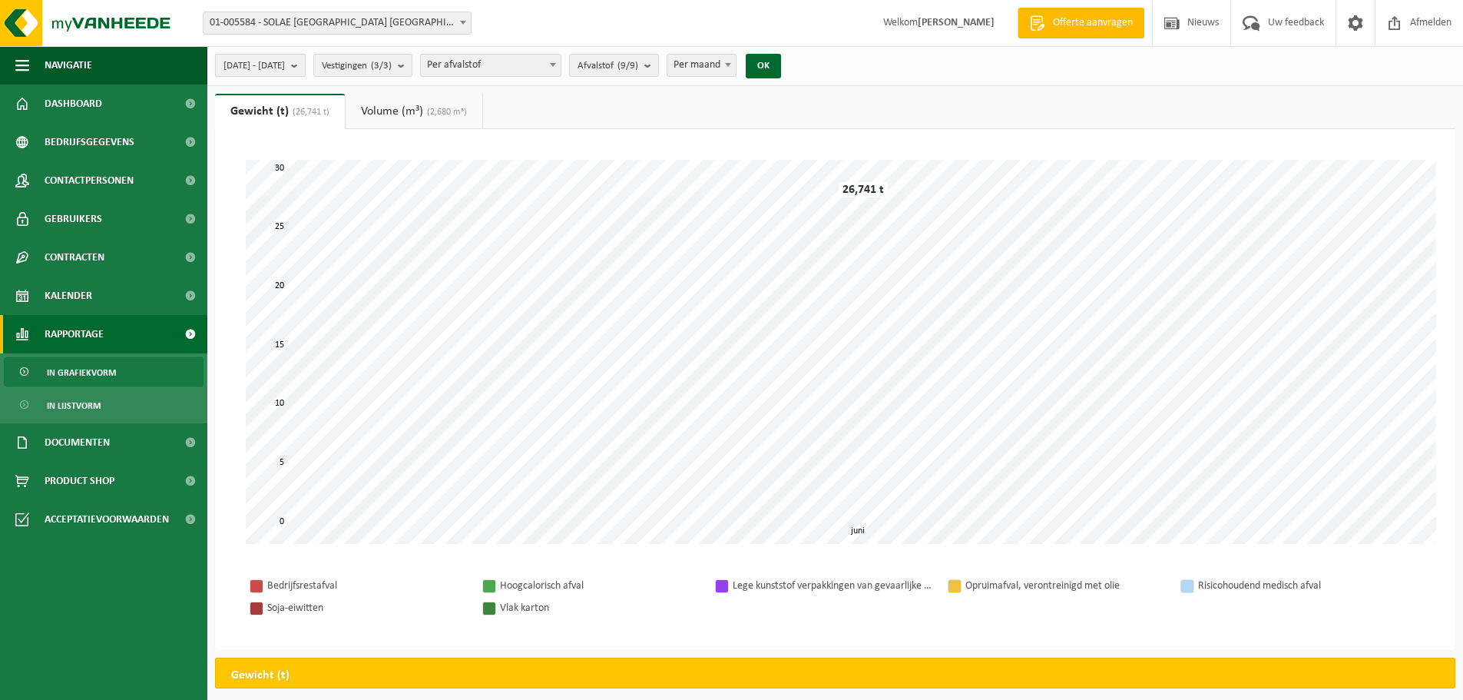
click at [266, 65] on span "[DATE] - [DATE]" at bounding box center [254, 66] width 61 height 23
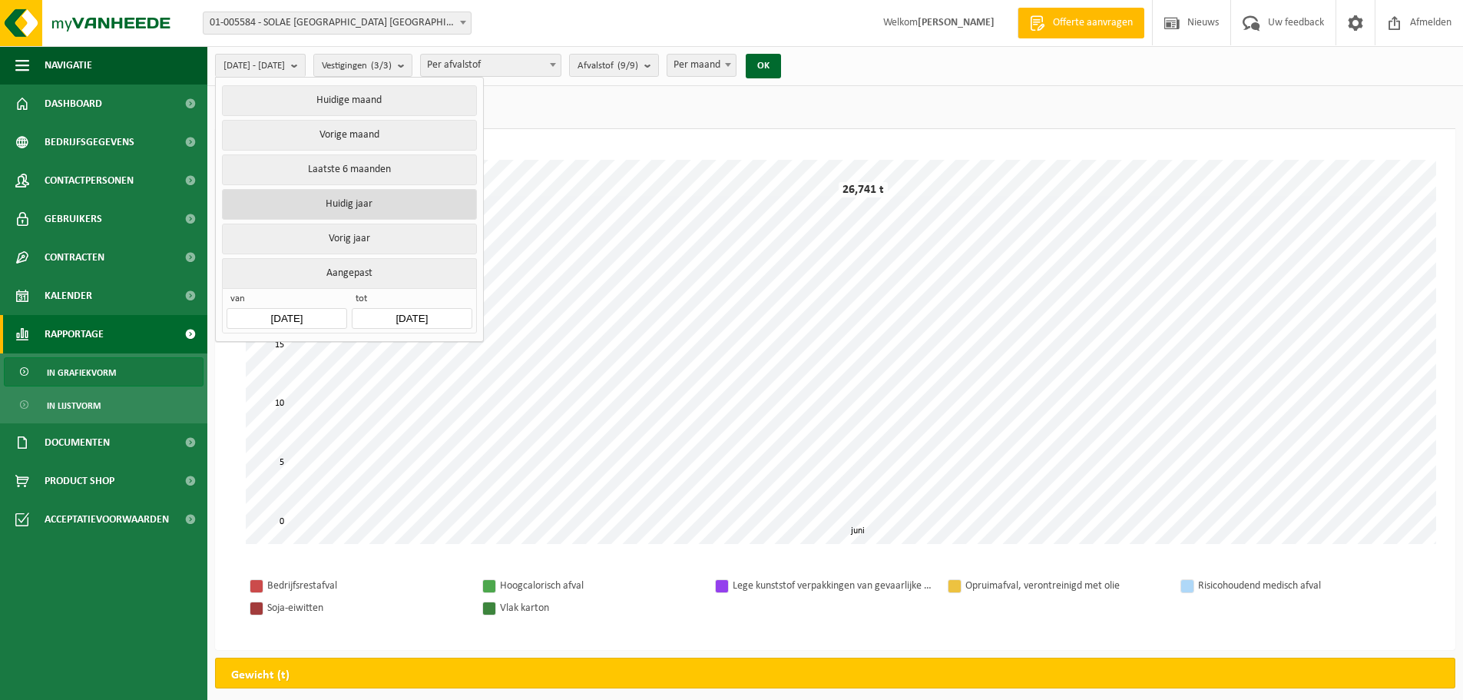
click at [386, 202] on button "Huidig jaar" at bounding box center [349, 204] width 254 height 31
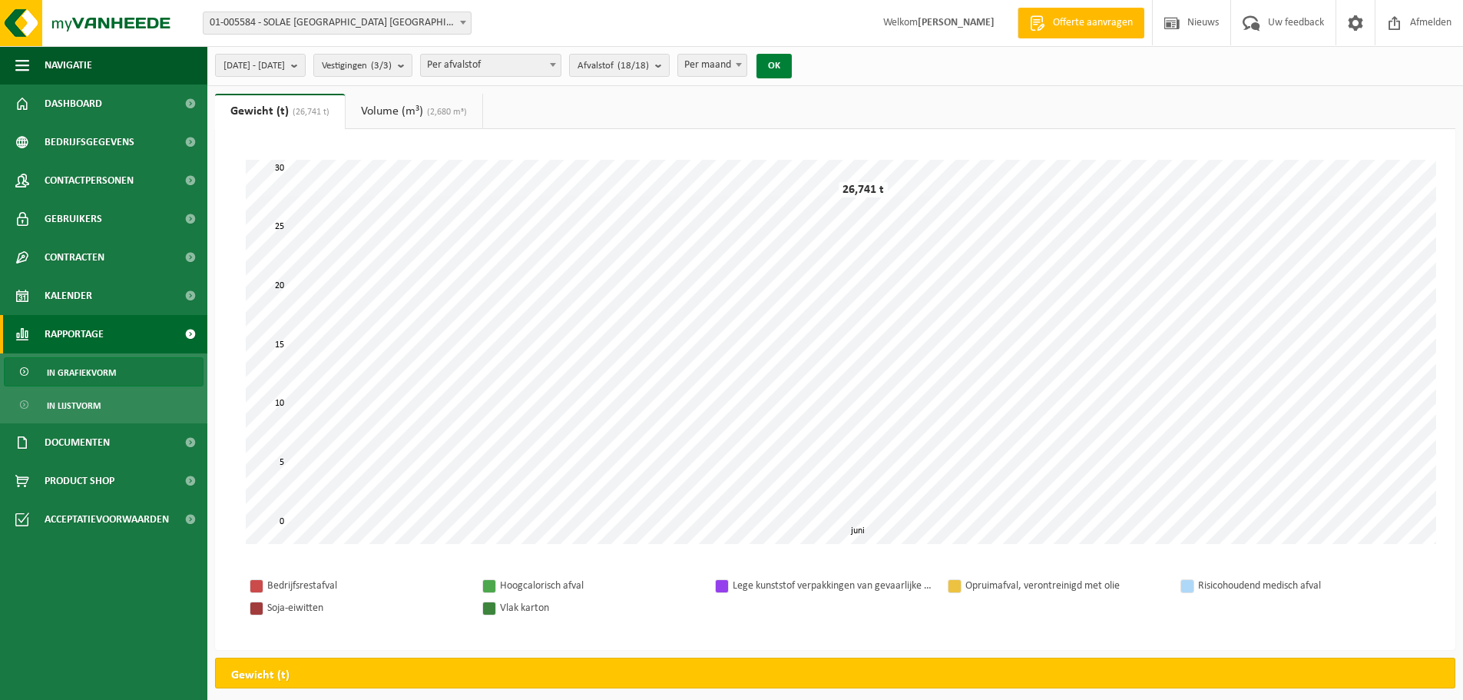
click at [792, 64] on button "OK" at bounding box center [774, 66] width 35 height 25
